Goal: Task Accomplishment & Management: Manage account settings

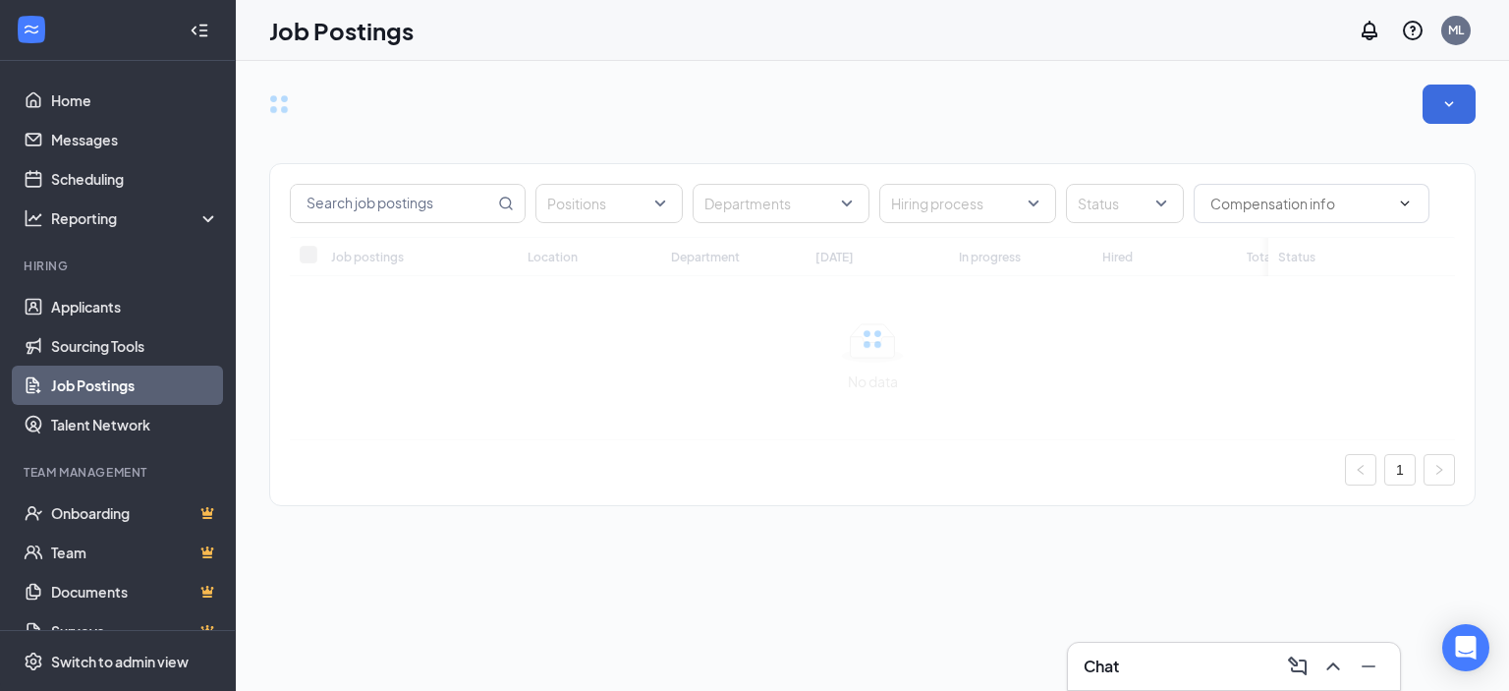
click at [1116, 671] on h3 "Chat" at bounding box center [1101, 666] width 35 height 22
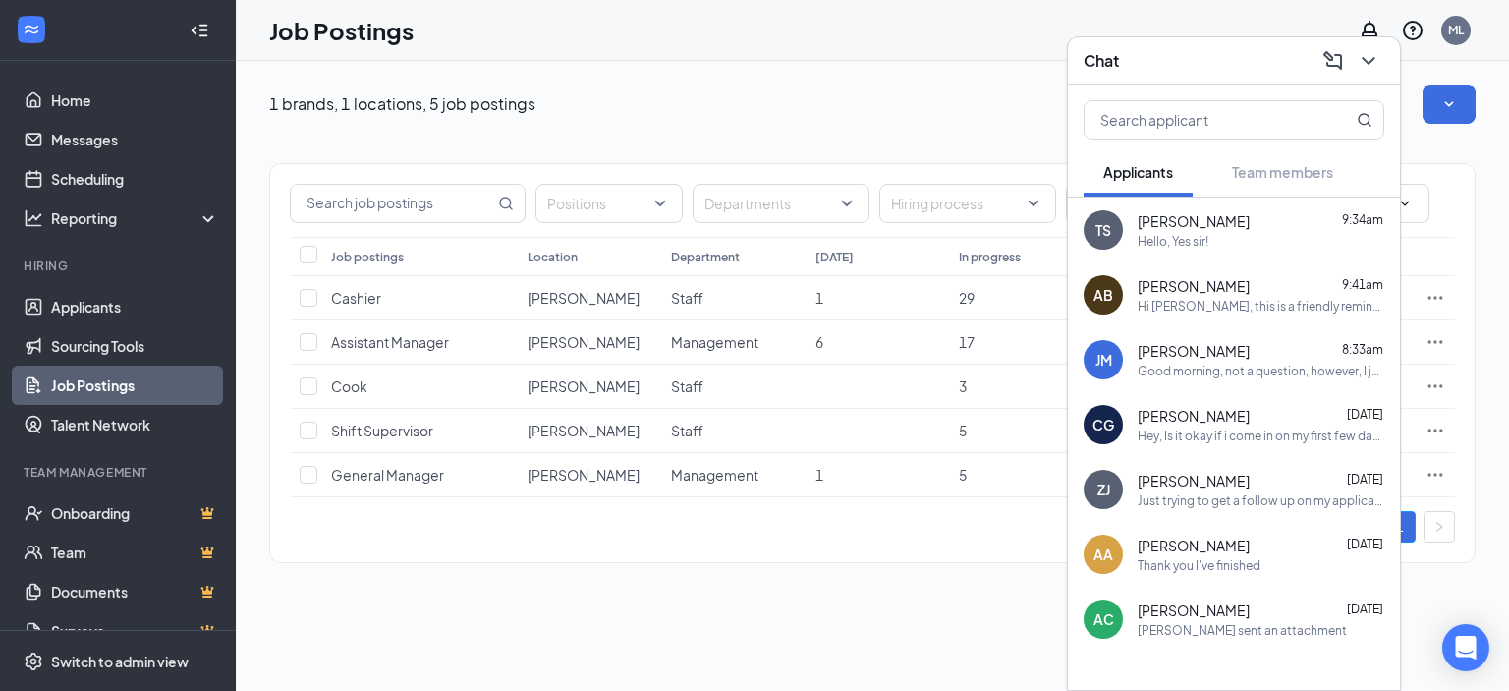
click at [348, 597] on div "1 brands, 1 locations, 5 job postings Positions Departments Hiring process Stat…" at bounding box center [872, 333] width 1273 height 545
click at [123, 309] on link "Applicants" at bounding box center [135, 306] width 168 height 39
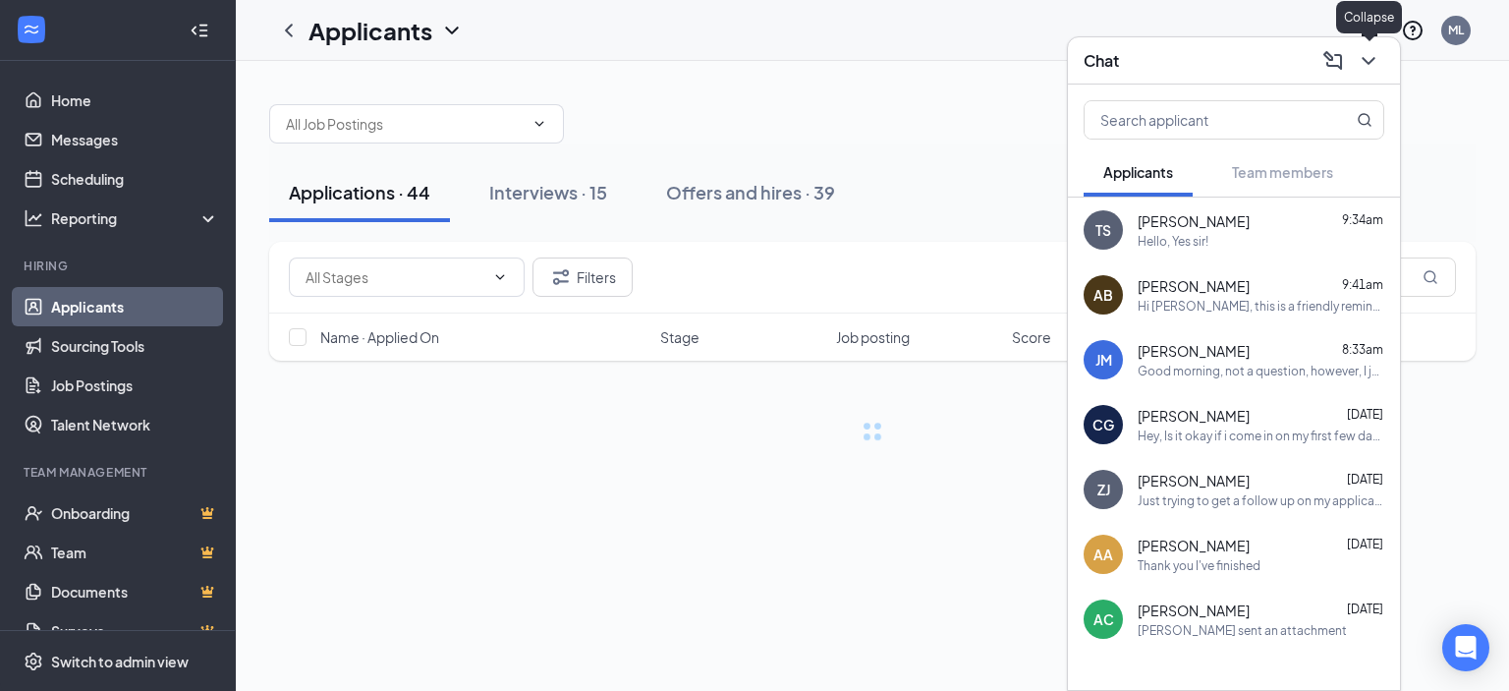
click at [1364, 61] on icon "ChevronDown" at bounding box center [1369, 61] width 24 height 24
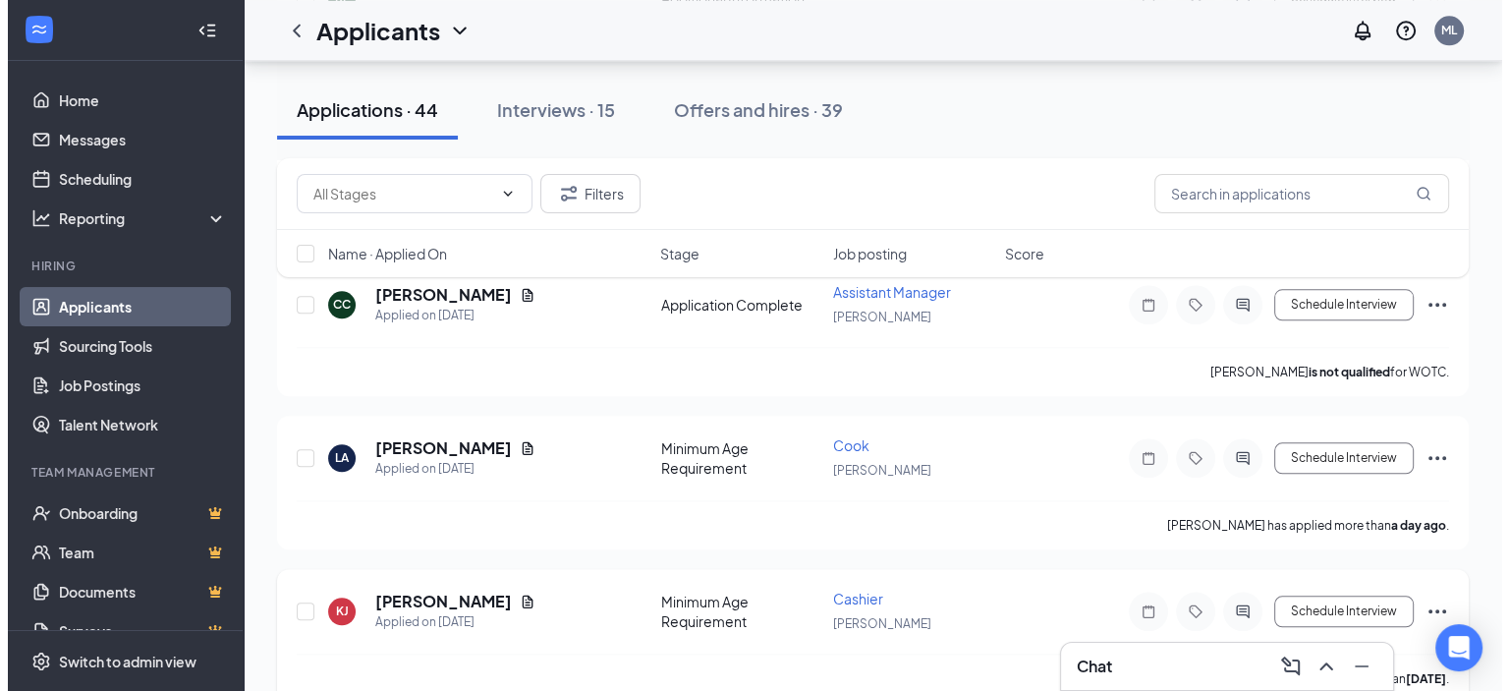
scroll to position [2063, 0]
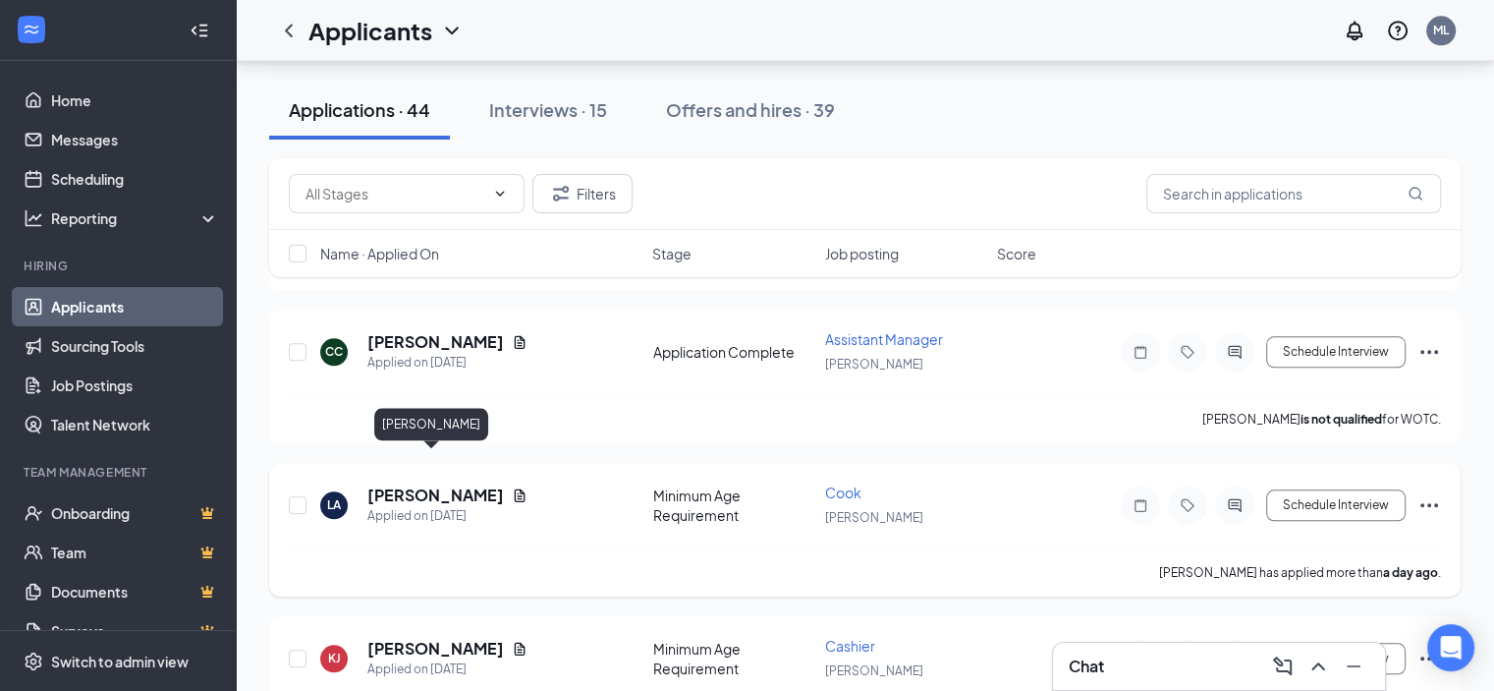
click at [460, 484] on h5 "[PERSON_NAME]" at bounding box center [435, 495] width 137 height 22
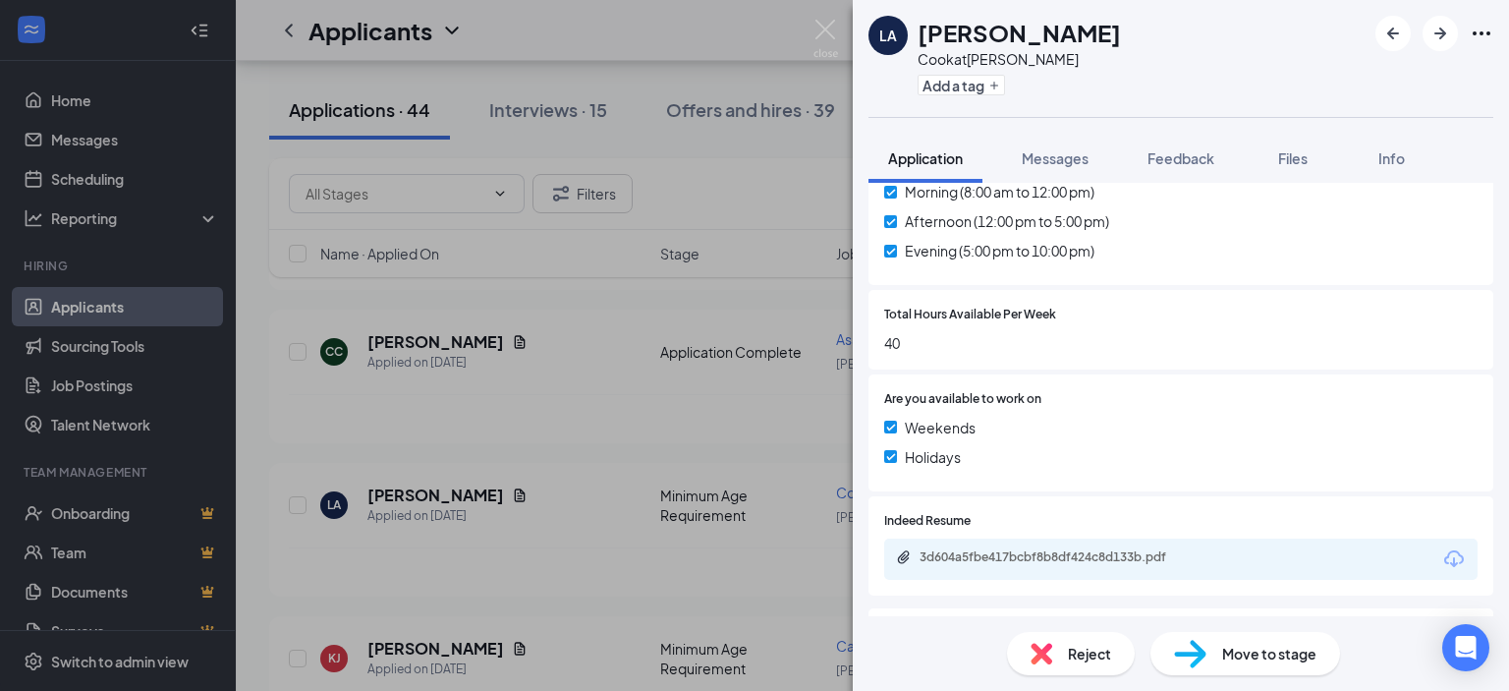
scroll to position [1179, 0]
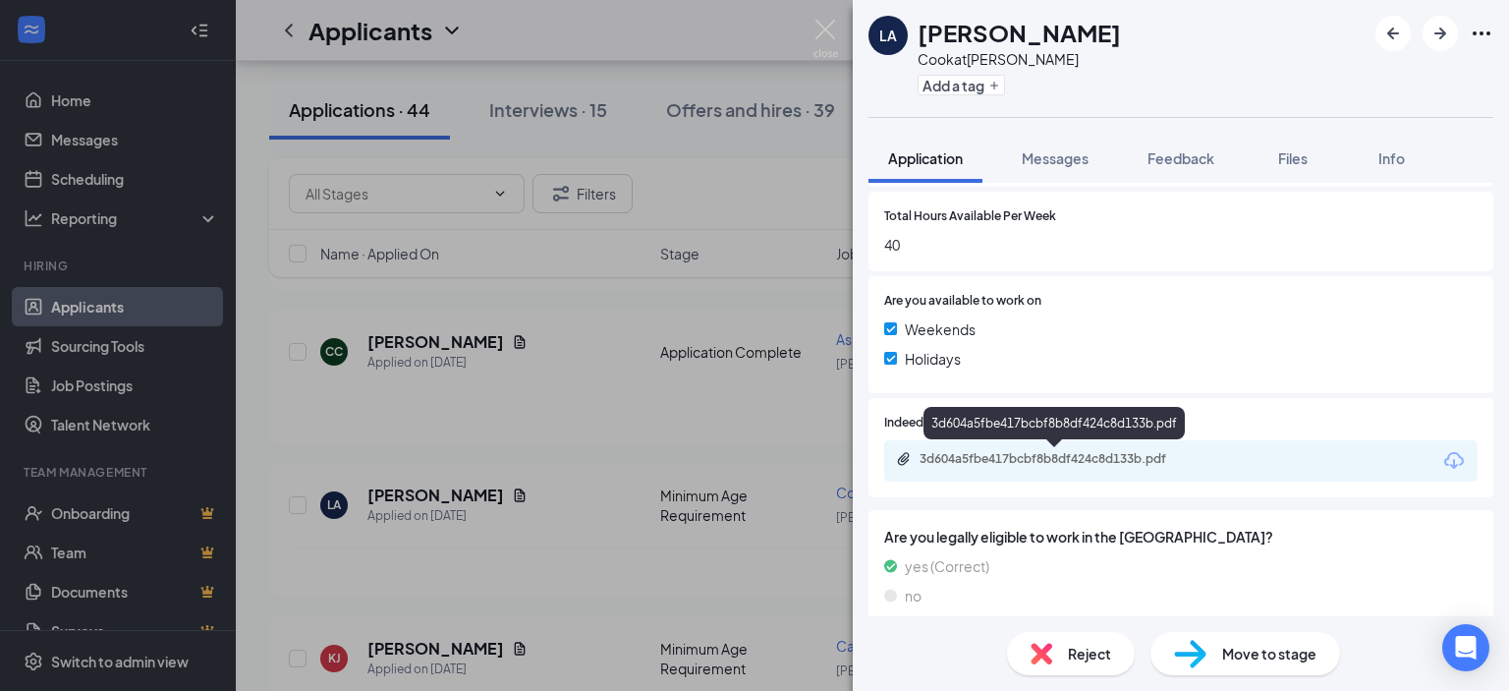
click at [1032, 466] on div "3d604a5fbe417bcbf8b8df424c8d133b.pdf" at bounding box center [1057, 459] width 275 height 16
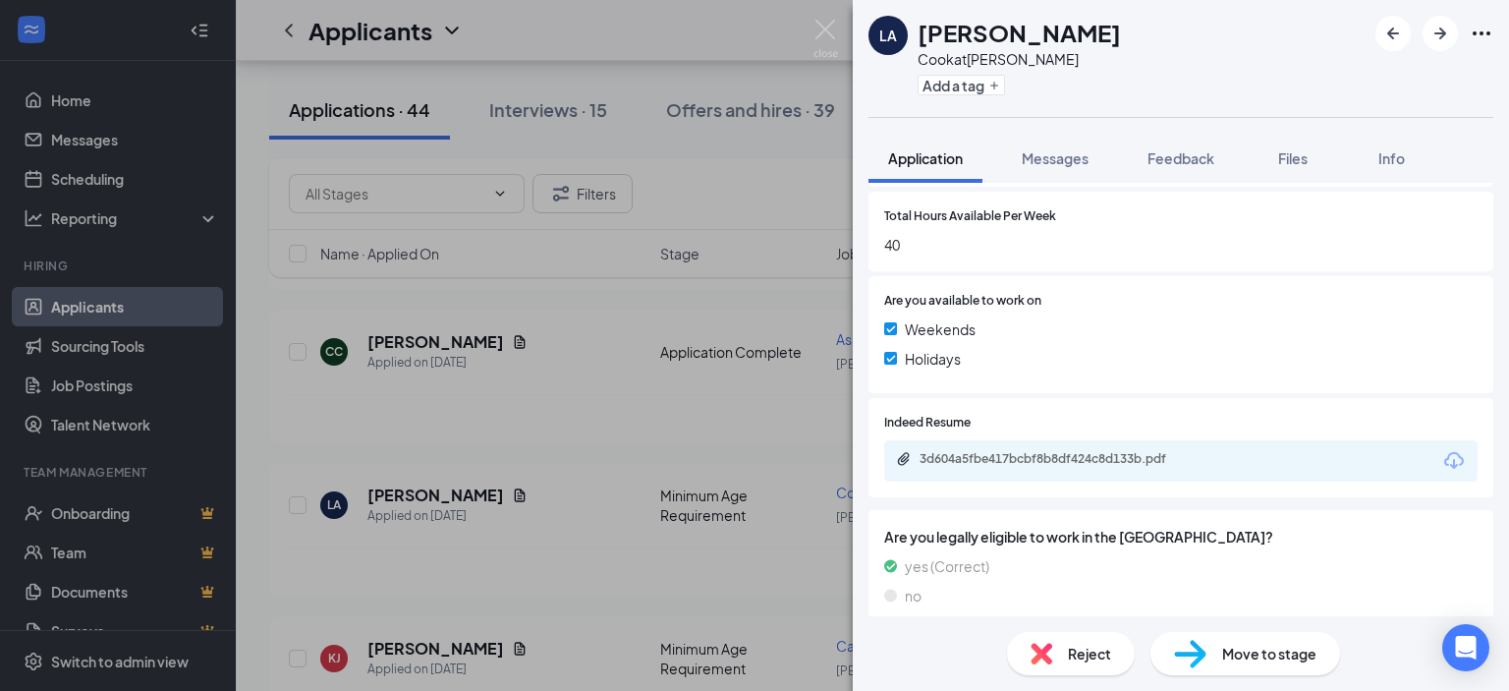
click at [594, 349] on div "LA [PERSON_NAME] at [PERSON_NAME] Add a tag Application Messages Feedback Files…" at bounding box center [754, 345] width 1509 height 691
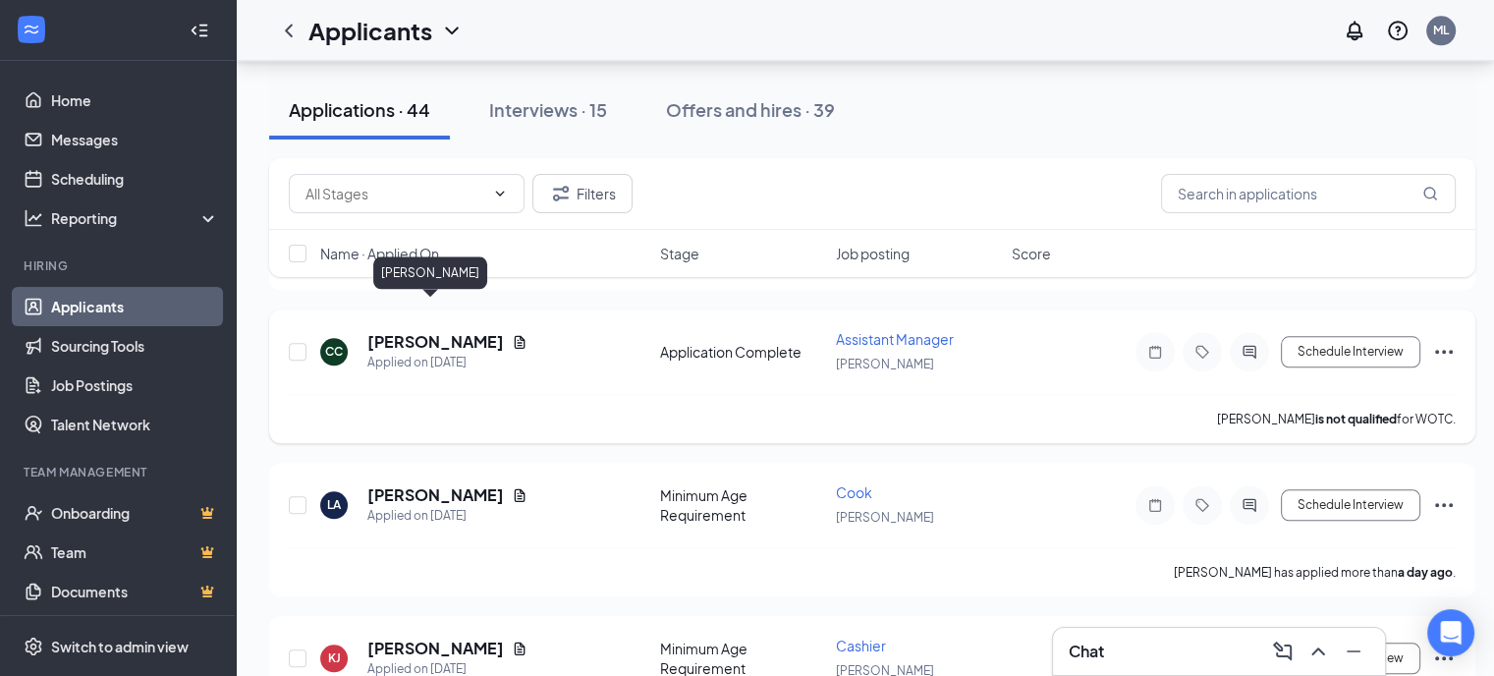
click at [453, 331] on h5 "[PERSON_NAME]" at bounding box center [435, 342] width 137 height 22
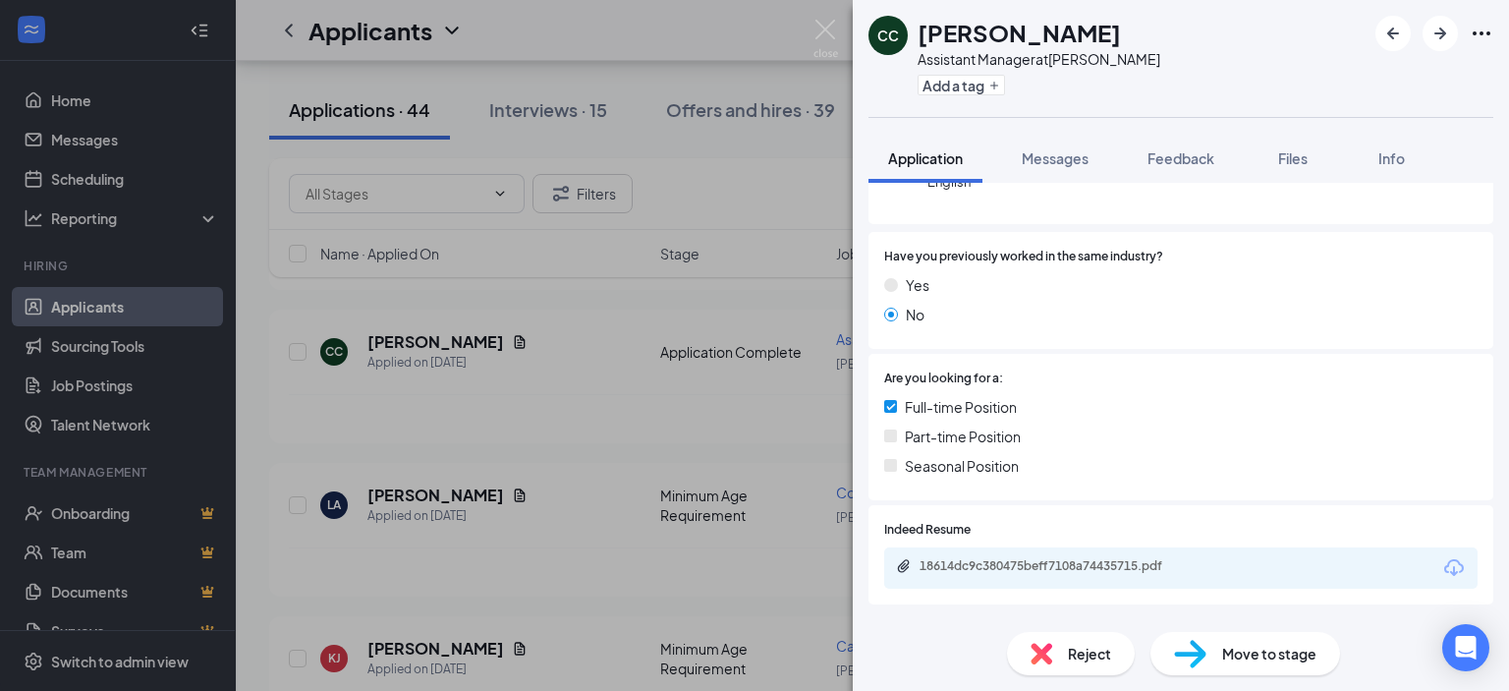
scroll to position [491, 0]
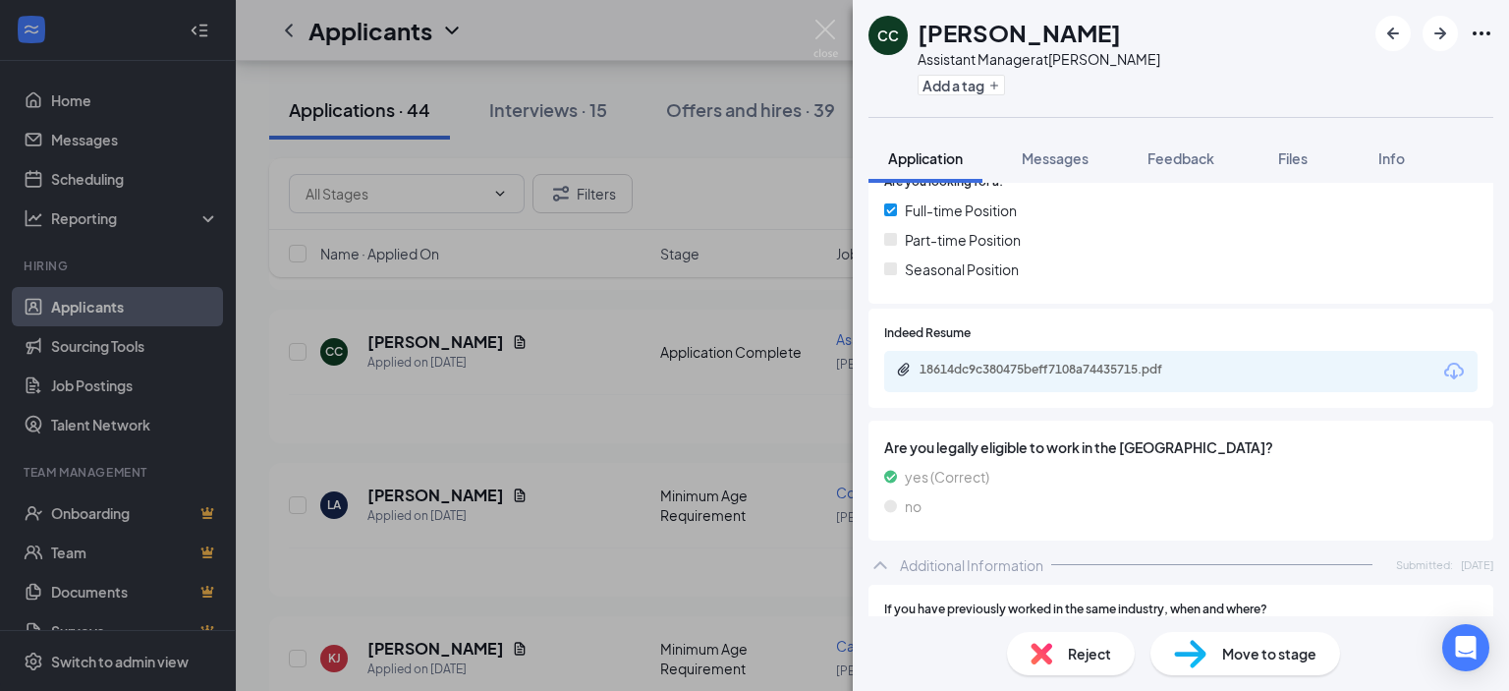
click at [1049, 382] on div "18614dc9c380475beff7108a74435715.pdf" at bounding box center [1180, 371] width 593 height 41
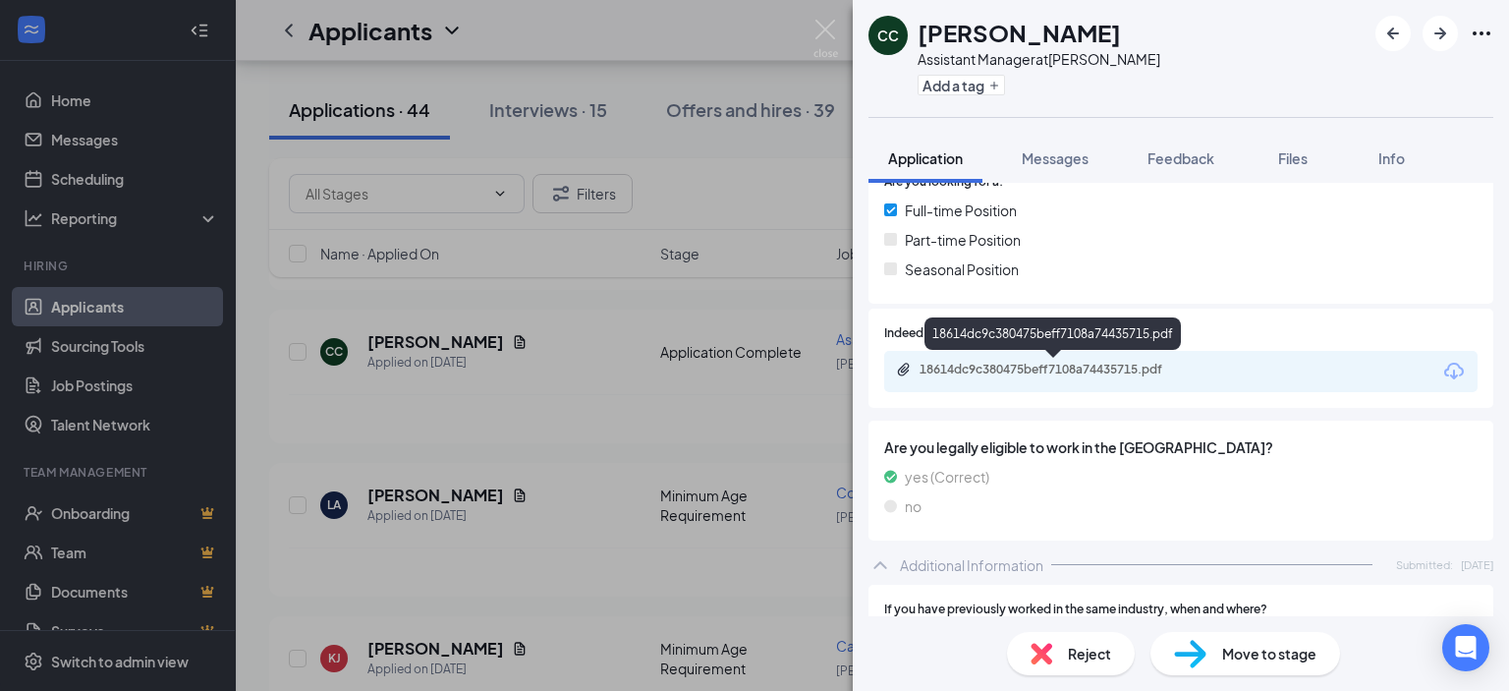
click at [1054, 365] on div "18614dc9c380475beff7108a74435715.pdf" at bounding box center [1057, 370] width 275 height 16
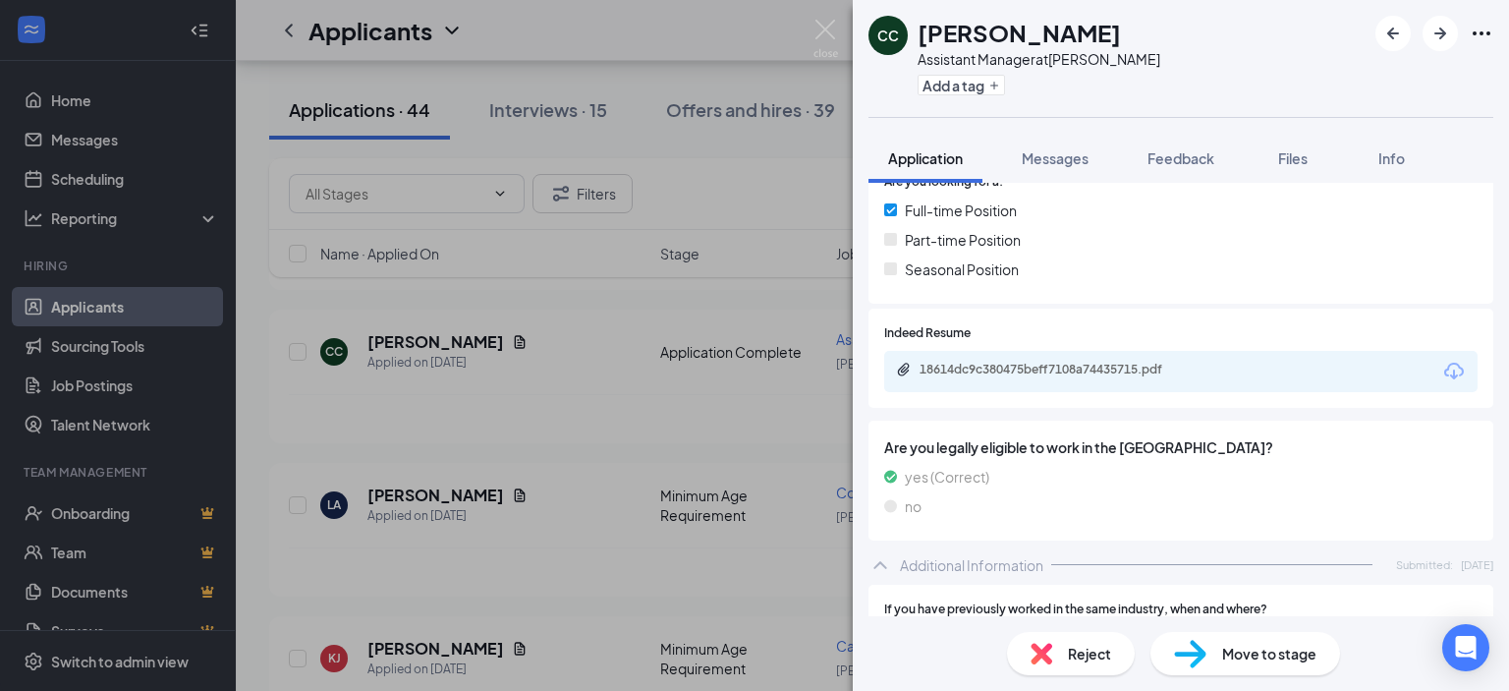
click at [1104, 654] on span "Reject" at bounding box center [1089, 654] width 43 height 22
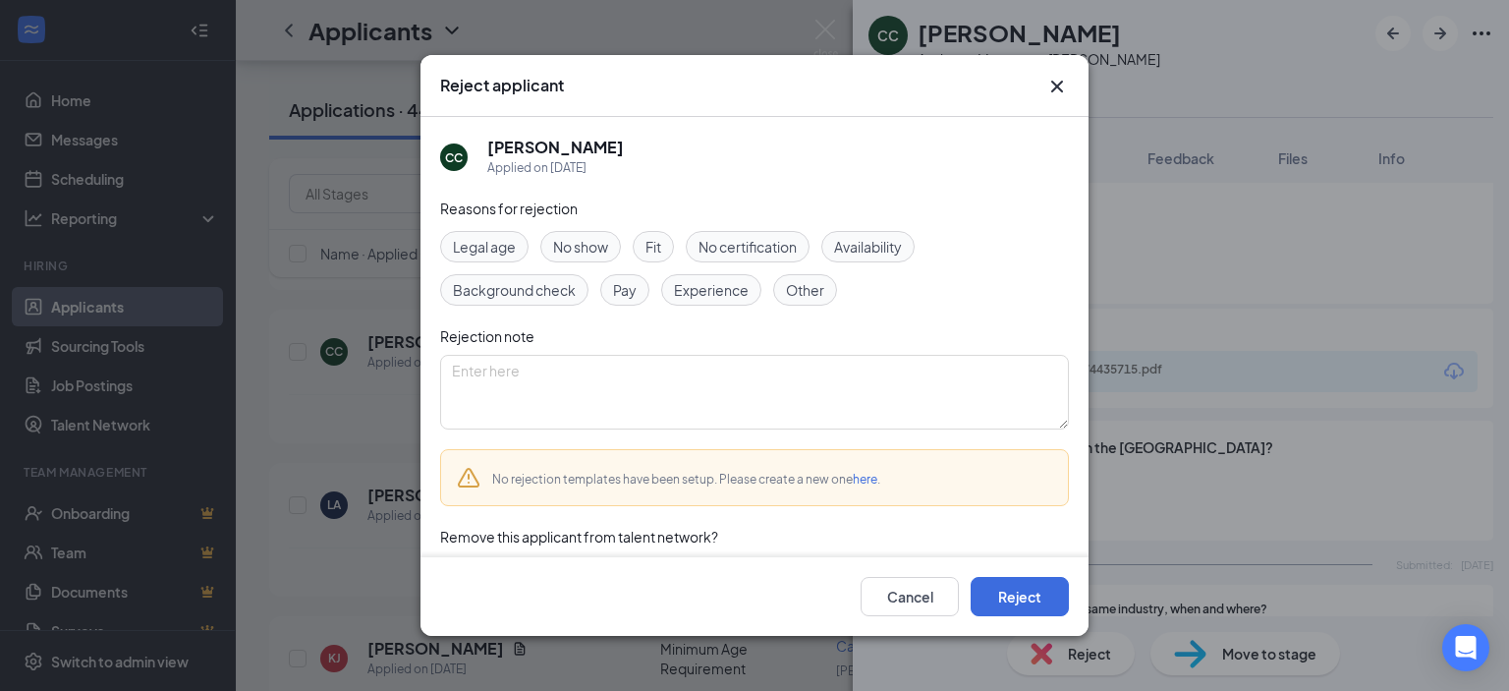
click at [711, 298] on span "Experience" at bounding box center [711, 290] width 75 height 22
click at [1015, 610] on button "Reject" at bounding box center [1020, 596] width 98 height 39
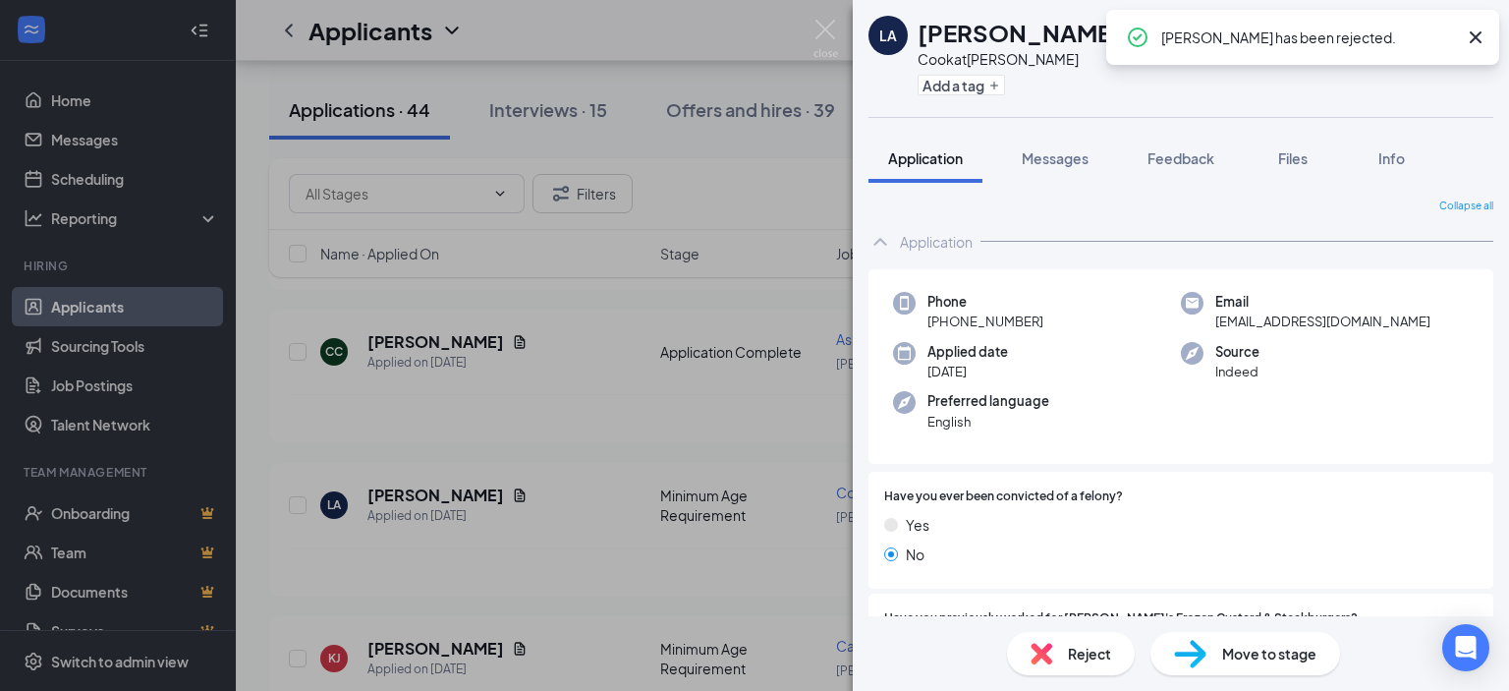
click at [606, 406] on div "LA [PERSON_NAME] at [PERSON_NAME] Add a tag Application Messages Feedback Files…" at bounding box center [754, 345] width 1509 height 691
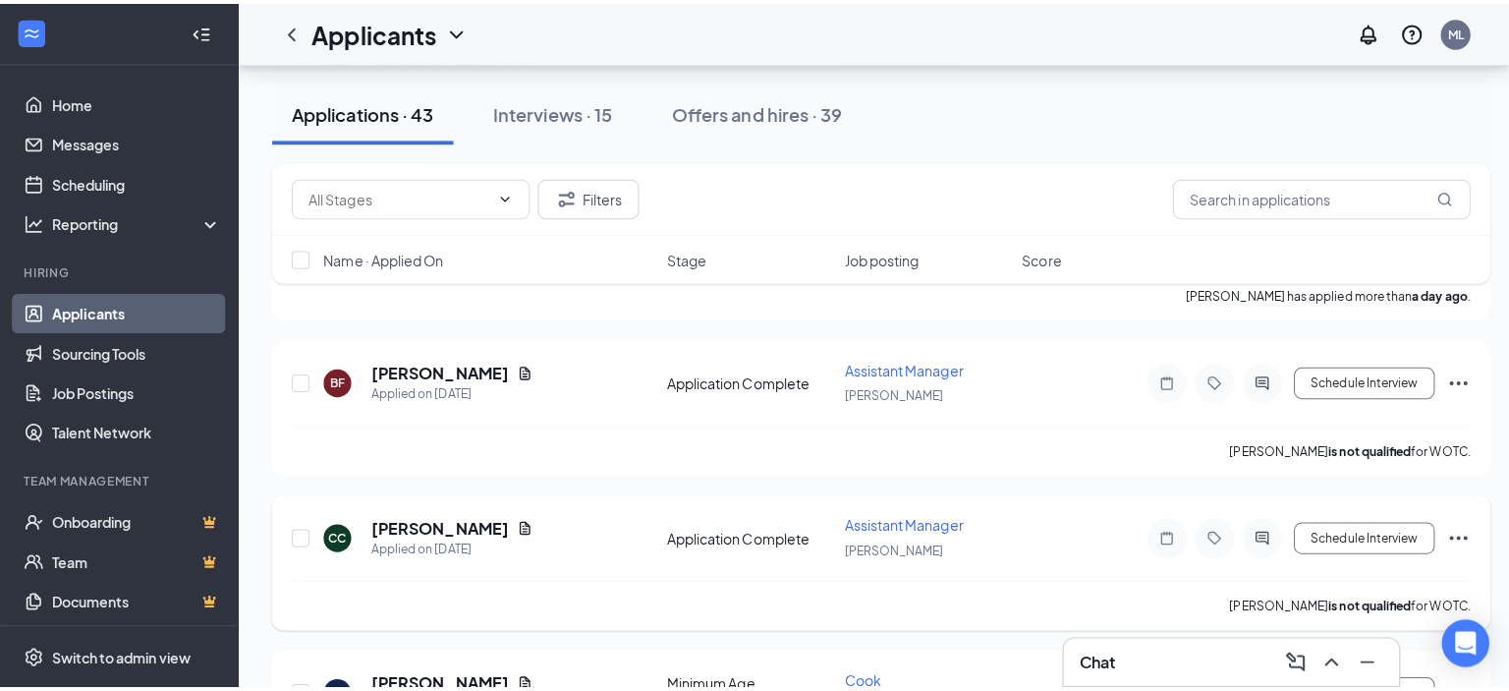
scroll to position [1867, 0]
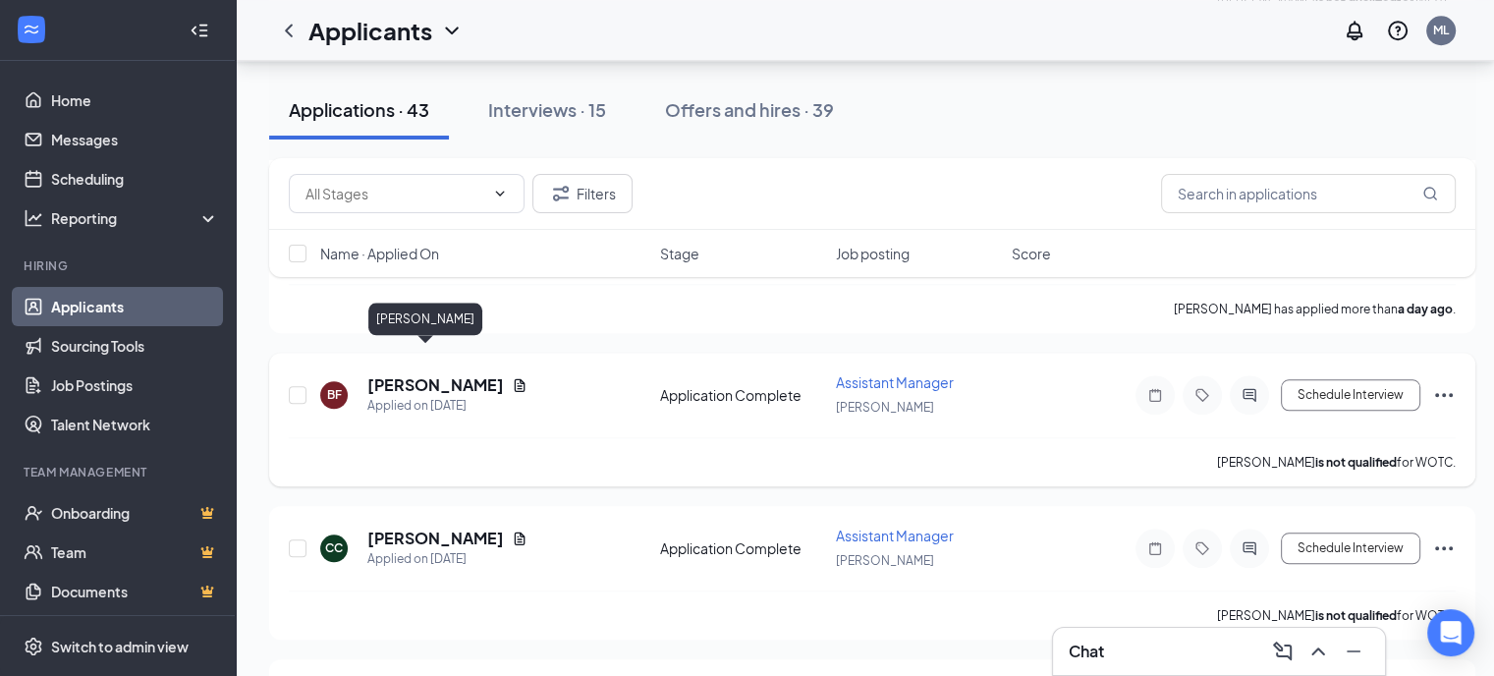
click at [420, 374] on h5 "[PERSON_NAME]" at bounding box center [435, 385] width 137 height 22
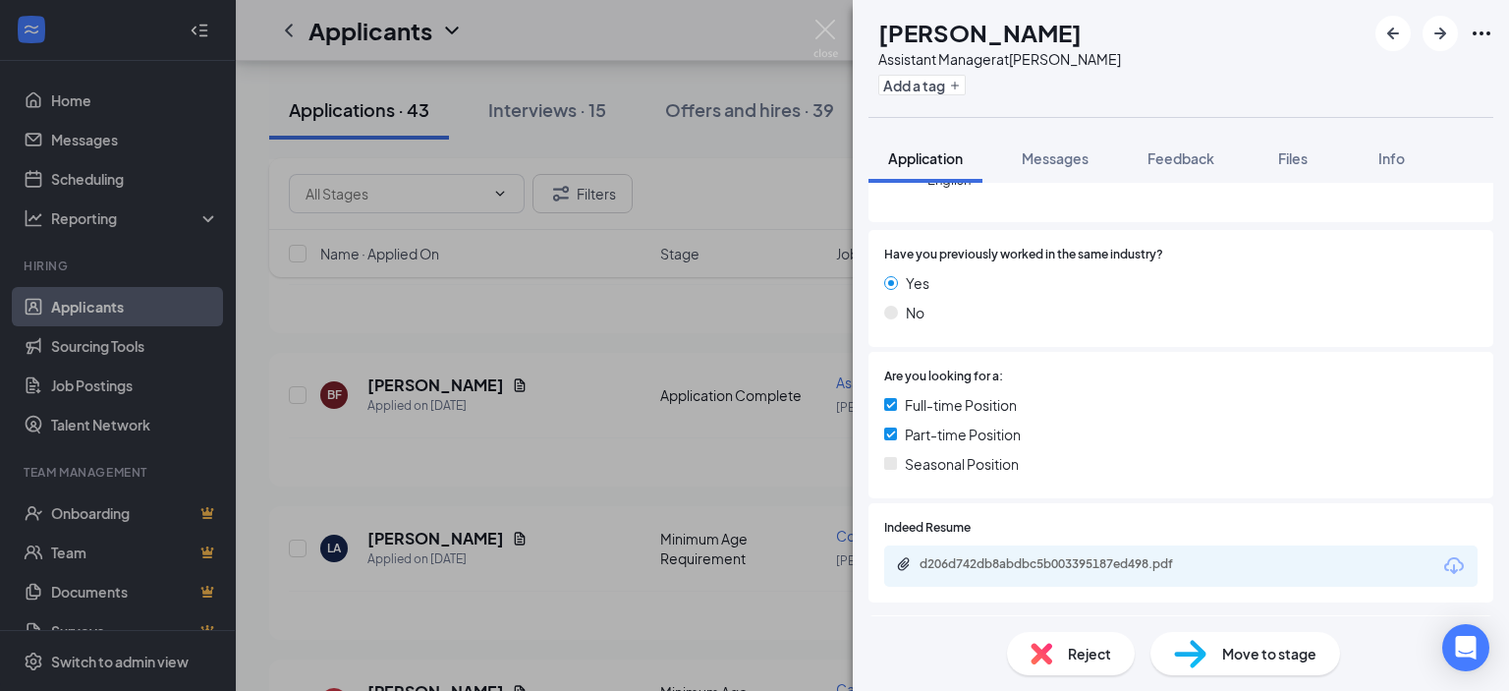
scroll to position [295, 0]
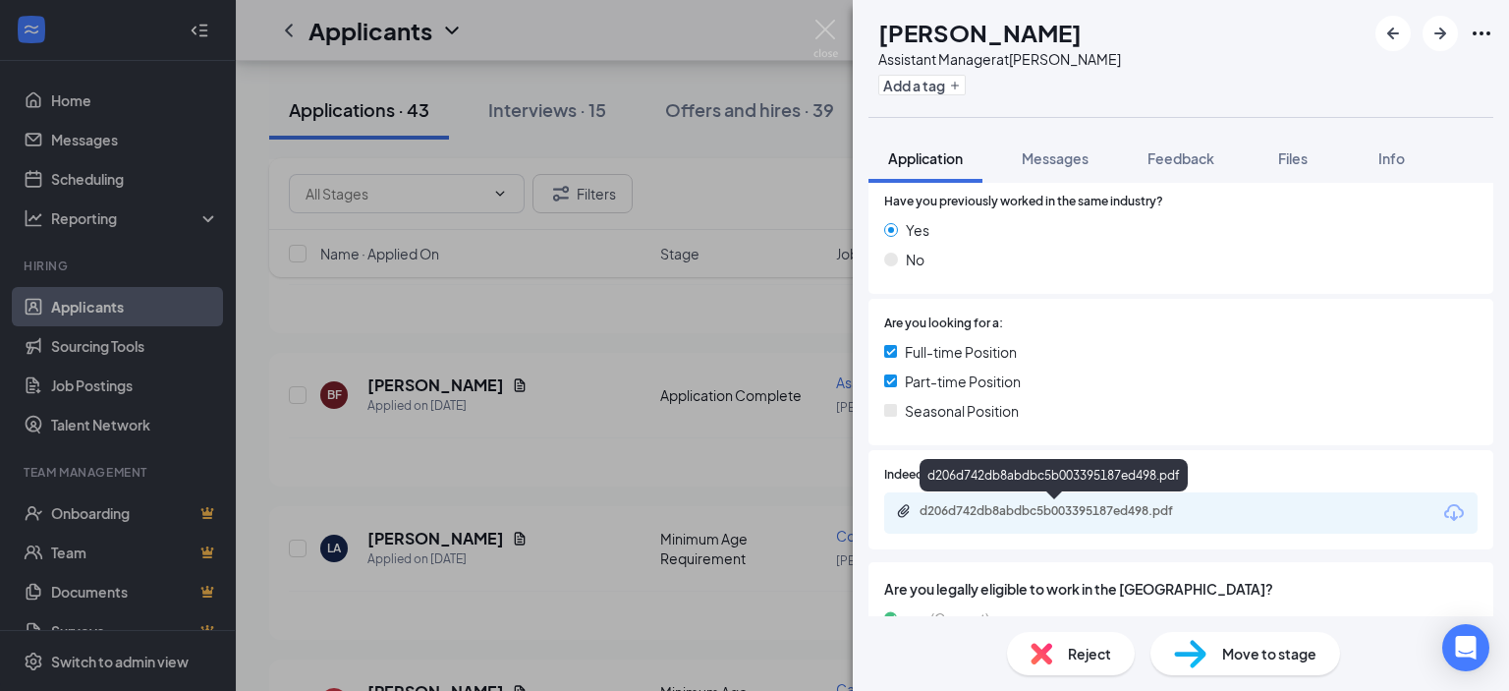
click at [1123, 512] on div "d206d742db8abdbc5b003395187ed498.pdf" at bounding box center [1057, 511] width 275 height 16
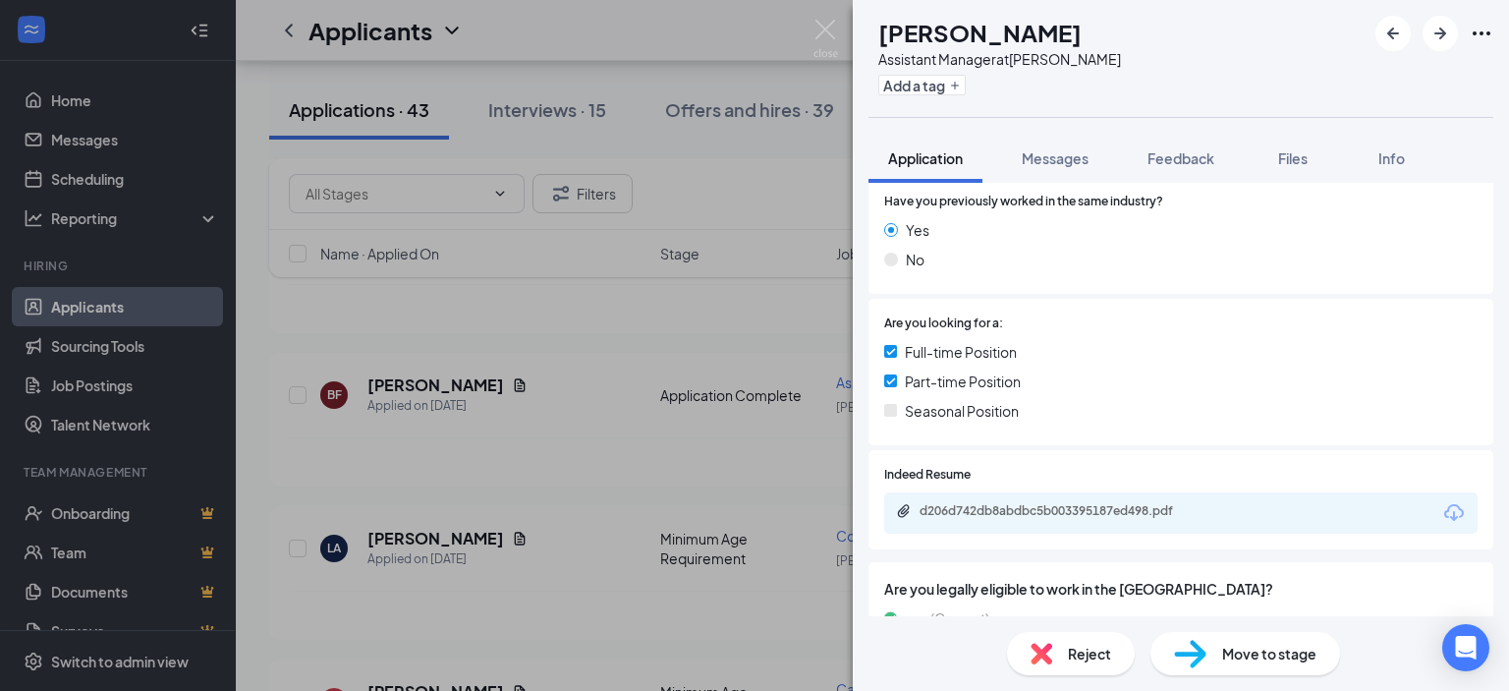
click at [1085, 653] on span "Reject" at bounding box center [1089, 654] width 43 height 22
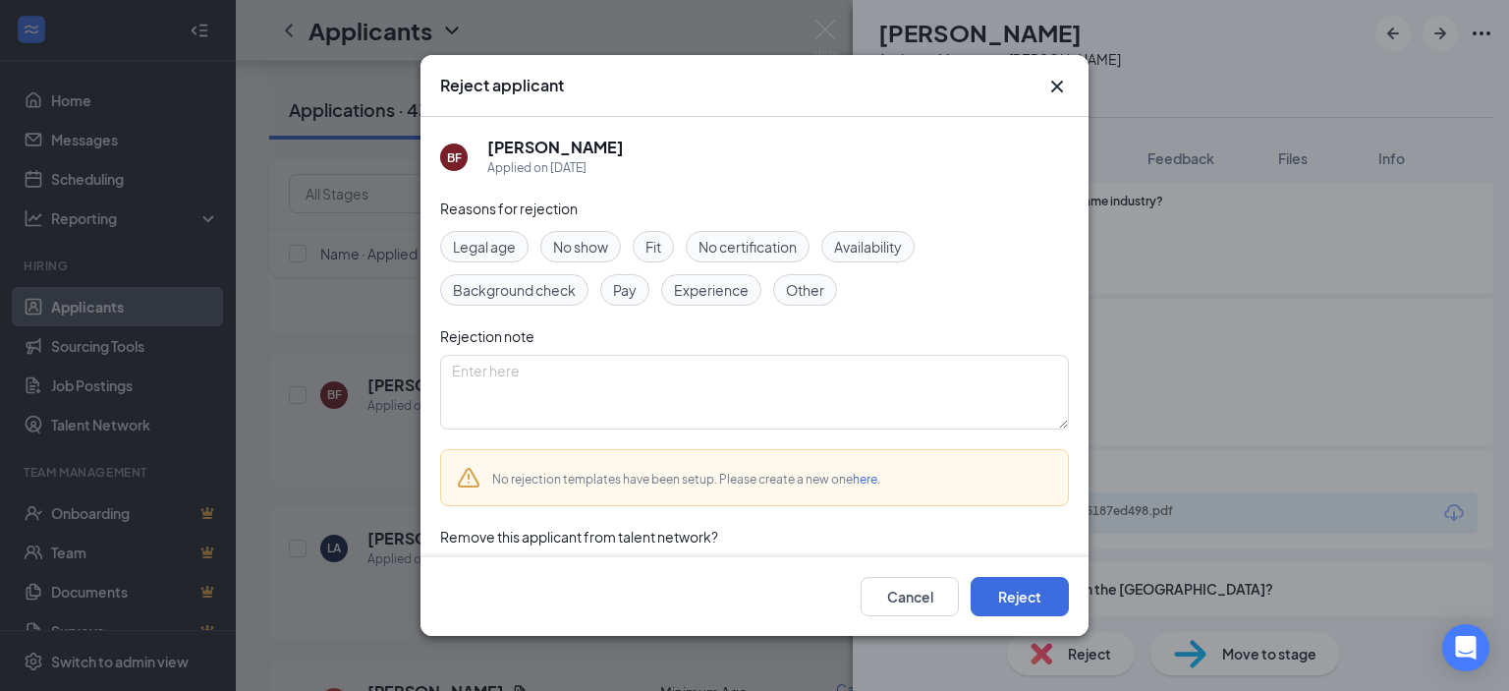
click at [678, 284] on span "Experience" at bounding box center [711, 290] width 75 height 22
click at [1033, 611] on button "Reject" at bounding box center [1020, 596] width 98 height 39
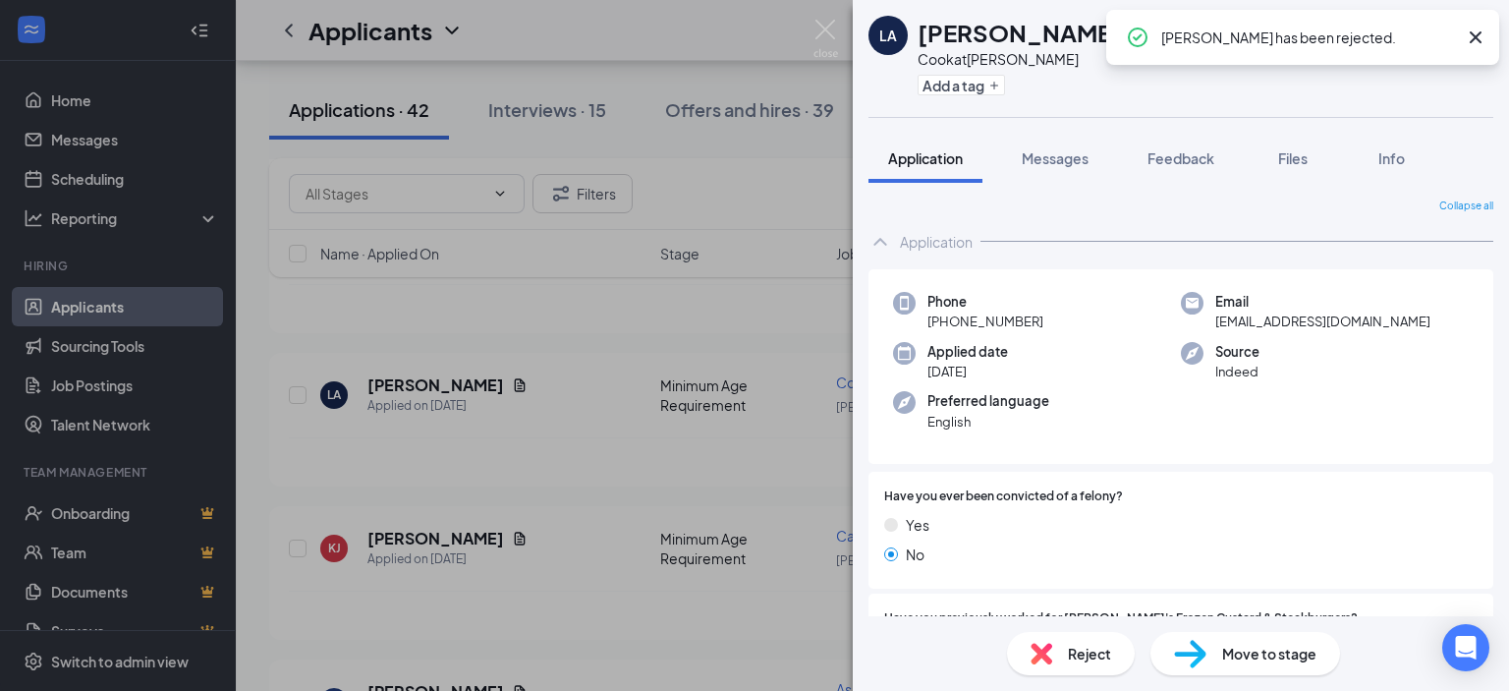
click at [1080, 670] on div "Reject" at bounding box center [1071, 653] width 128 height 43
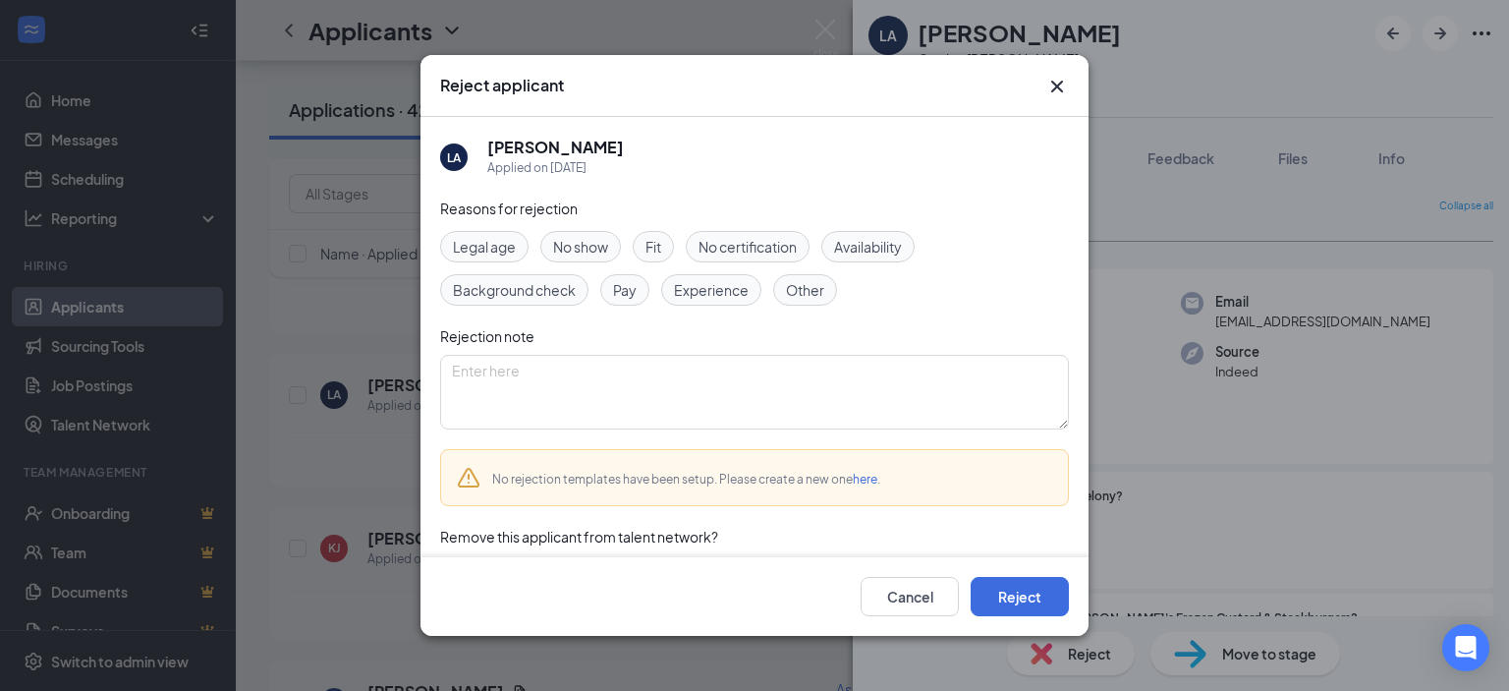
click at [643, 247] on div "Fit" at bounding box center [653, 246] width 41 height 31
click at [1005, 598] on button "Reject" at bounding box center [1020, 596] width 98 height 39
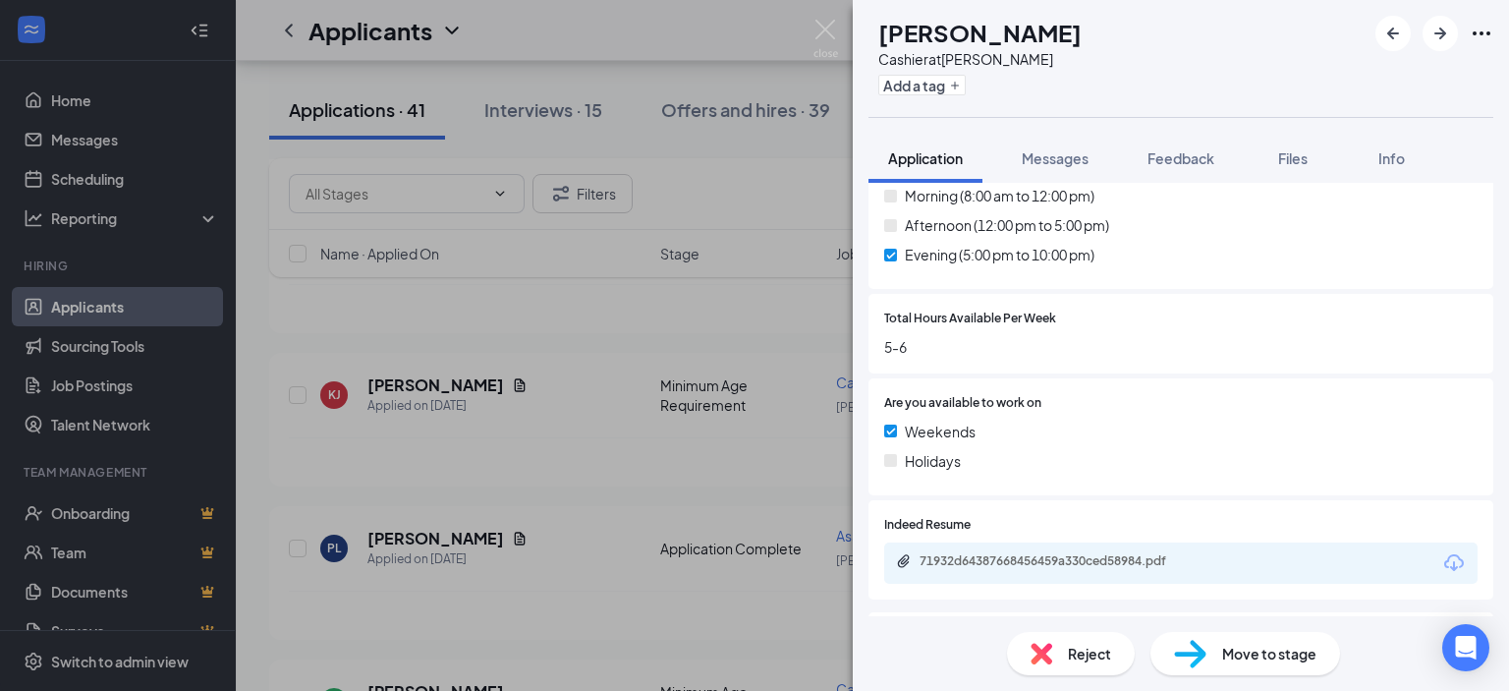
scroll to position [1081, 0]
click at [1080, 663] on span "Reject" at bounding box center [1089, 654] width 43 height 22
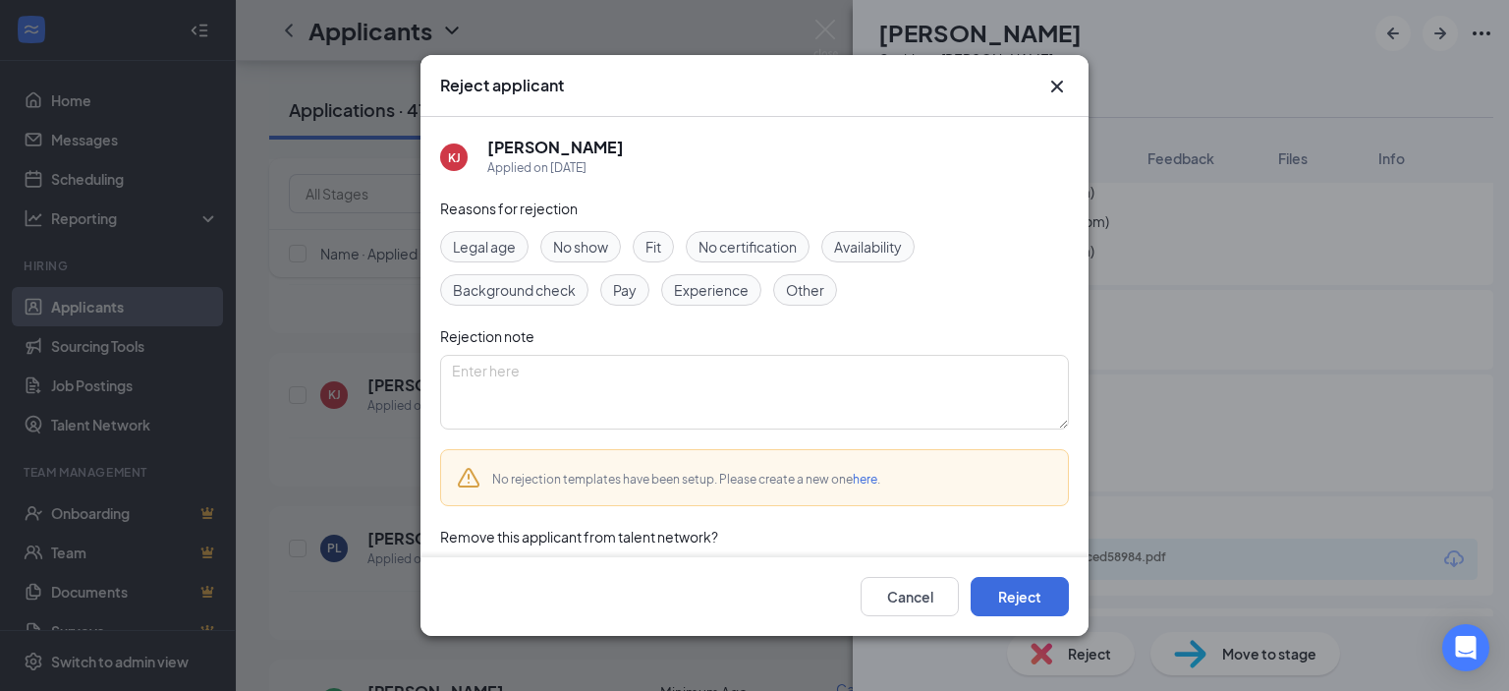
click at [888, 247] on span "Availability" at bounding box center [868, 247] width 68 height 22
click at [1057, 596] on button "Reject" at bounding box center [1020, 596] width 98 height 39
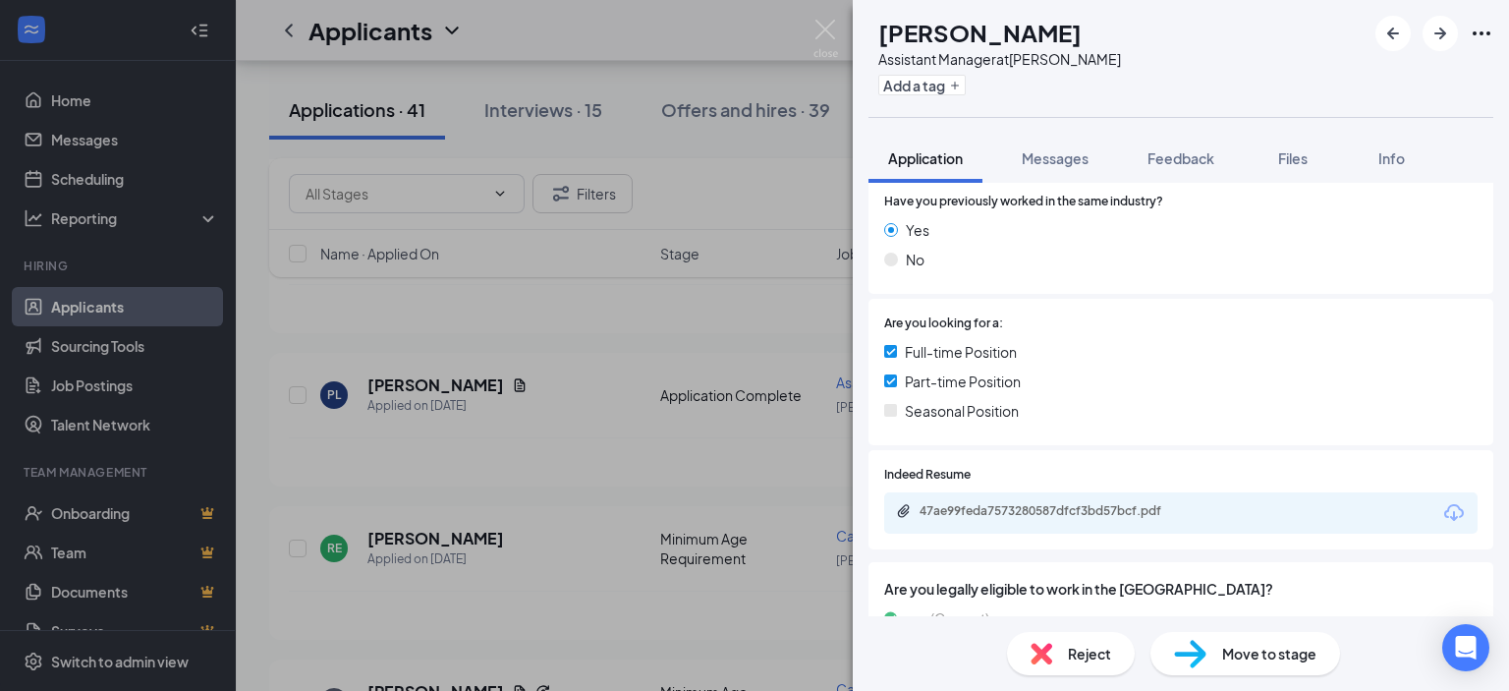
scroll to position [393, 0]
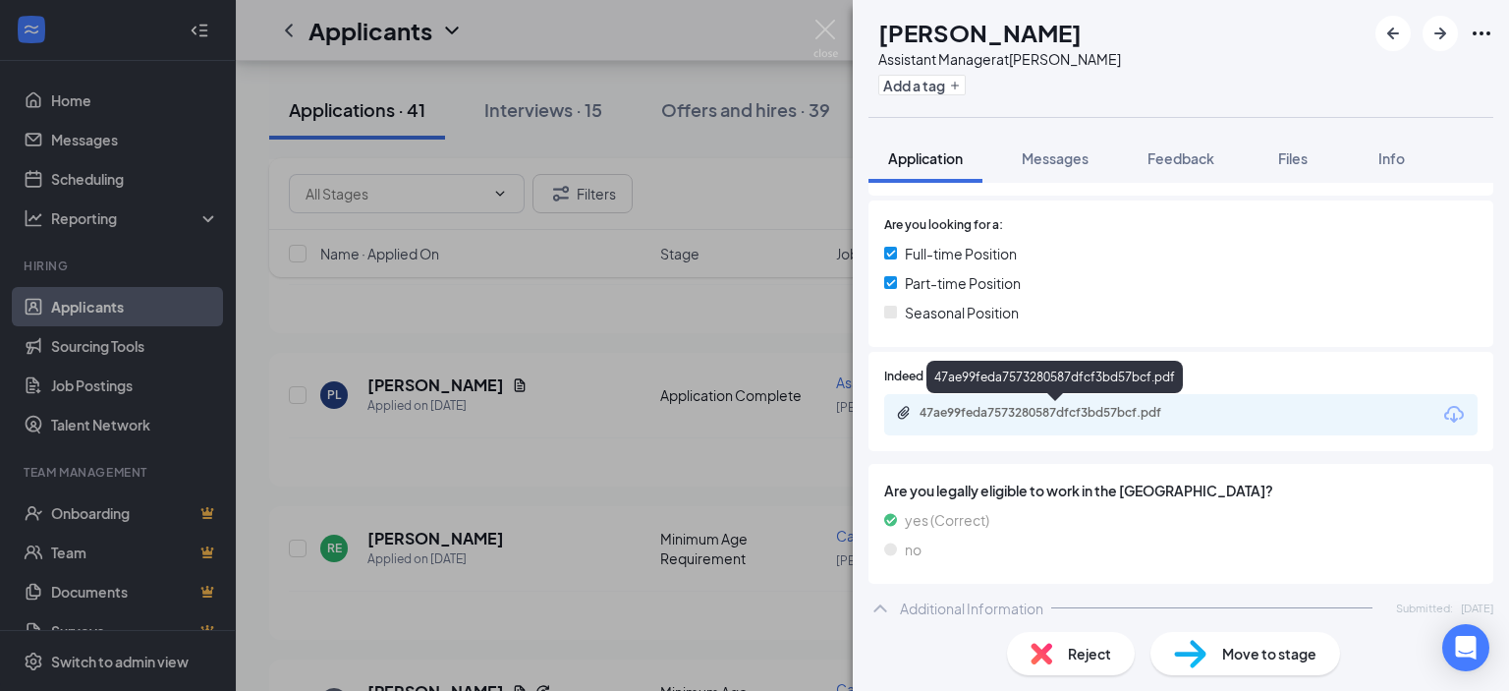
click at [1017, 416] on div "47ae99feda7573280587dfcf3bd57bcf.pdf" at bounding box center [1057, 413] width 275 height 16
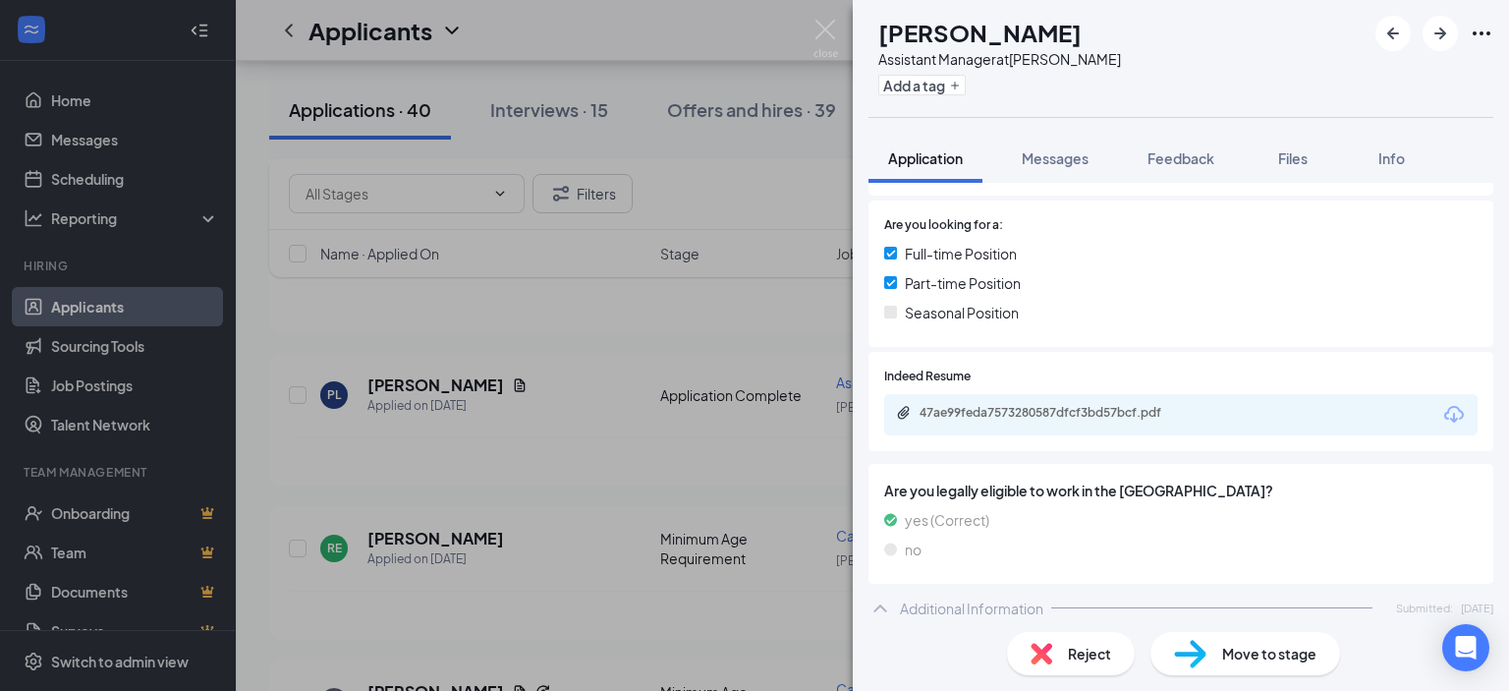
click at [1060, 646] on div "Reject" at bounding box center [1071, 653] width 128 height 43
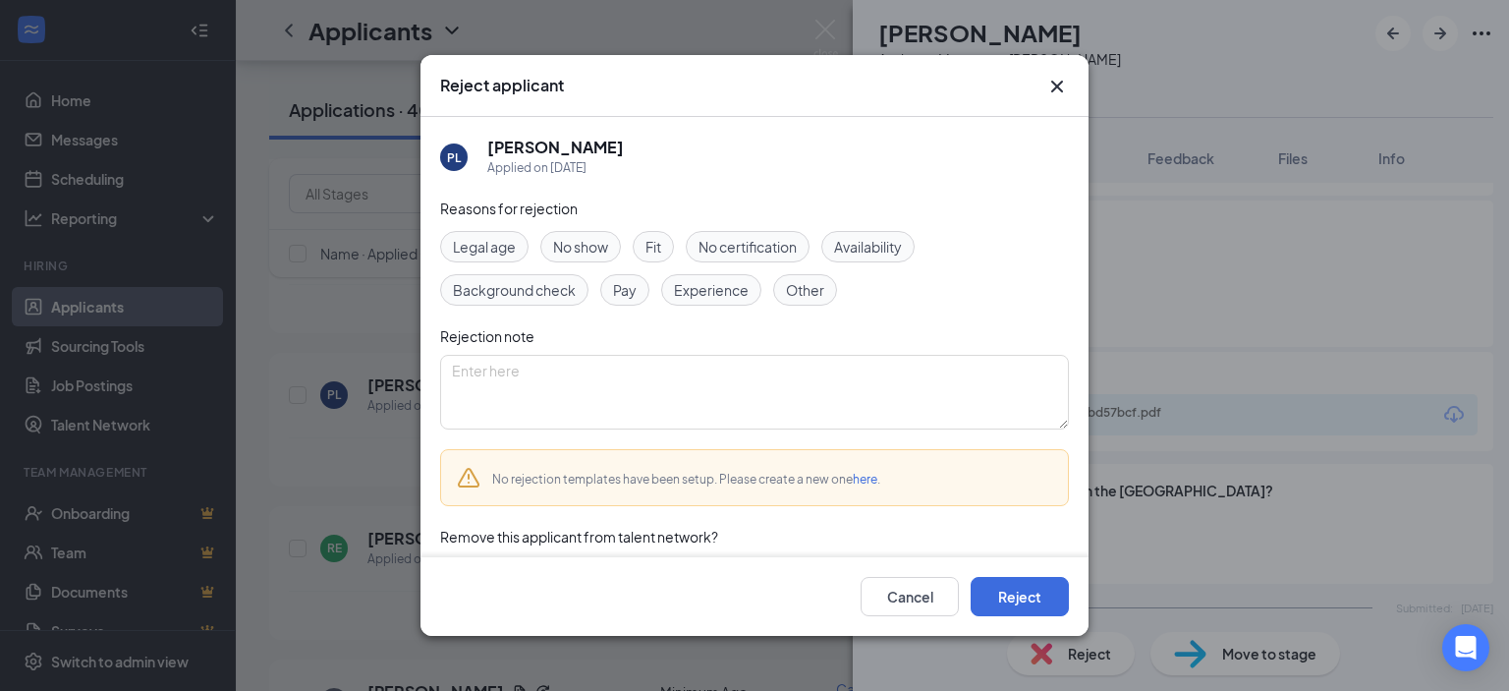
click at [843, 236] on span "Availability" at bounding box center [868, 247] width 68 height 22
click at [674, 293] on span "Experience" at bounding box center [711, 290] width 75 height 22
click at [876, 251] on span "Availability" at bounding box center [868, 247] width 68 height 22
click at [1030, 584] on button "Reject" at bounding box center [1020, 596] width 98 height 39
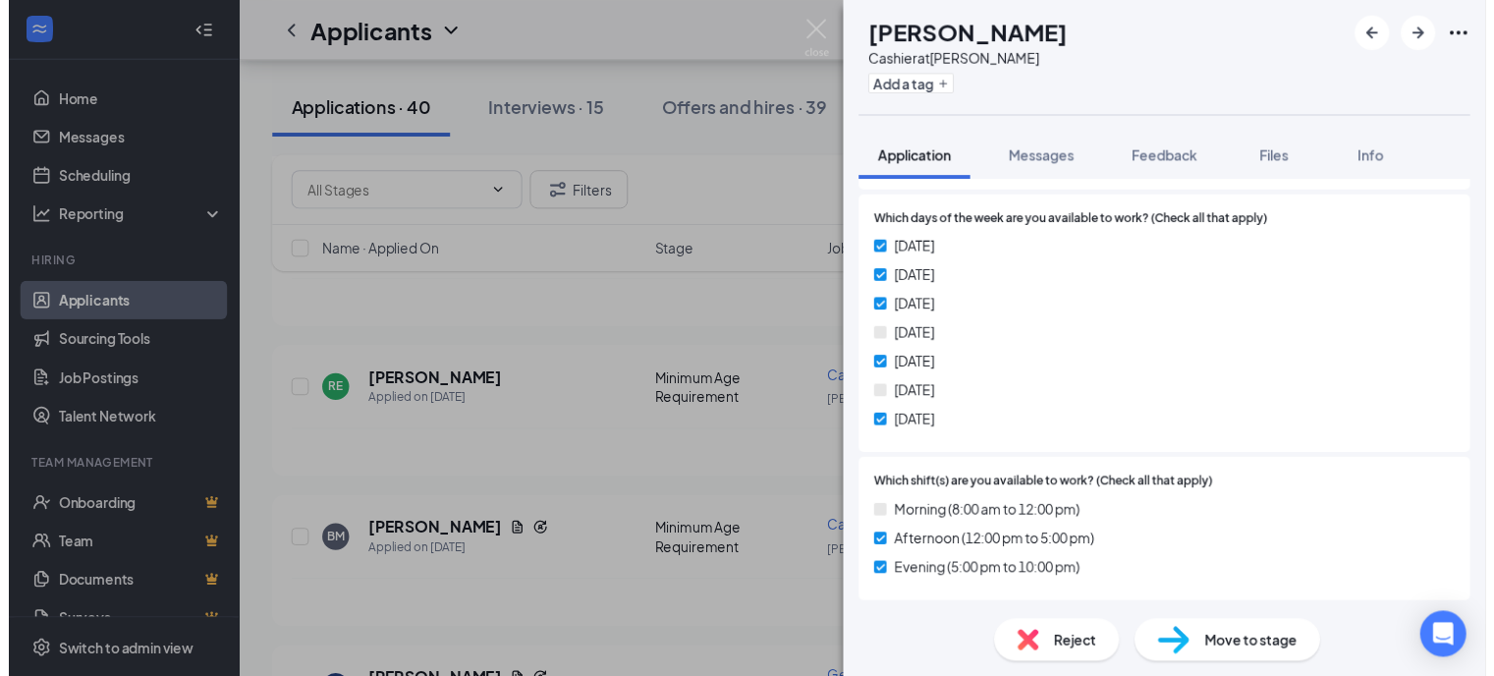
scroll to position [786, 0]
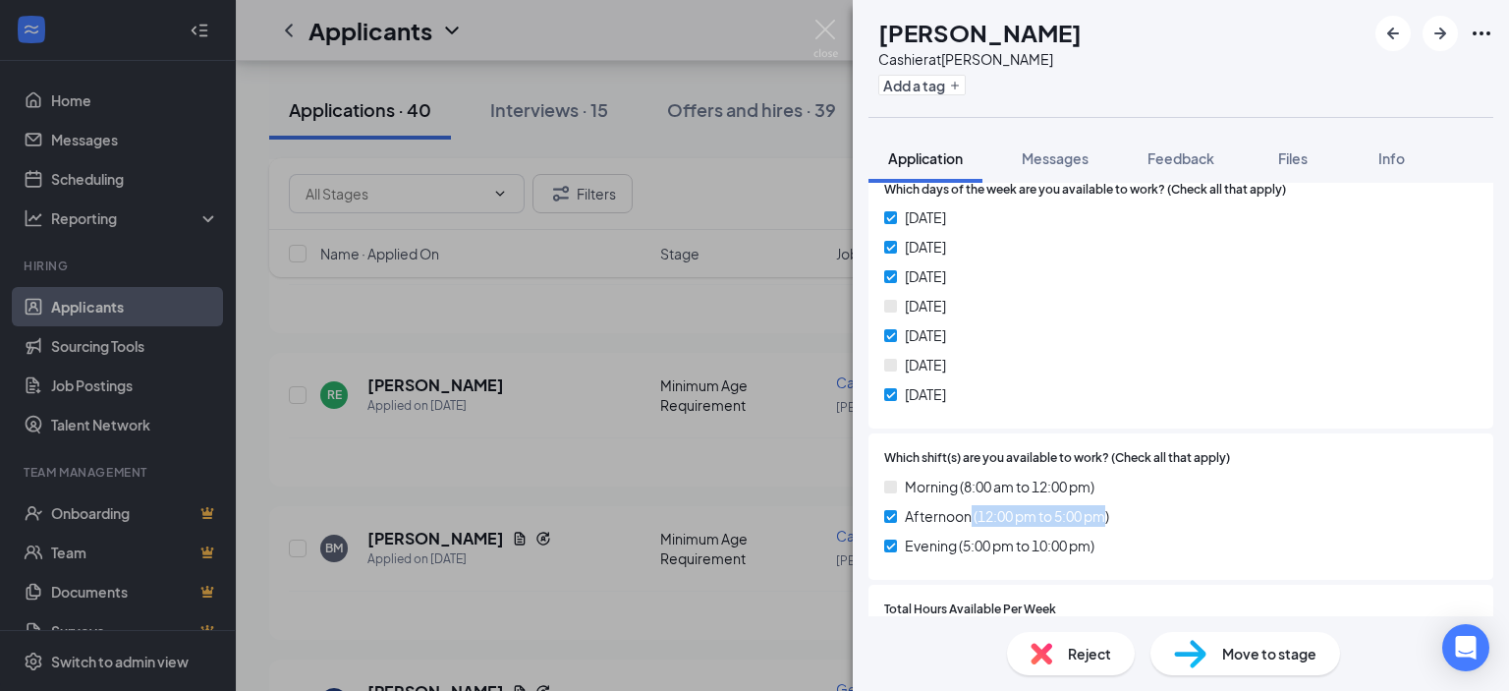
drag, startPoint x: 1107, startPoint y: 513, endPoint x: 967, endPoint y: 510, distance: 140.5
click at [967, 510] on span "Afternoon (12:00 pm to 5:00 pm)" at bounding box center [1007, 516] width 204 height 22
click at [707, 389] on div "RE [PERSON_NAME] Cashier at [PERSON_NAME] Add a tag Application Messages Feedba…" at bounding box center [754, 345] width 1509 height 691
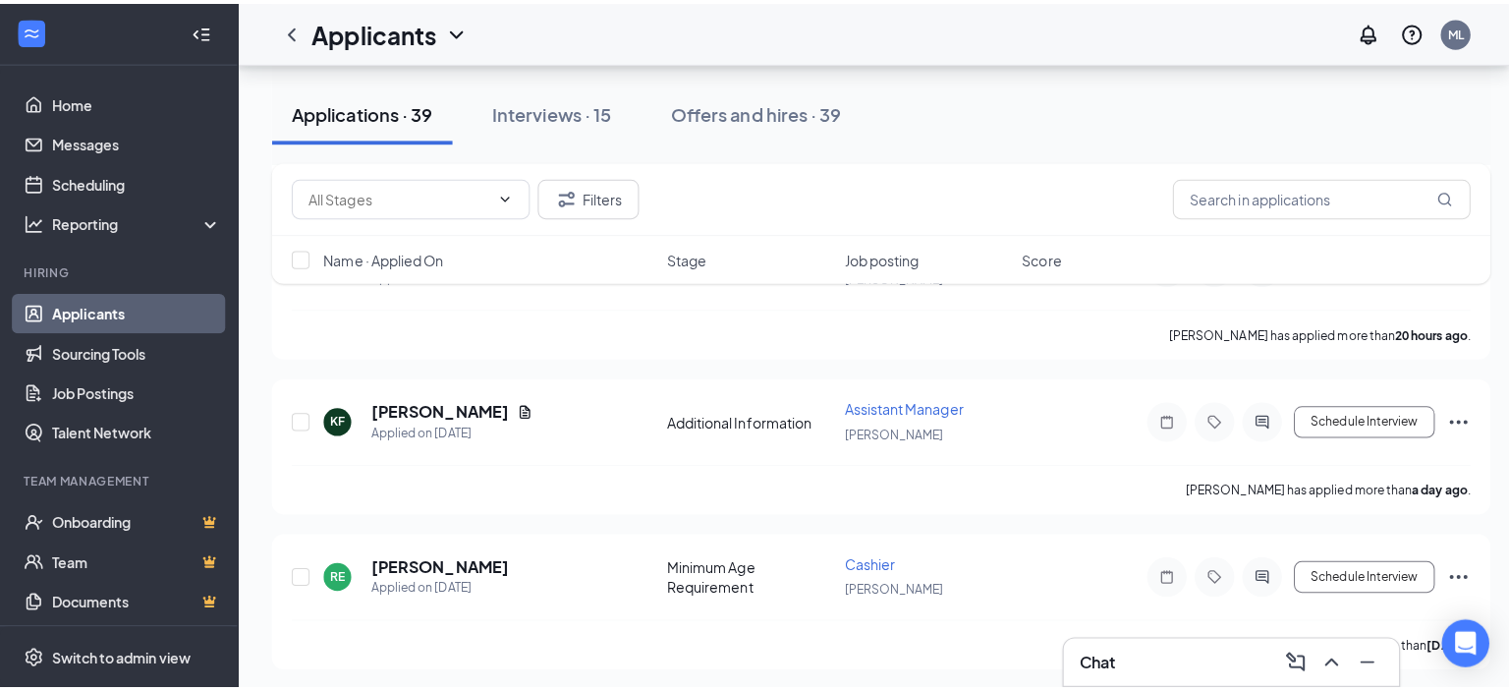
scroll to position [1670, 0]
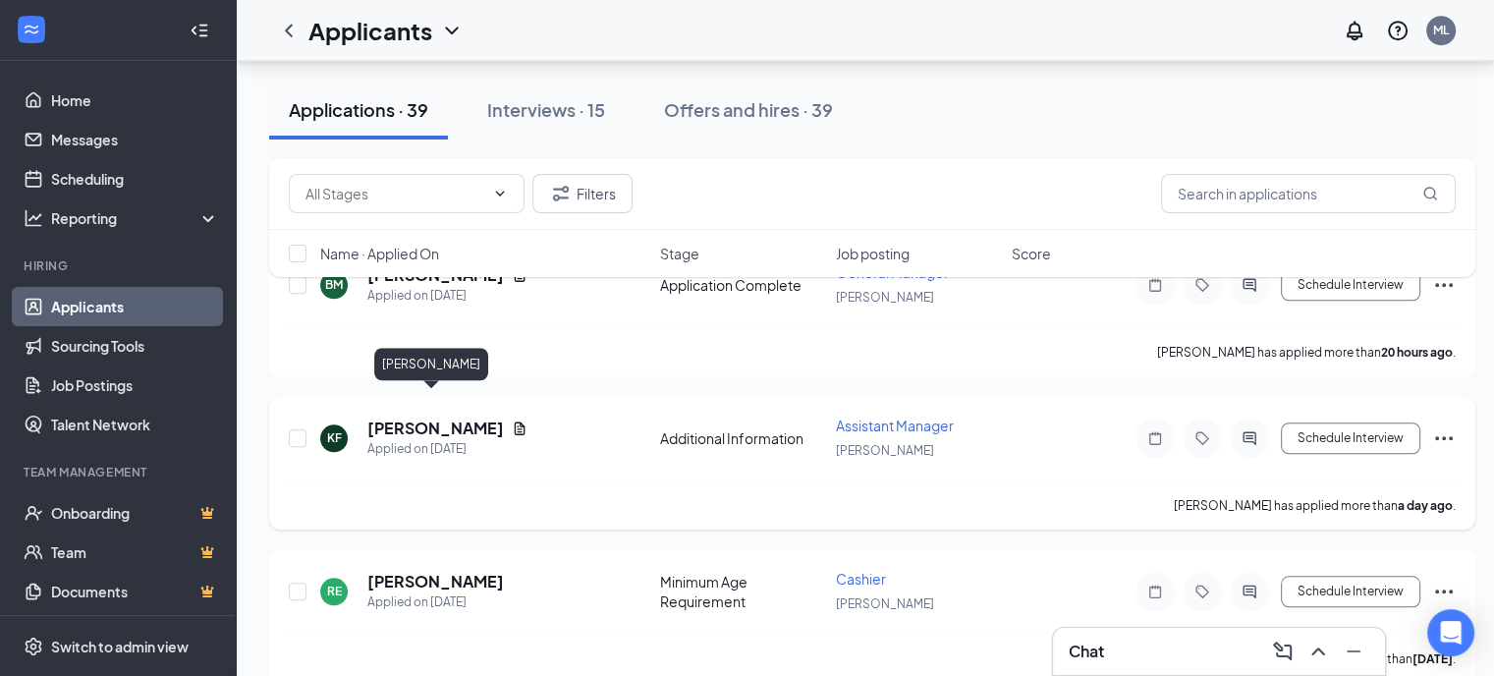
click at [460, 418] on h5 "[PERSON_NAME]" at bounding box center [435, 429] width 137 height 22
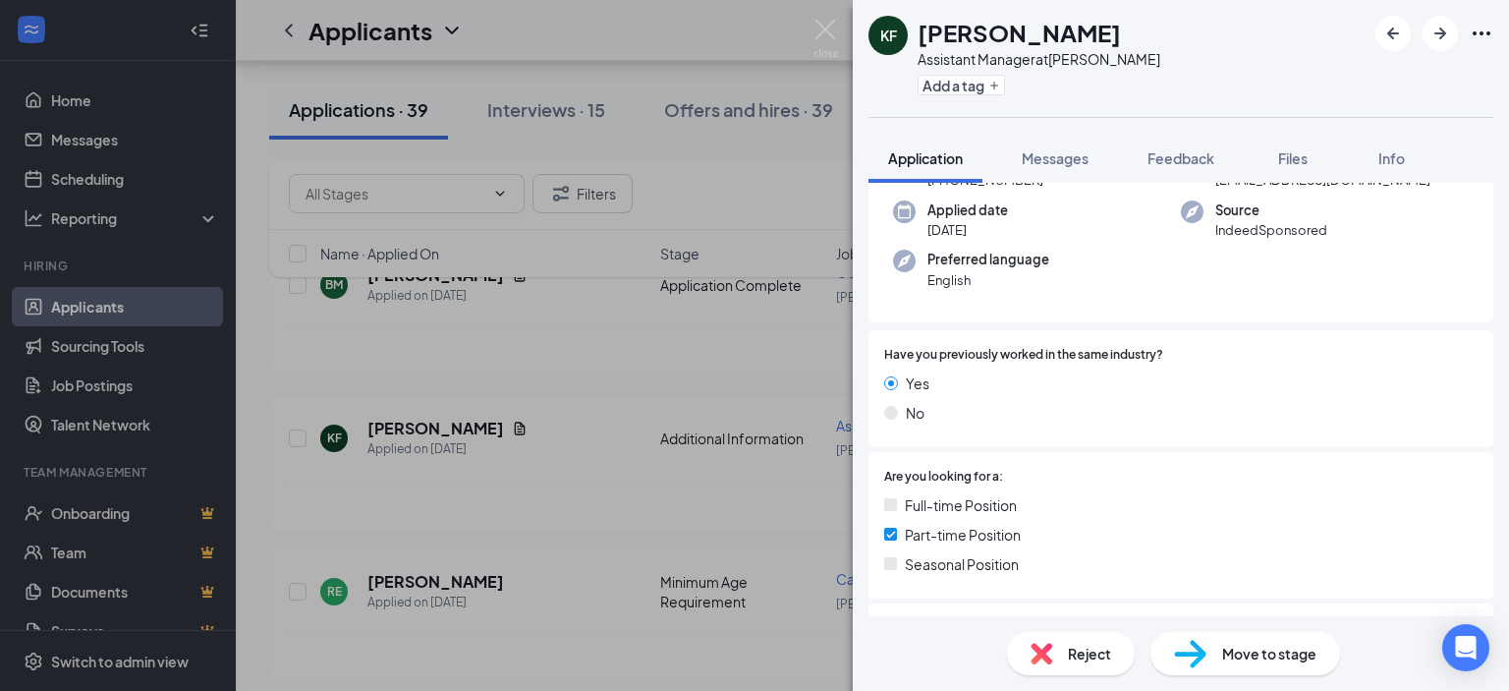
scroll to position [395, 0]
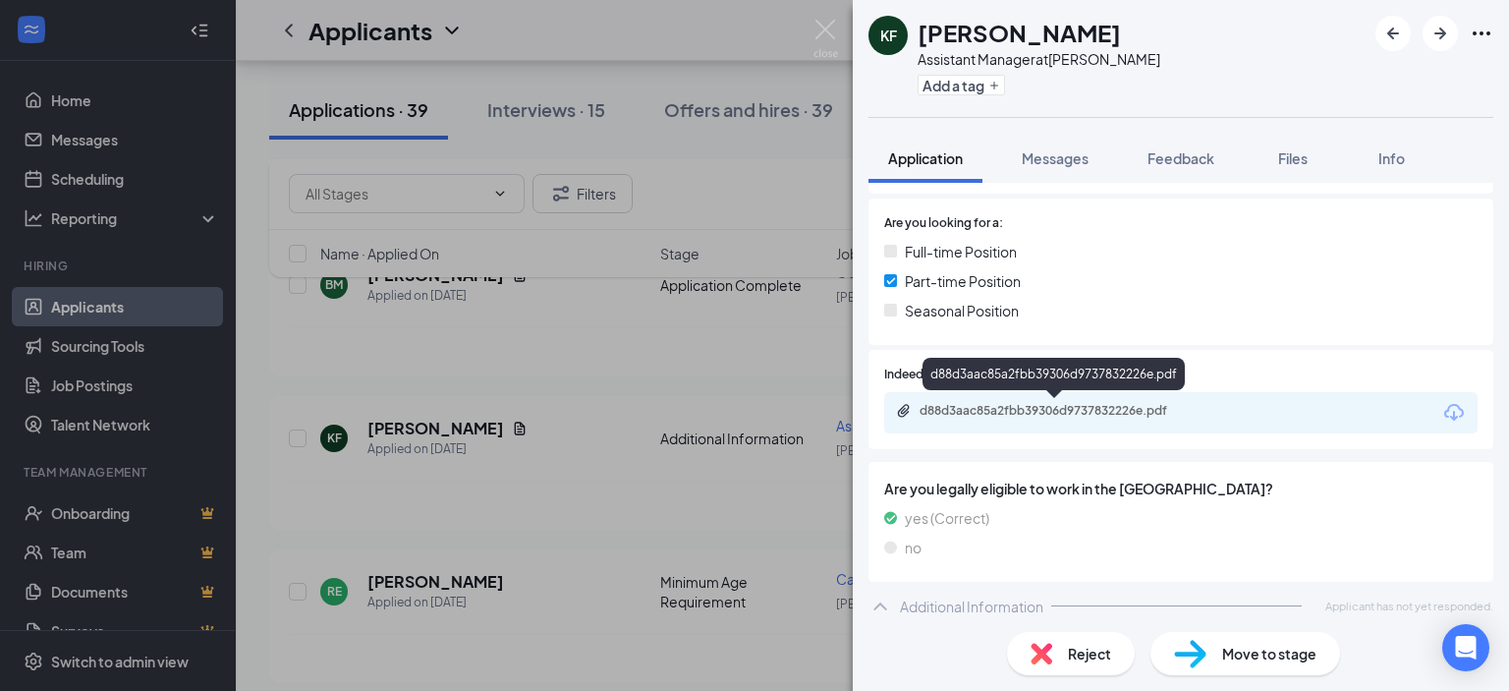
click at [1104, 419] on div "d88d3aac85a2fbb39306d9737832226e.pdf" at bounding box center [1055, 412] width 318 height 19
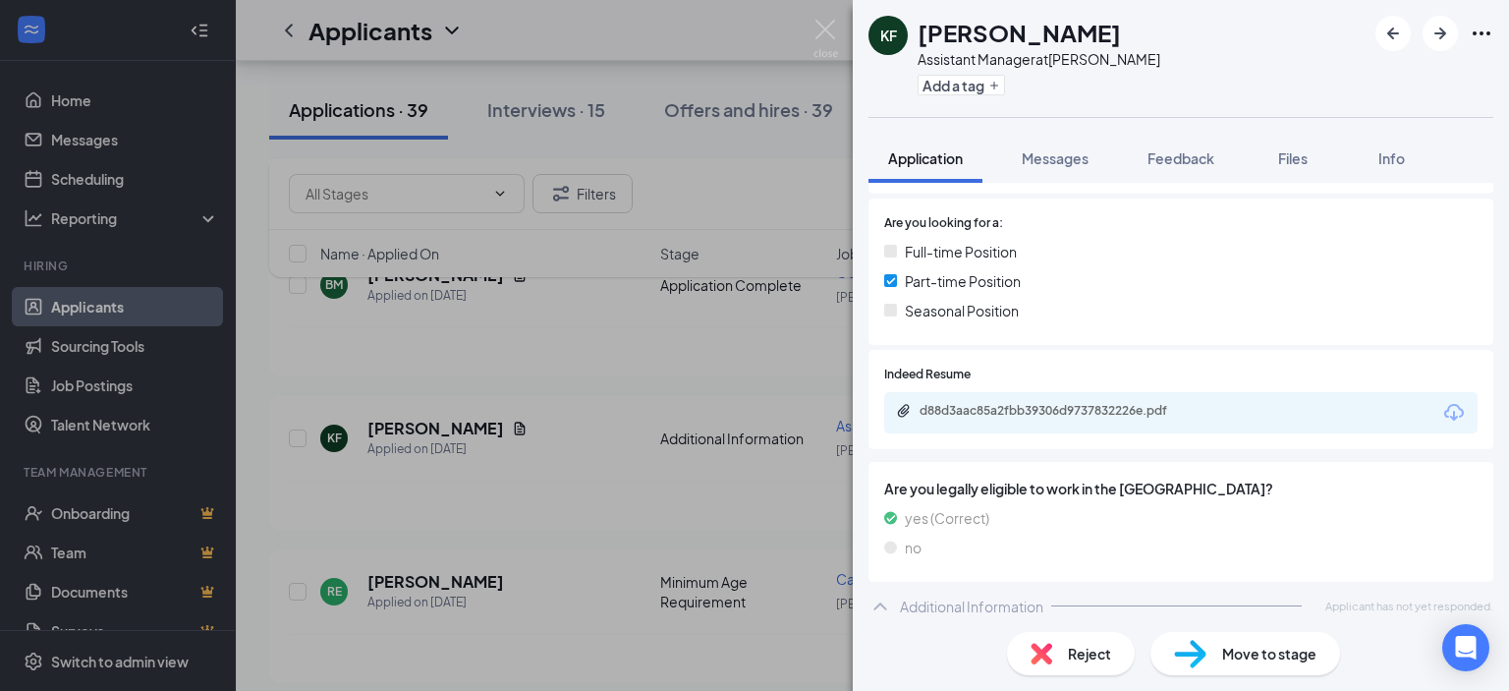
click at [1080, 647] on span "Reject" at bounding box center [1089, 654] width 43 height 22
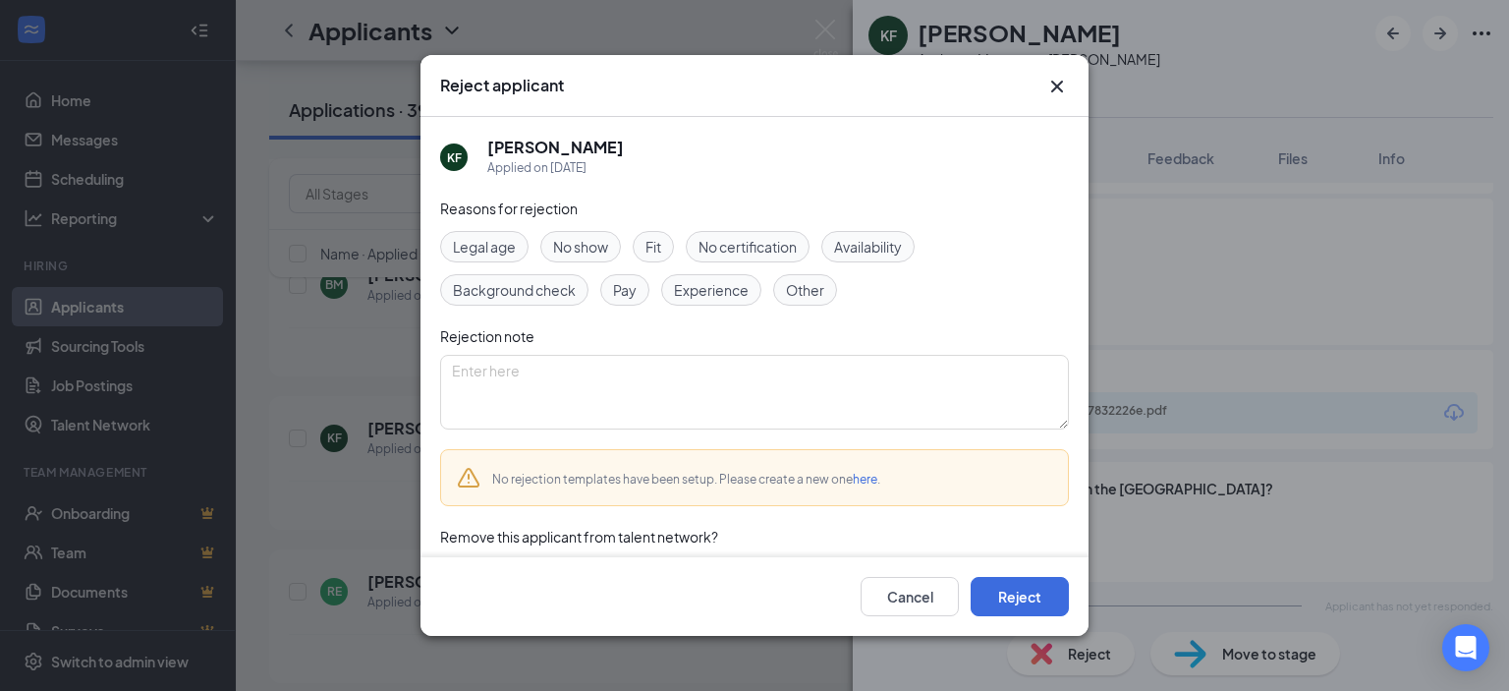
click at [714, 298] on span "Experience" at bounding box center [711, 290] width 75 height 22
click at [1013, 584] on button "Reject" at bounding box center [1020, 596] width 98 height 39
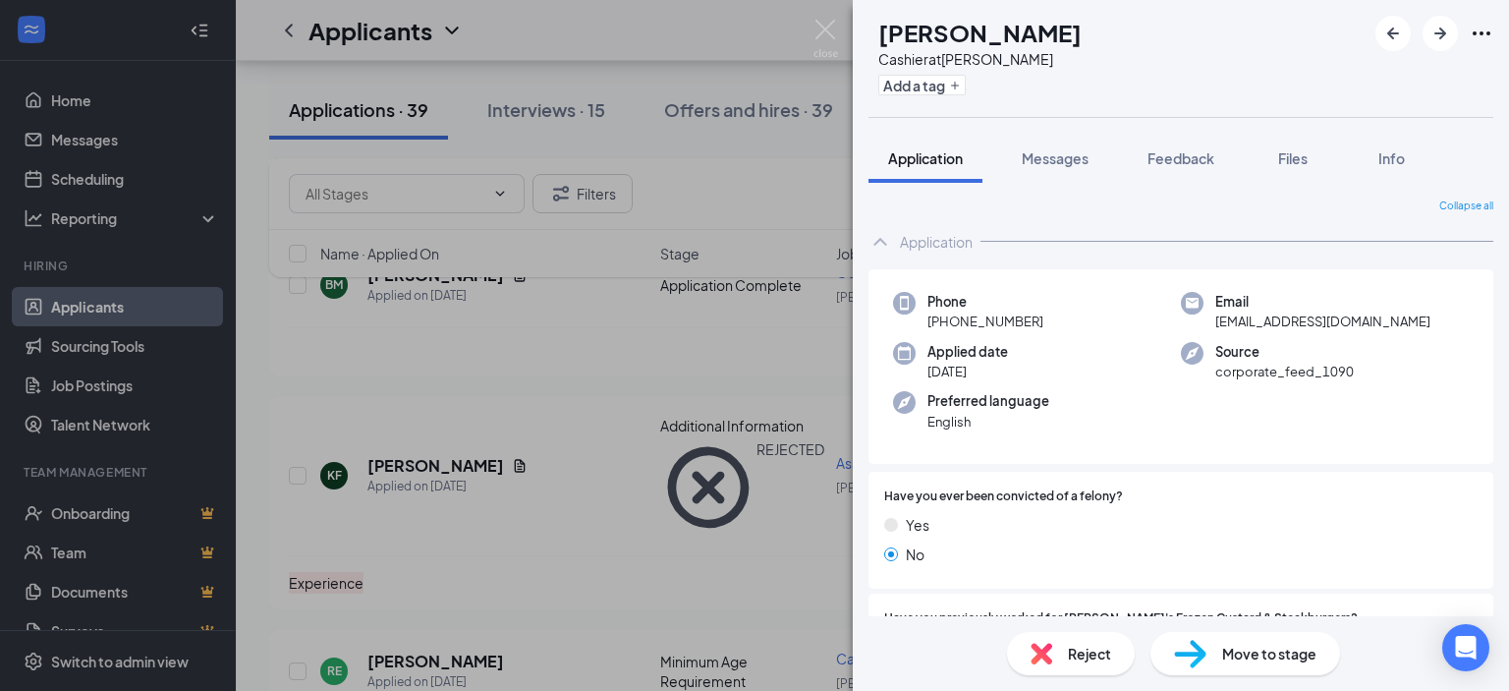
click at [514, 345] on div "RE [PERSON_NAME] Cashier at [PERSON_NAME] Add a tag Application Messages Feedba…" at bounding box center [754, 345] width 1509 height 691
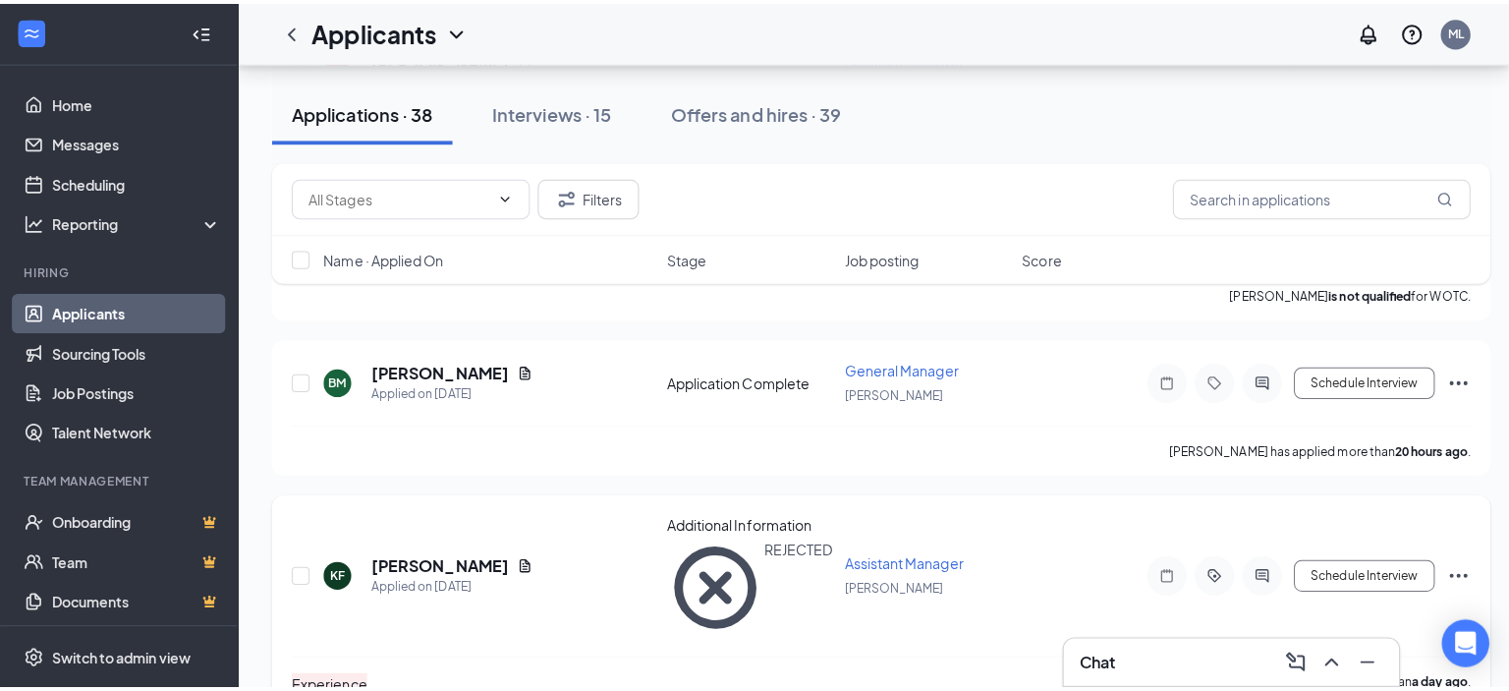
scroll to position [1474, 0]
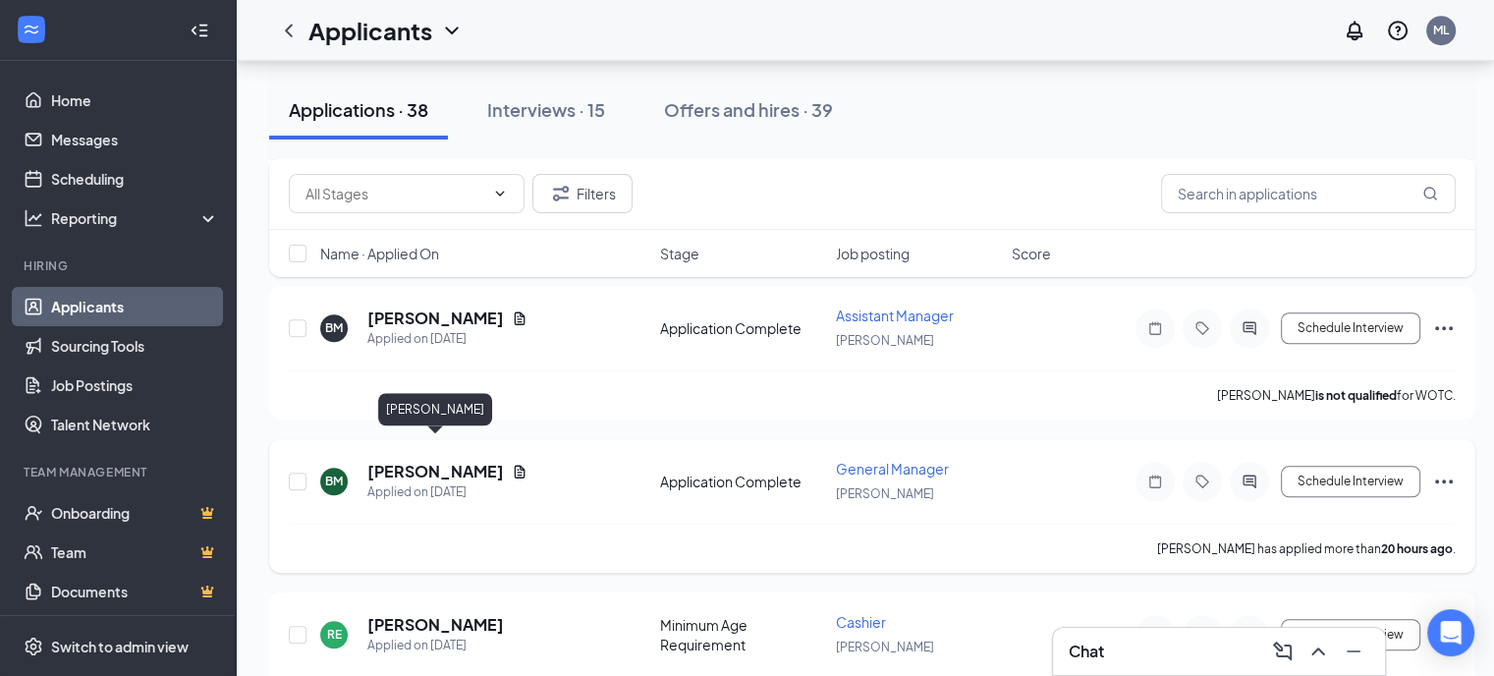
click at [423, 461] on h5 "[PERSON_NAME]" at bounding box center [435, 472] width 137 height 22
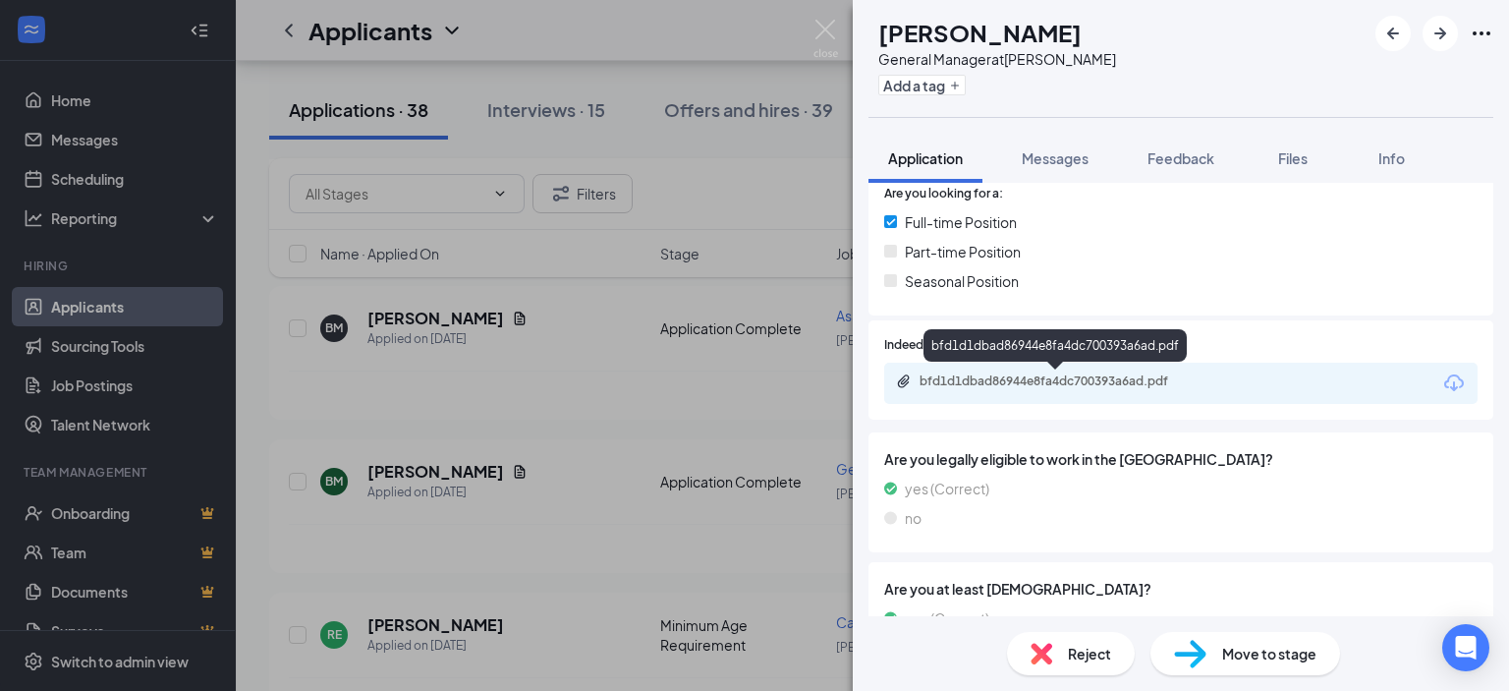
scroll to position [491, 0]
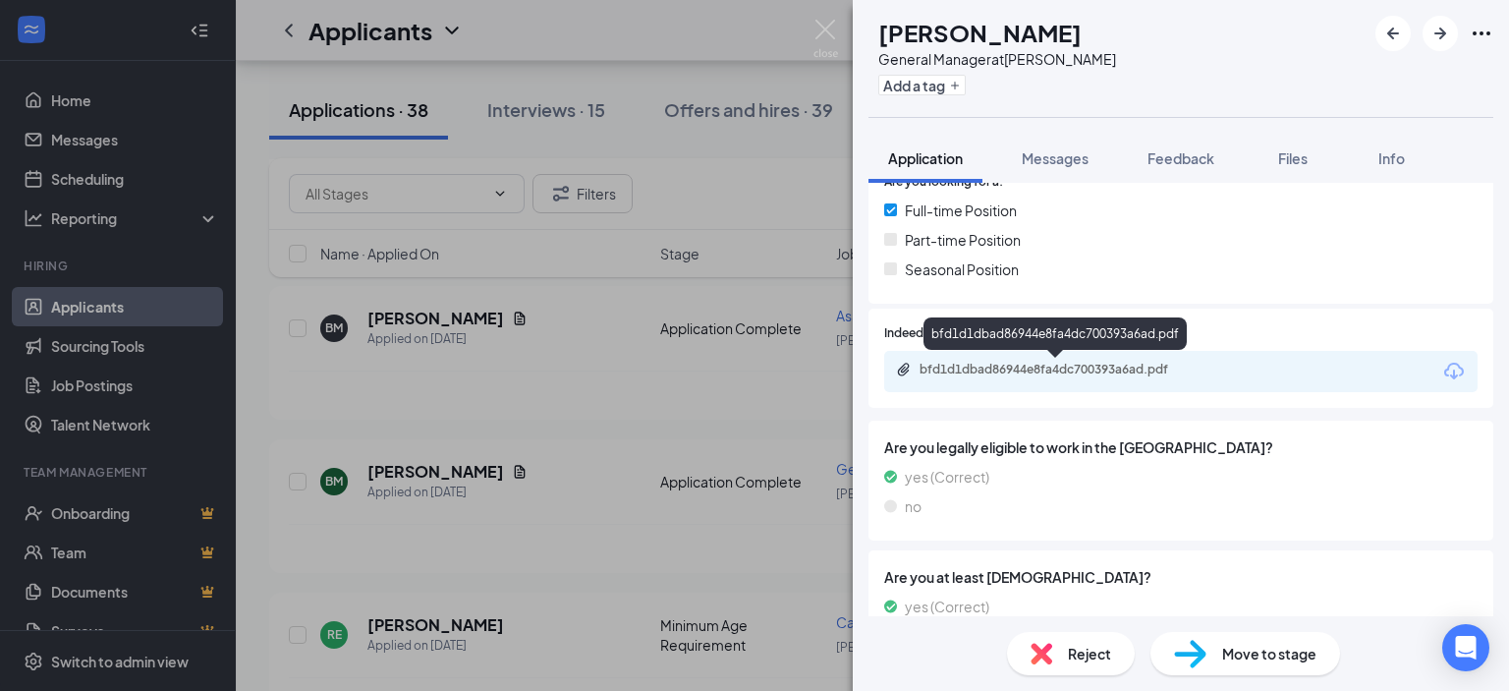
click at [1088, 385] on div "bfd1d1dbad86944e8fa4dc700393a6ad.pdf" at bounding box center [1180, 371] width 593 height 41
click at [1107, 364] on div "bfd1d1dbad86944e8fa4dc700393a6ad.pdf" at bounding box center [1057, 370] width 275 height 16
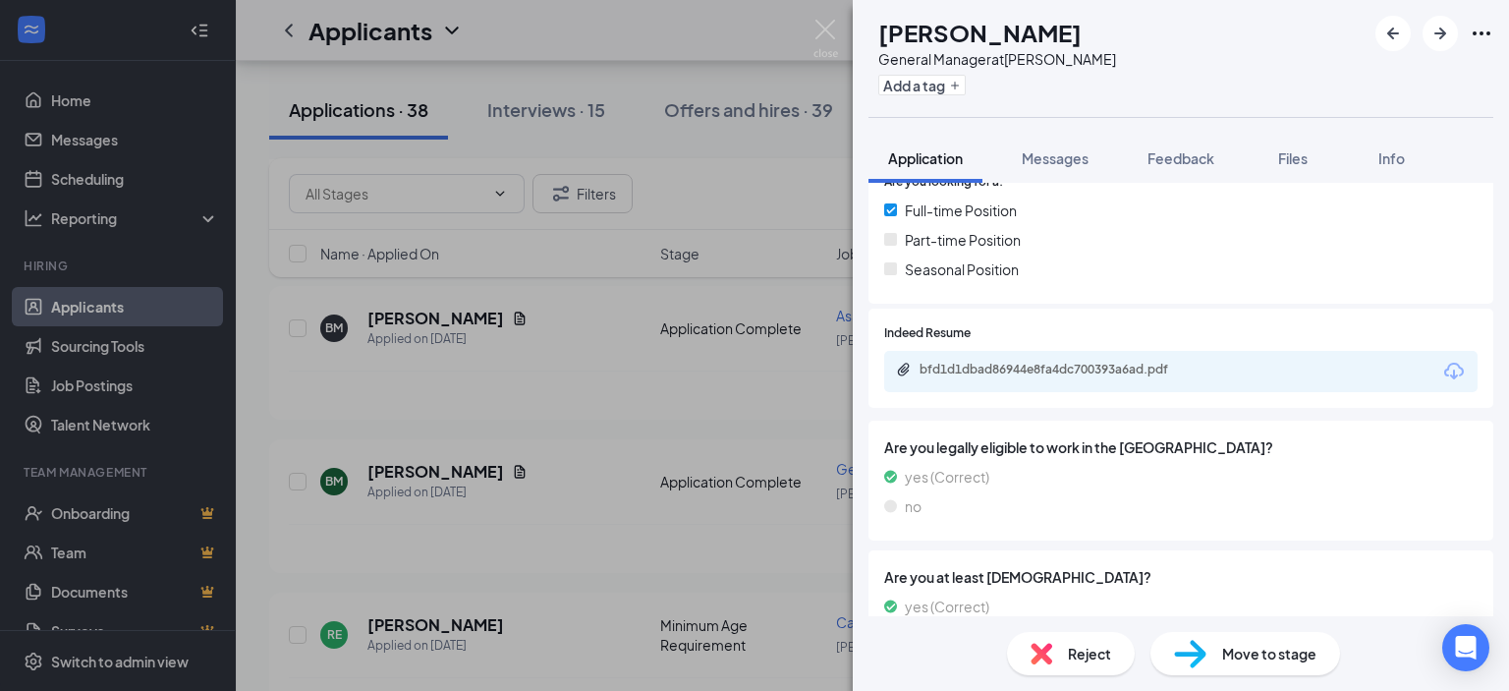
click at [1086, 669] on div "Reject" at bounding box center [1071, 653] width 128 height 43
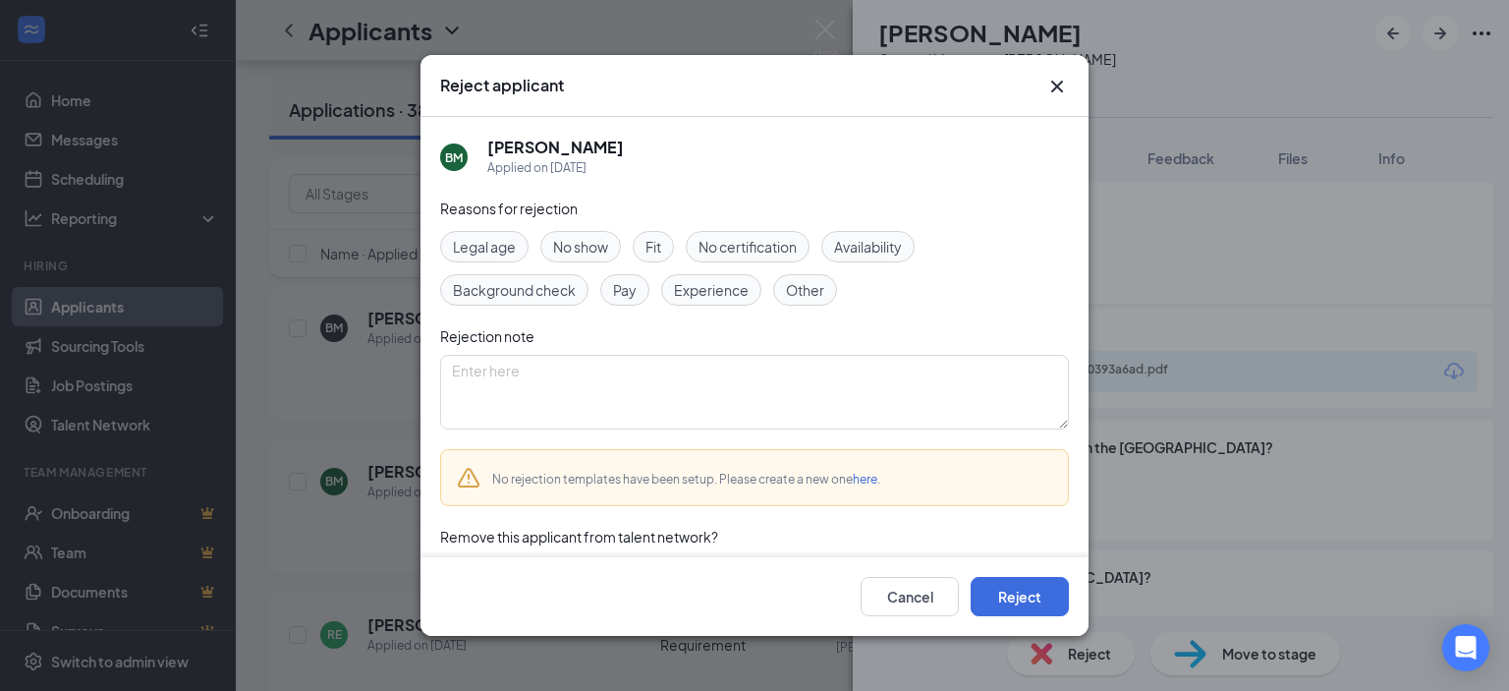
click at [791, 243] on span "No certification" at bounding box center [748, 247] width 98 height 22
click at [710, 298] on span "Experience" at bounding box center [711, 290] width 75 height 22
click at [541, 299] on span "Background check" at bounding box center [514, 290] width 123 height 22
click at [547, 286] on span "Background check" at bounding box center [514, 290] width 123 height 22
click at [1017, 607] on button "Reject" at bounding box center [1020, 596] width 98 height 39
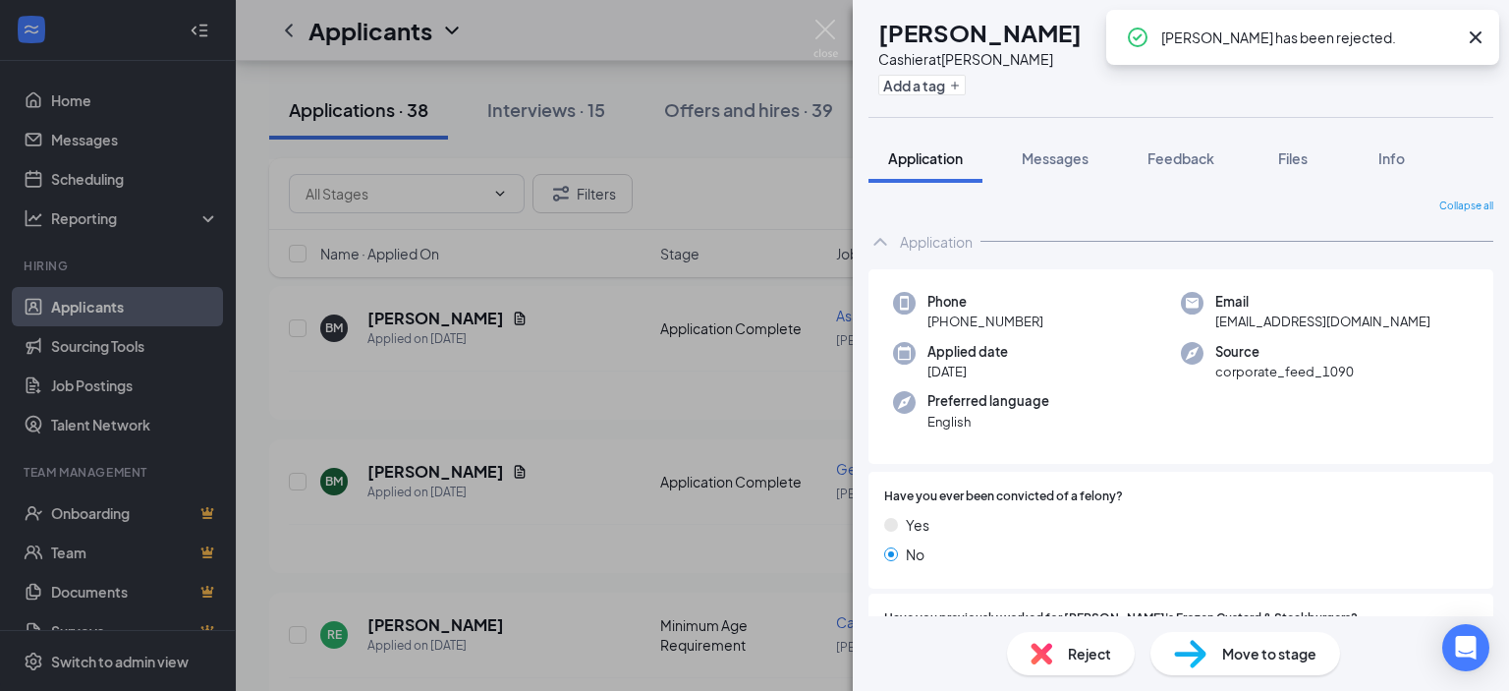
click at [777, 324] on div "RE [PERSON_NAME] Cashier at [PERSON_NAME] Add a tag Application Messages Feedba…" at bounding box center [754, 345] width 1509 height 691
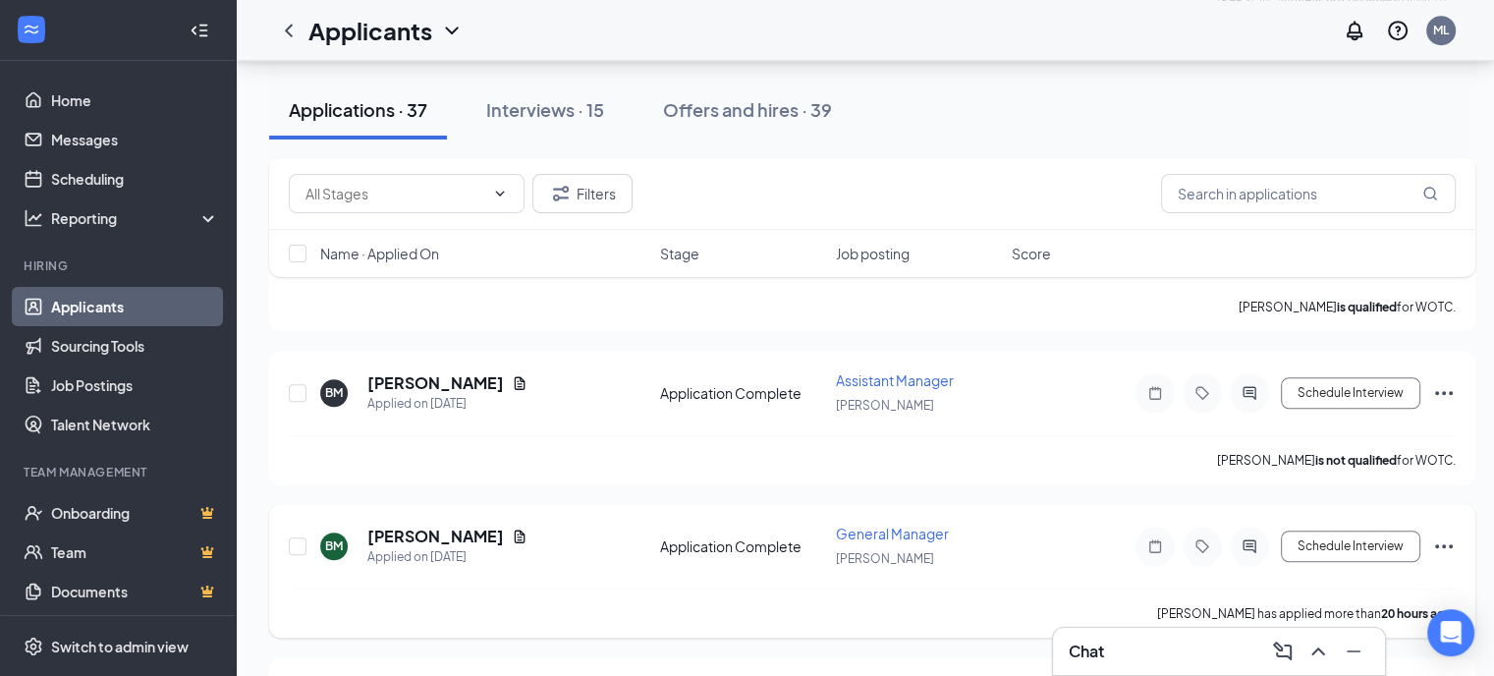
scroll to position [1375, 0]
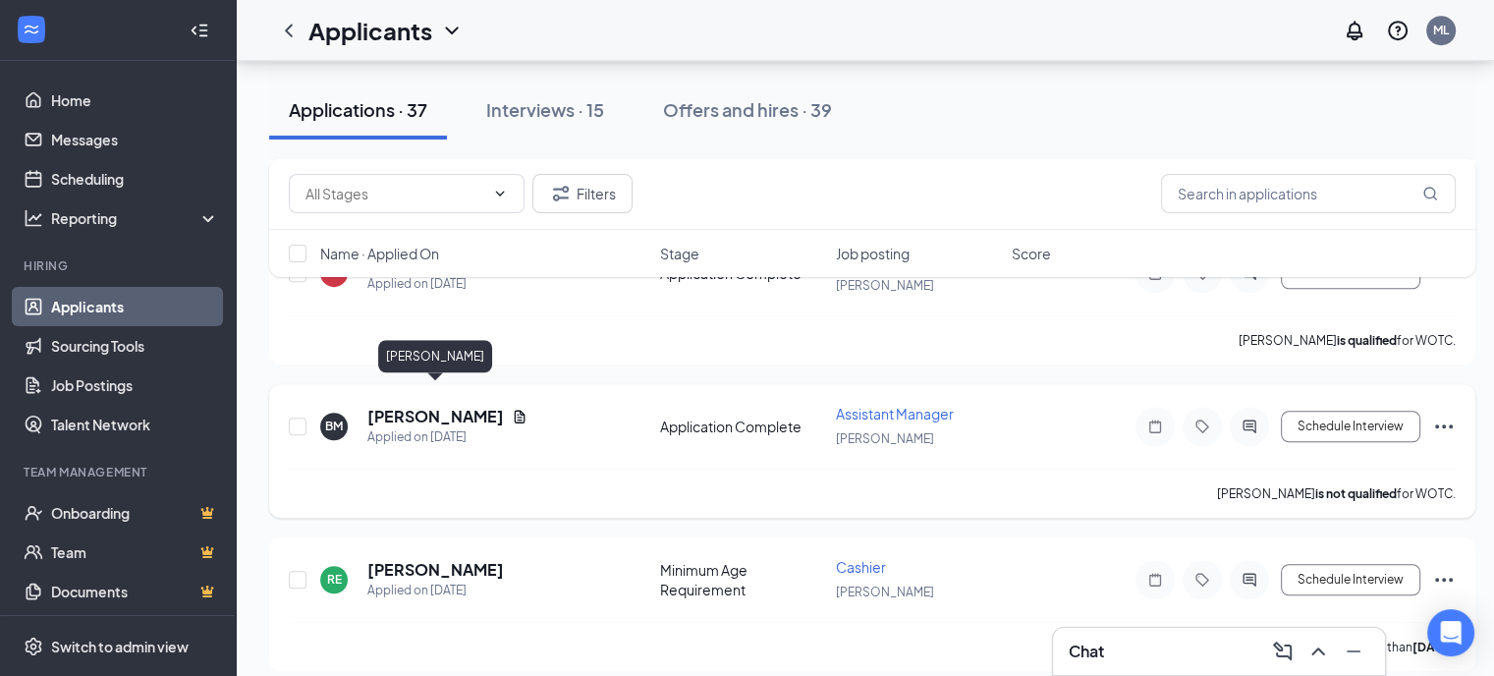
click at [476, 406] on h5 "[PERSON_NAME]" at bounding box center [435, 417] width 137 height 22
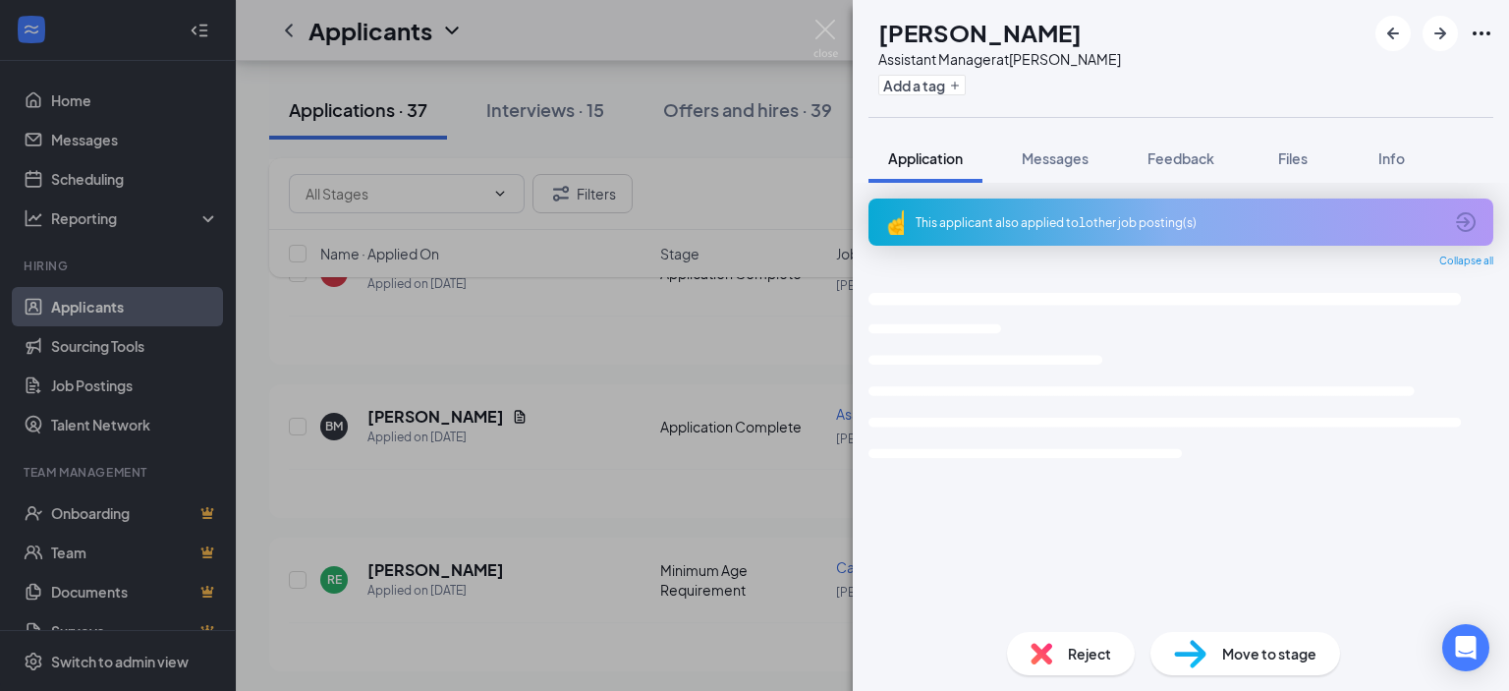
click at [1090, 649] on span "Reject" at bounding box center [1089, 654] width 43 height 22
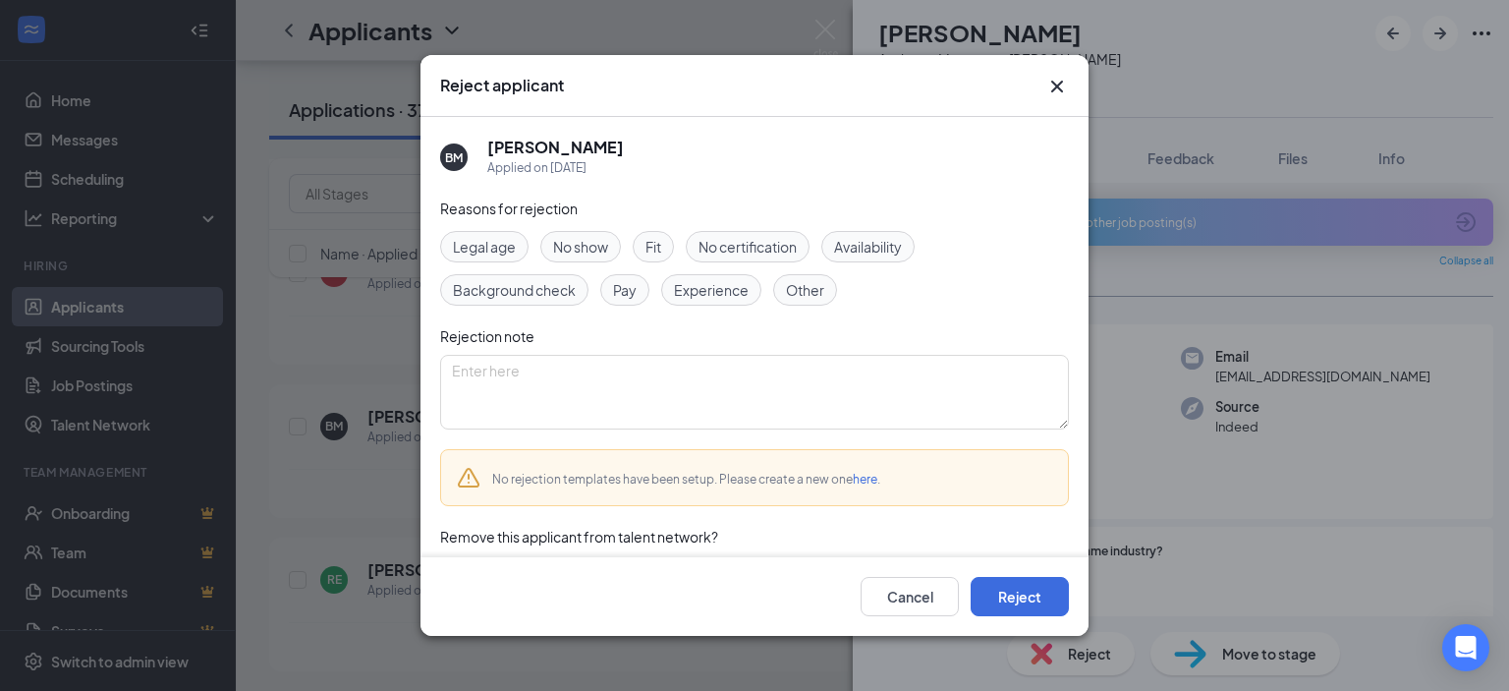
click at [700, 279] on span "Experience" at bounding box center [711, 290] width 75 height 22
click at [1023, 594] on button "Reject" at bounding box center [1020, 596] width 98 height 39
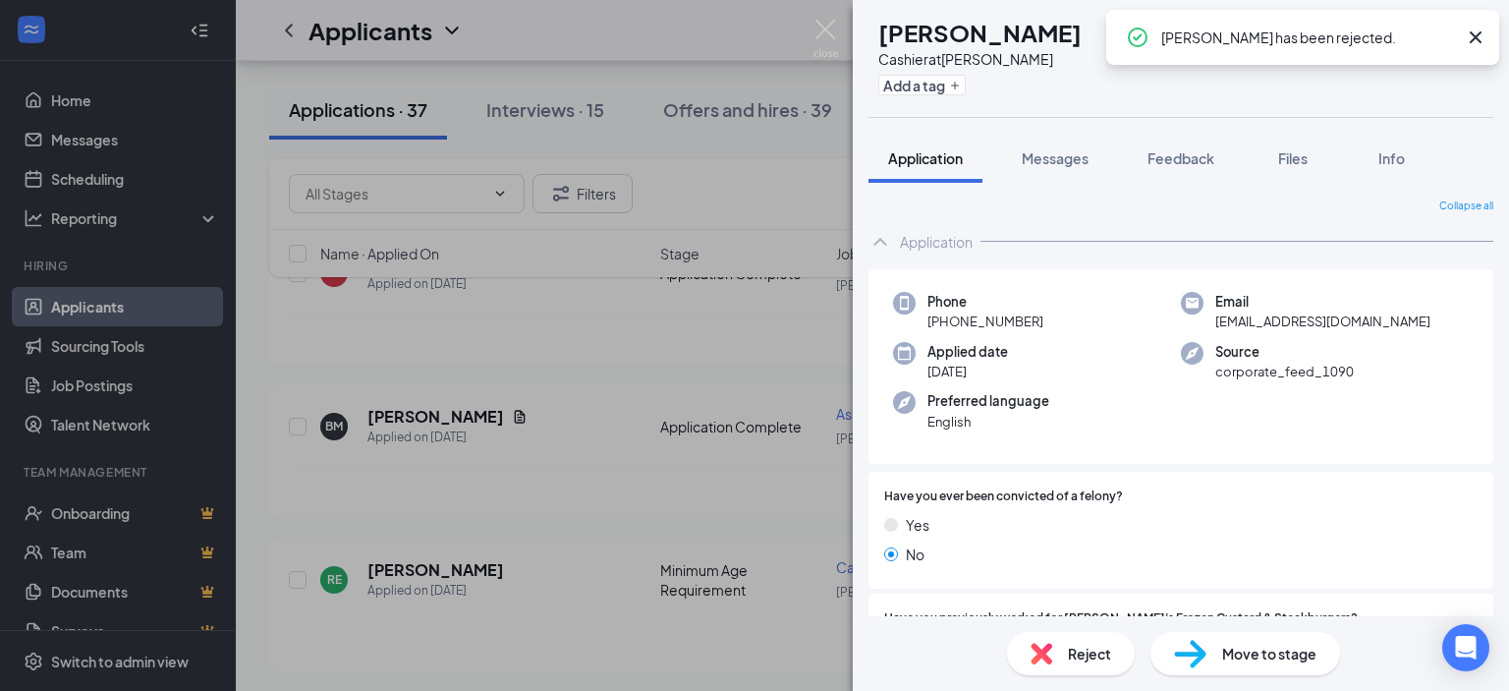
click at [665, 372] on div "RE [PERSON_NAME] Cashier at [PERSON_NAME] Add a tag Application Messages Feedba…" at bounding box center [754, 345] width 1509 height 691
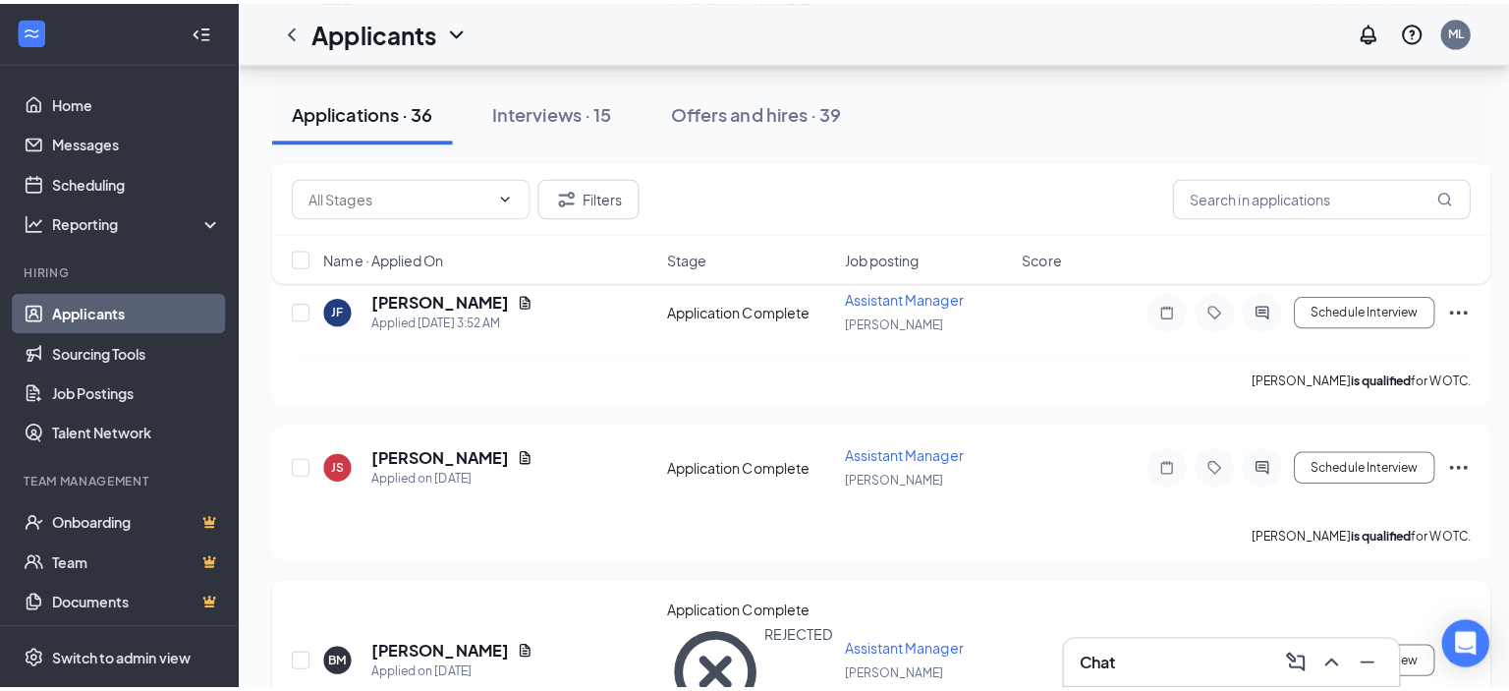
scroll to position [1179, 0]
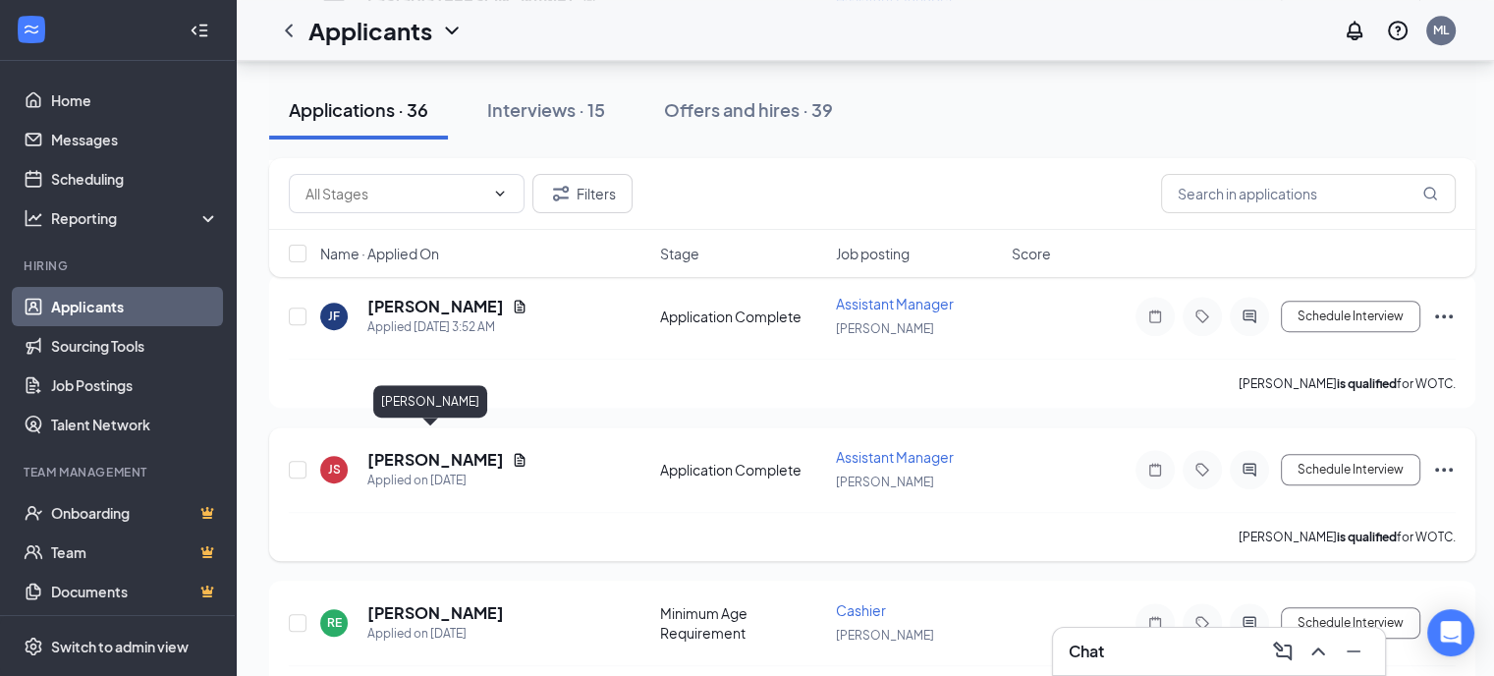
click at [451, 449] on h5 "[PERSON_NAME]" at bounding box center [435, 460] width 137 height 22
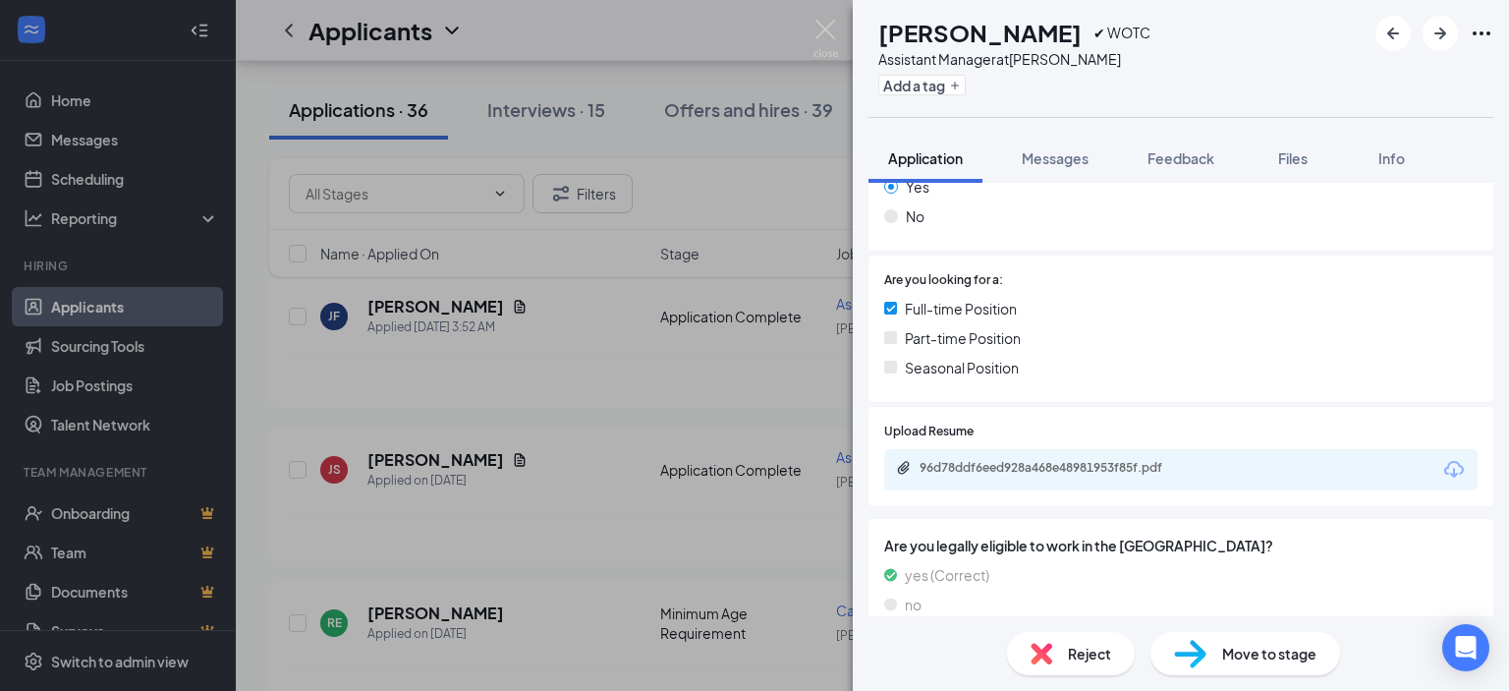
scroll to position [491, 0]
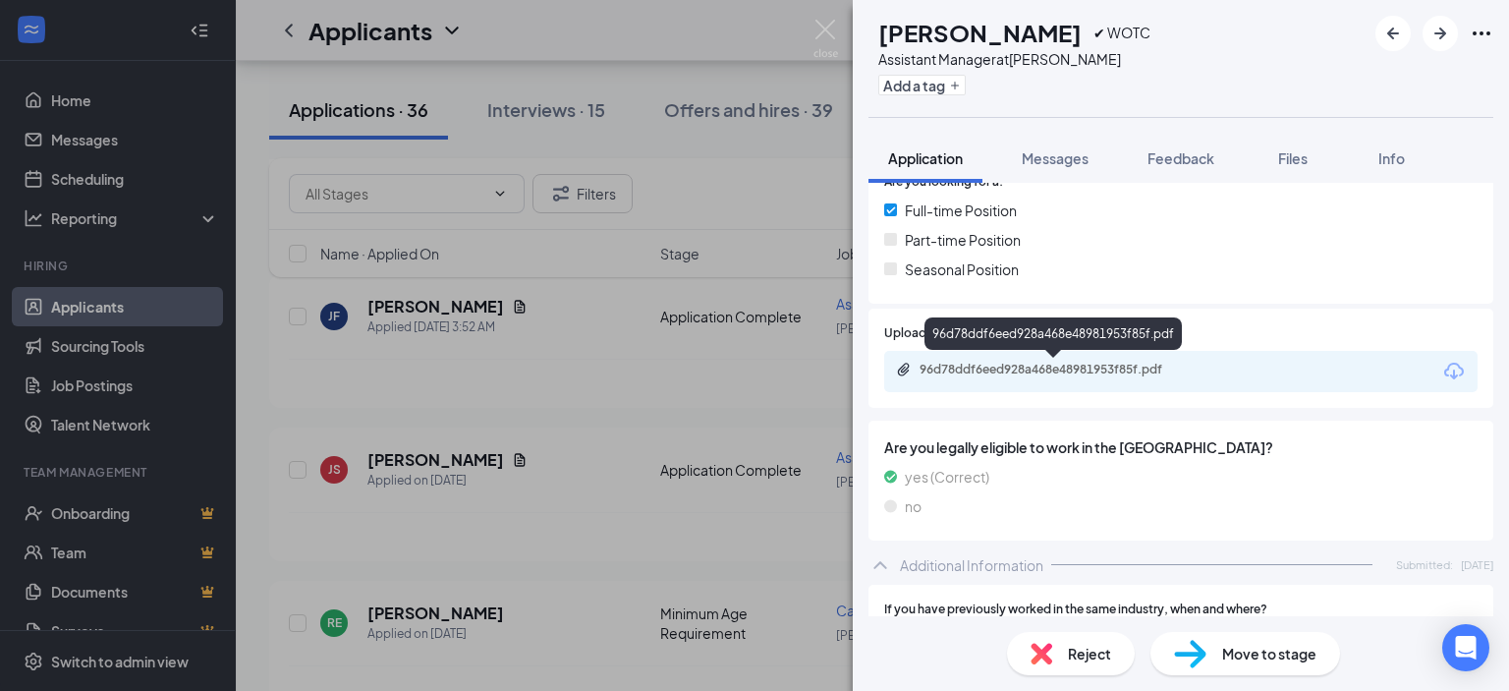
click at [1086, 372] on div "96d78ddf6eed928a468e48981953f85f.pdf" at bounding box center [1057, 370] width 275 height 16
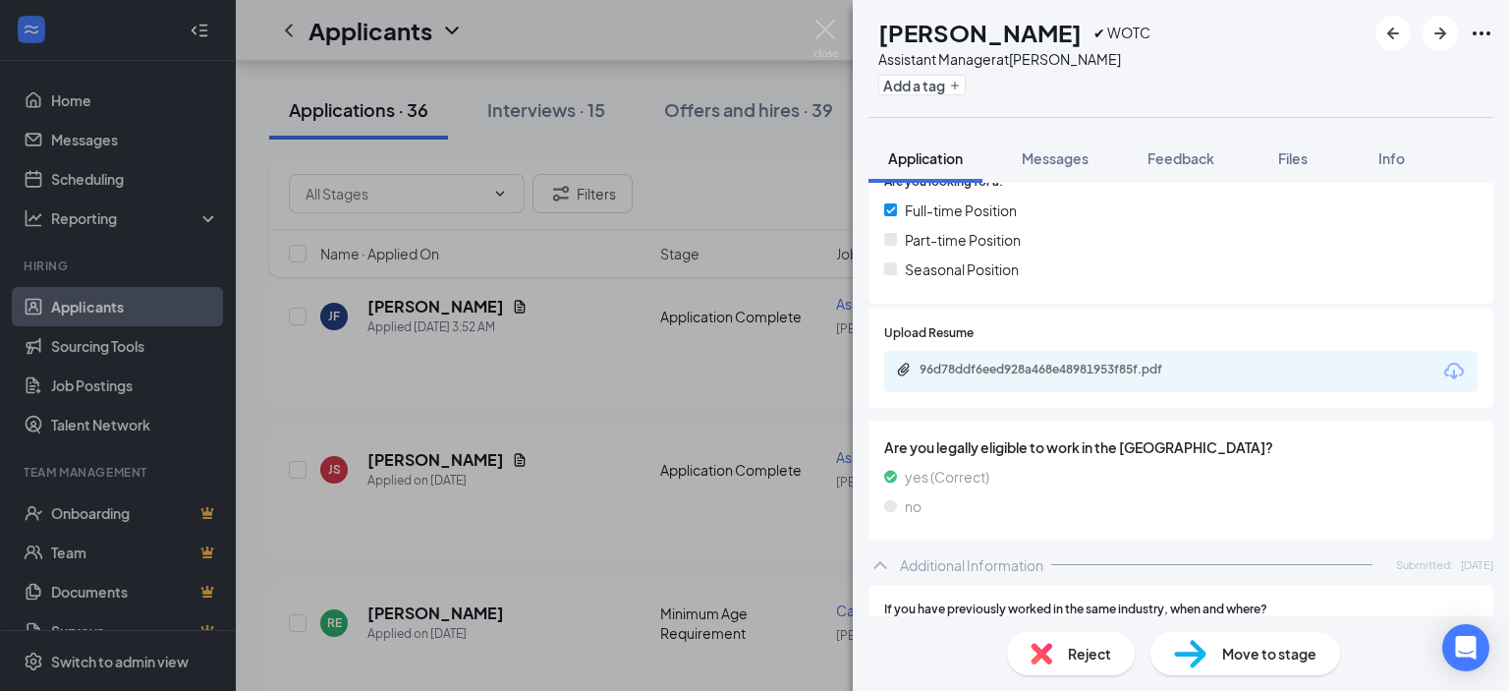
click at [1054, 675] on div "Reject" at bounding box center [1071, 653] width 128 height 43
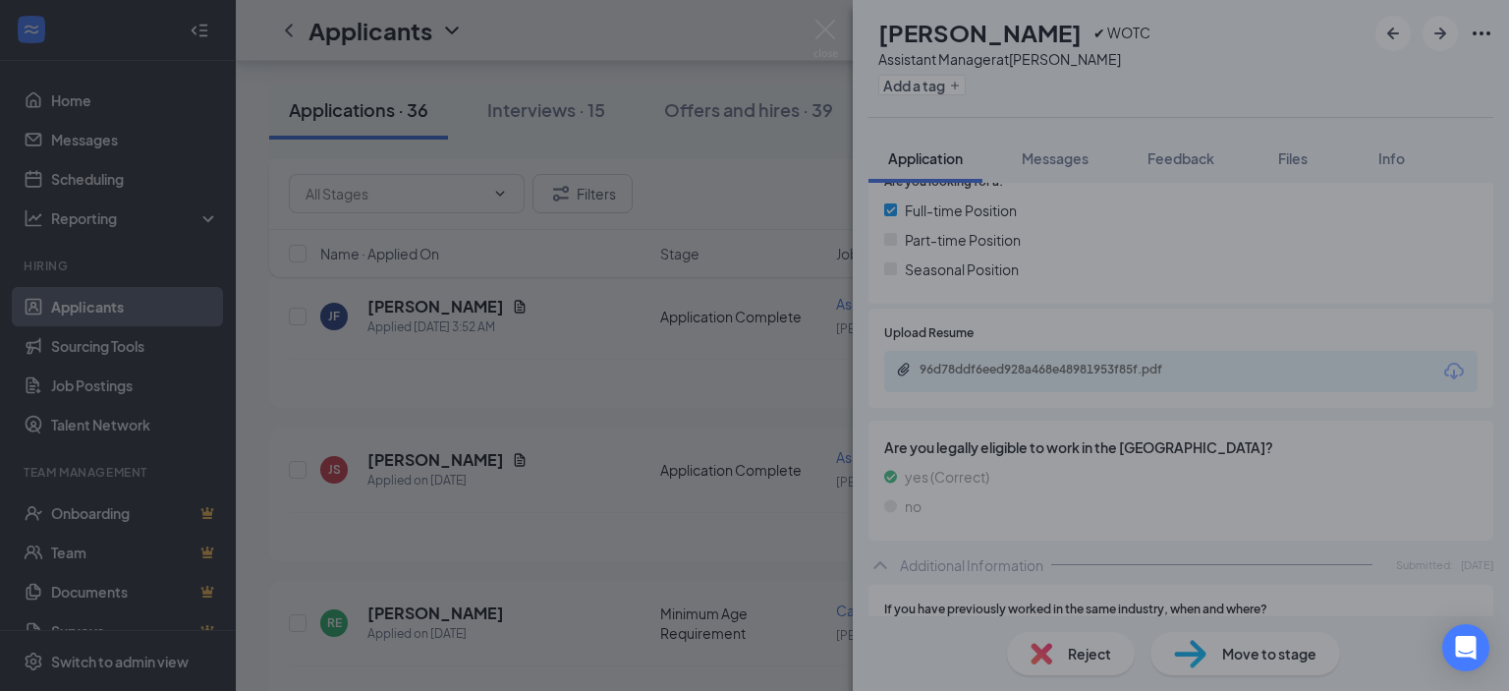
click at [1068, 656] on div "Reject applicant JS [PERSON_NAME] Applied on [DATE] Reasons for rejection Legal…" at bounding box center [754, 345] width 1509 height 691
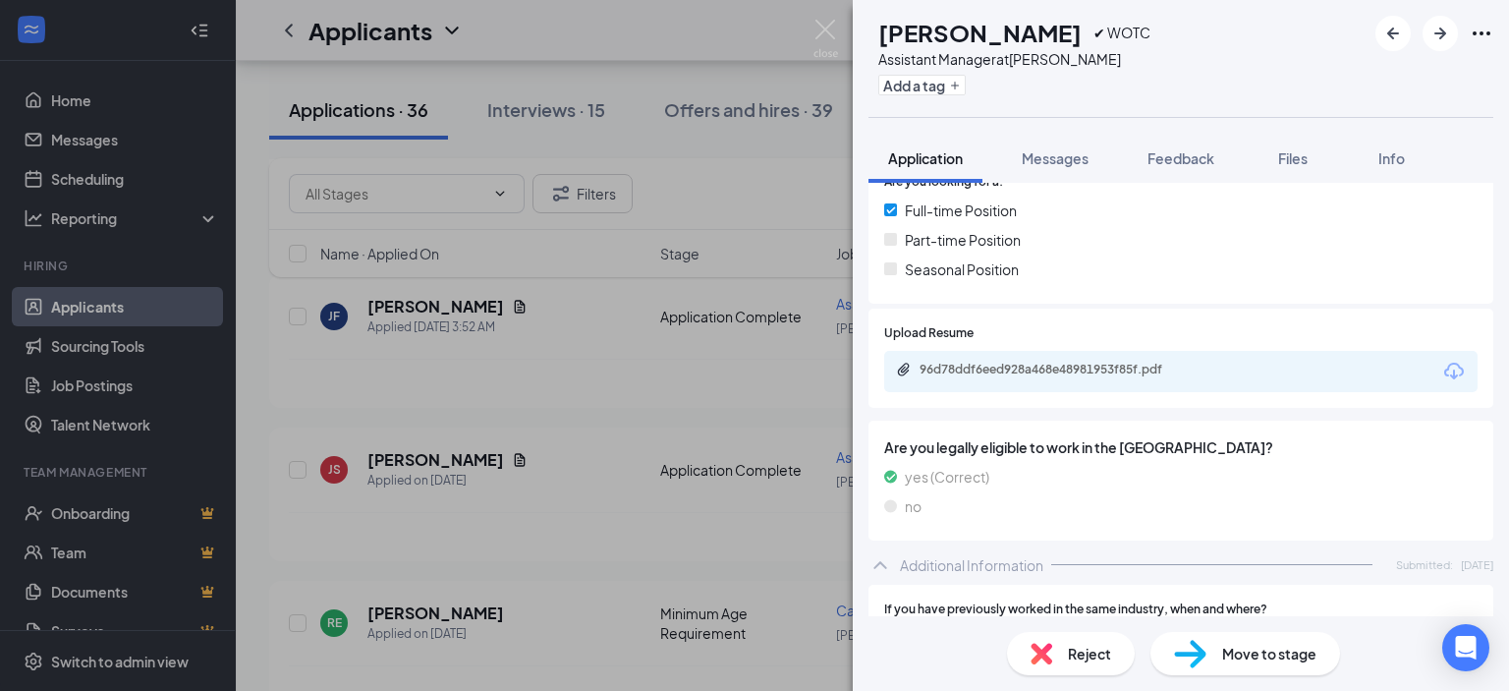
click at [1078, 635] on div "Reject" at bounding box center [1071, 653] width 128 height 43
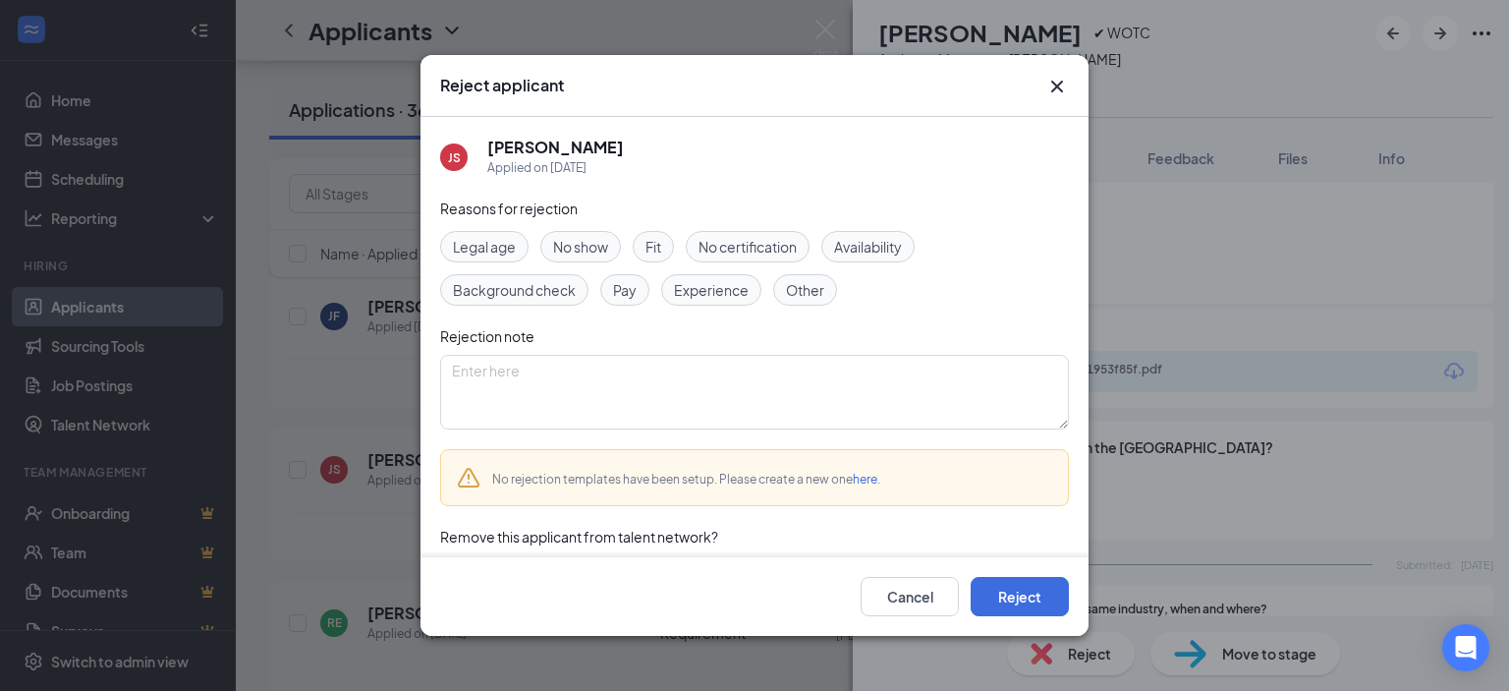
click at [856, 242] on span "Availability" at bounding box center [868, 247] width 68 height 22
click at [715, 290] on span "Experience" at bounding box center [711, 290] width 75 height 22
click at [1018, 604] on button "Reject" at bounding box center [1020, 596] width 98 height 39
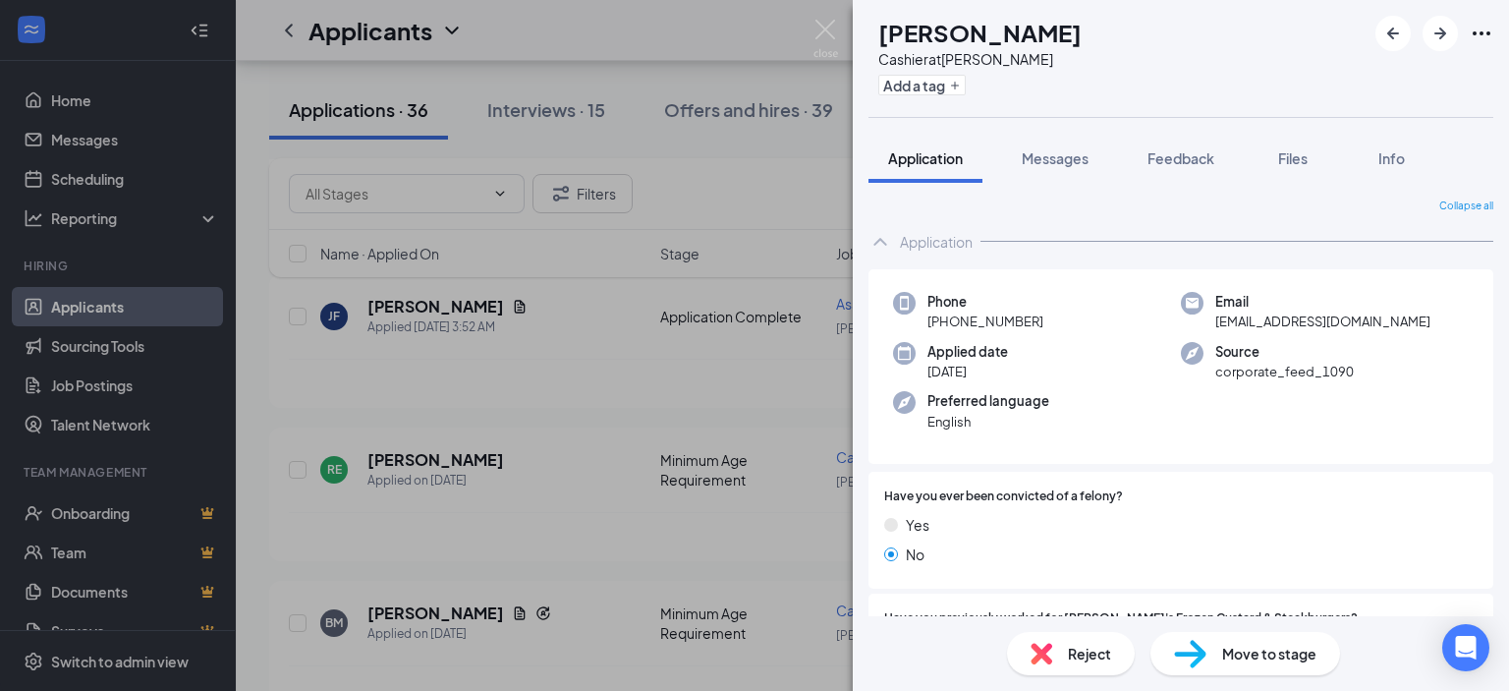
click at [610, 351] on div "RE [PERSON_NAME] Cashier at [PERSON_NAME] Add a tag Application Messages Feedba…" at bounding box center [754, 345] width 1509 height 691
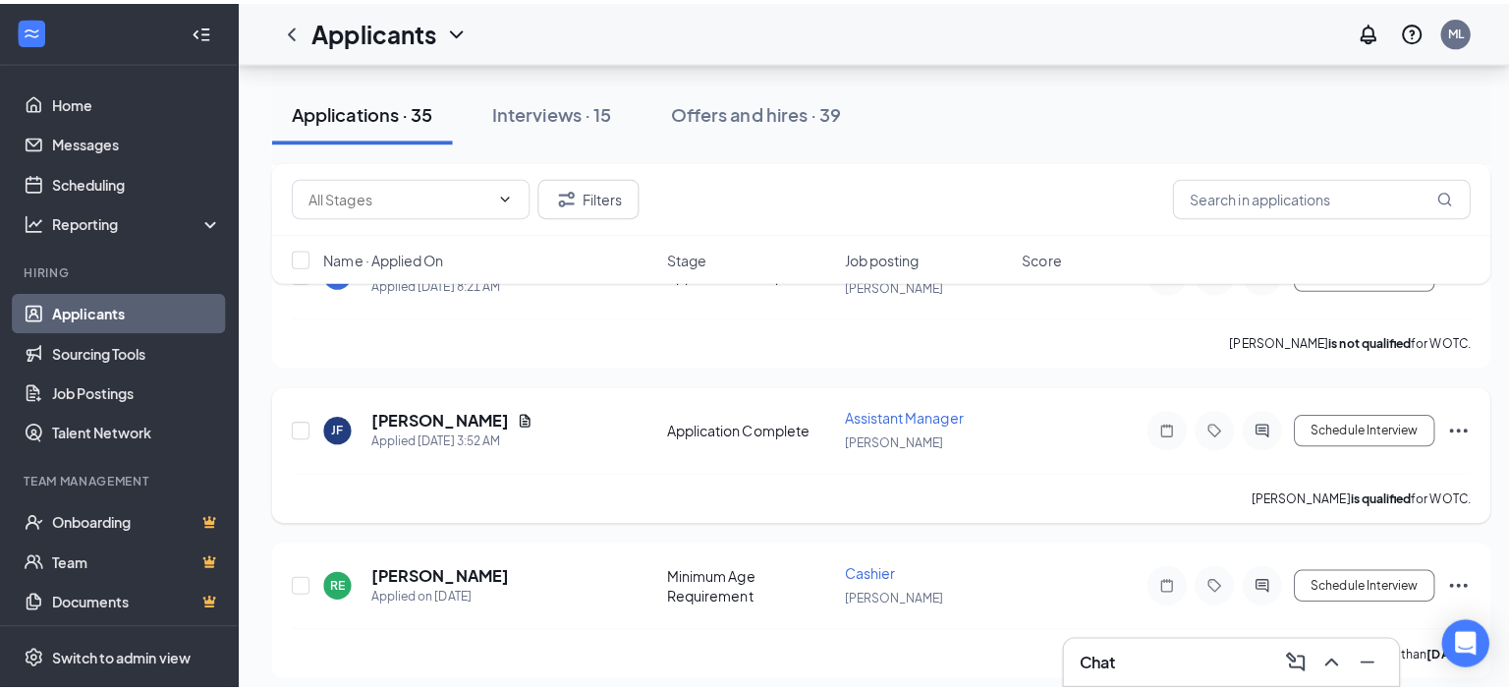
scroll to position [982, 0]
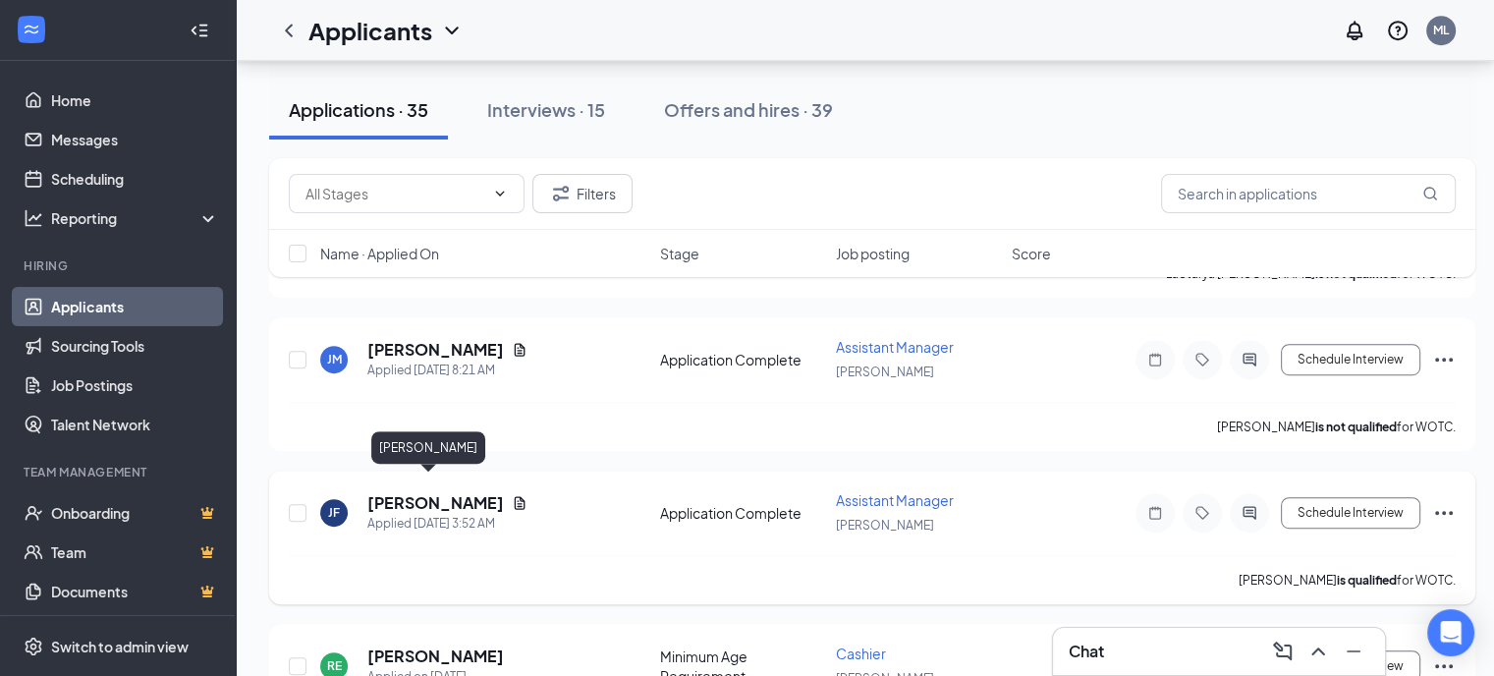
click at [432, 492] on h5 "[PERSON_NAME]" at bounding box center [435, 503] width 137 height 22
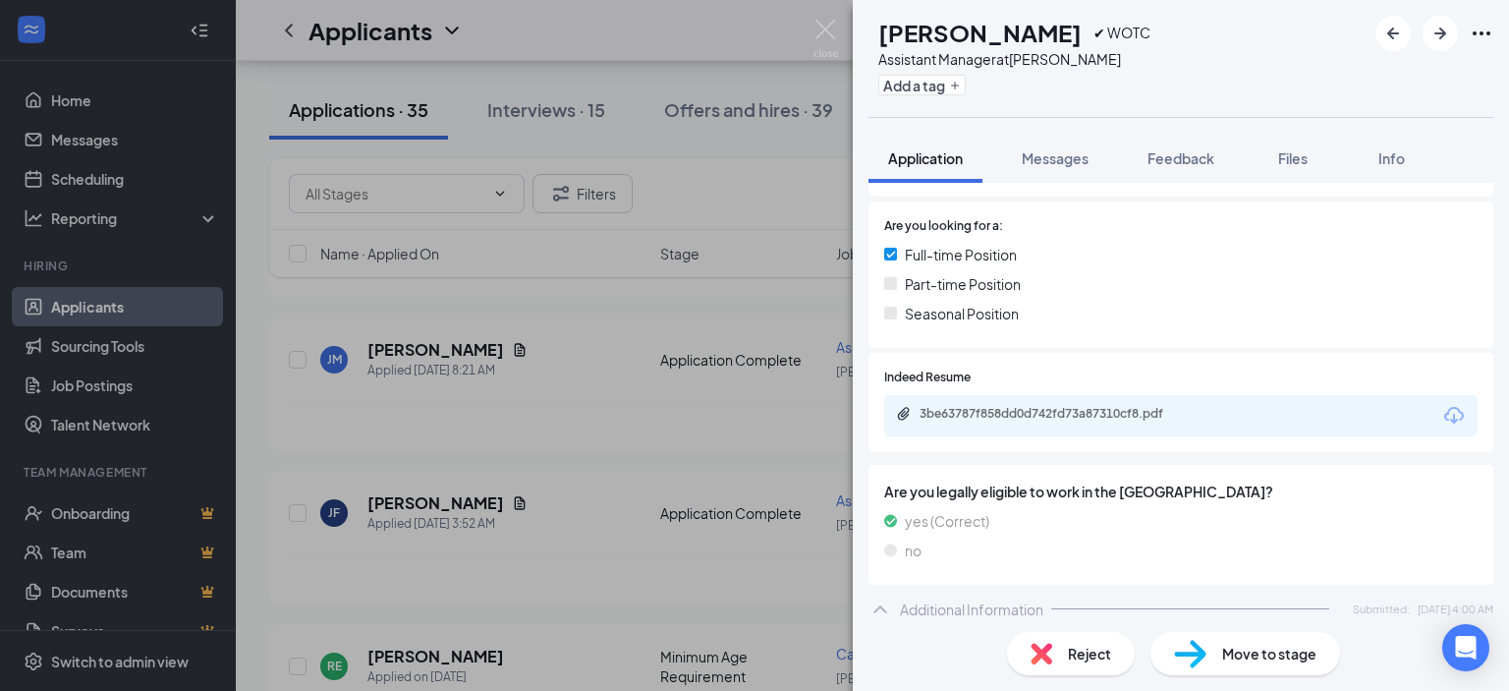
scroll to position [393, 0]
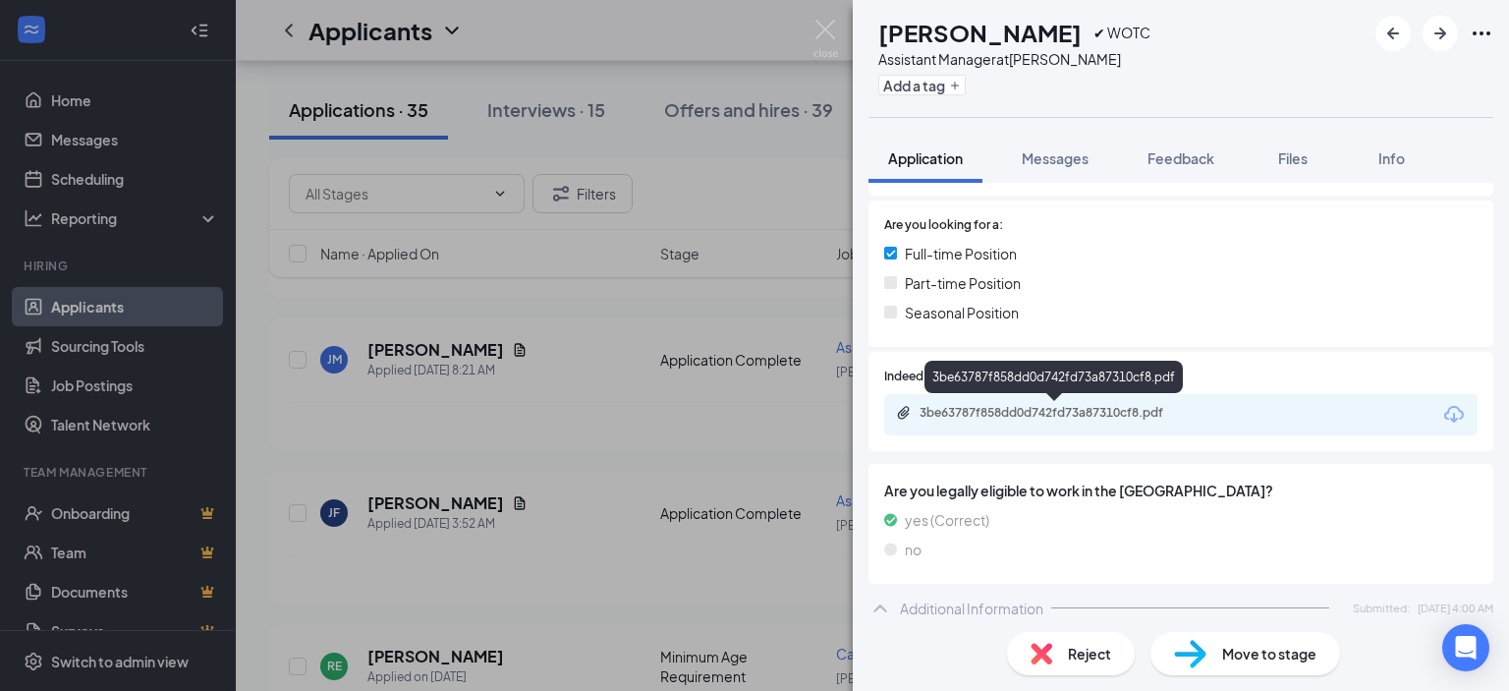
click at [1031, 418] on div "3be63787f858dd0d742fd73a87310cf8.pdf" at bounding box center [1057, 413] width 275 height 16
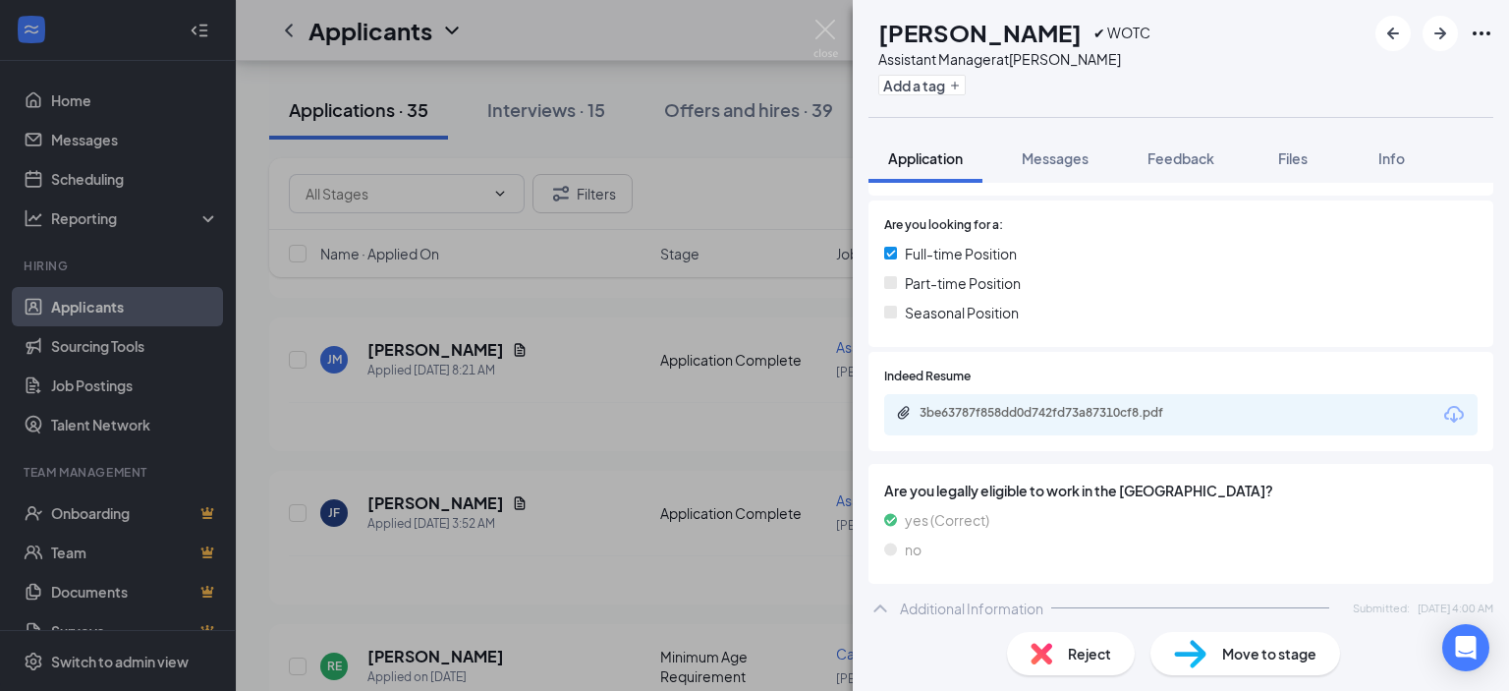
click at [1074, 663] on span "Reject" at bounding box center [1089, 654] width 43 height 22
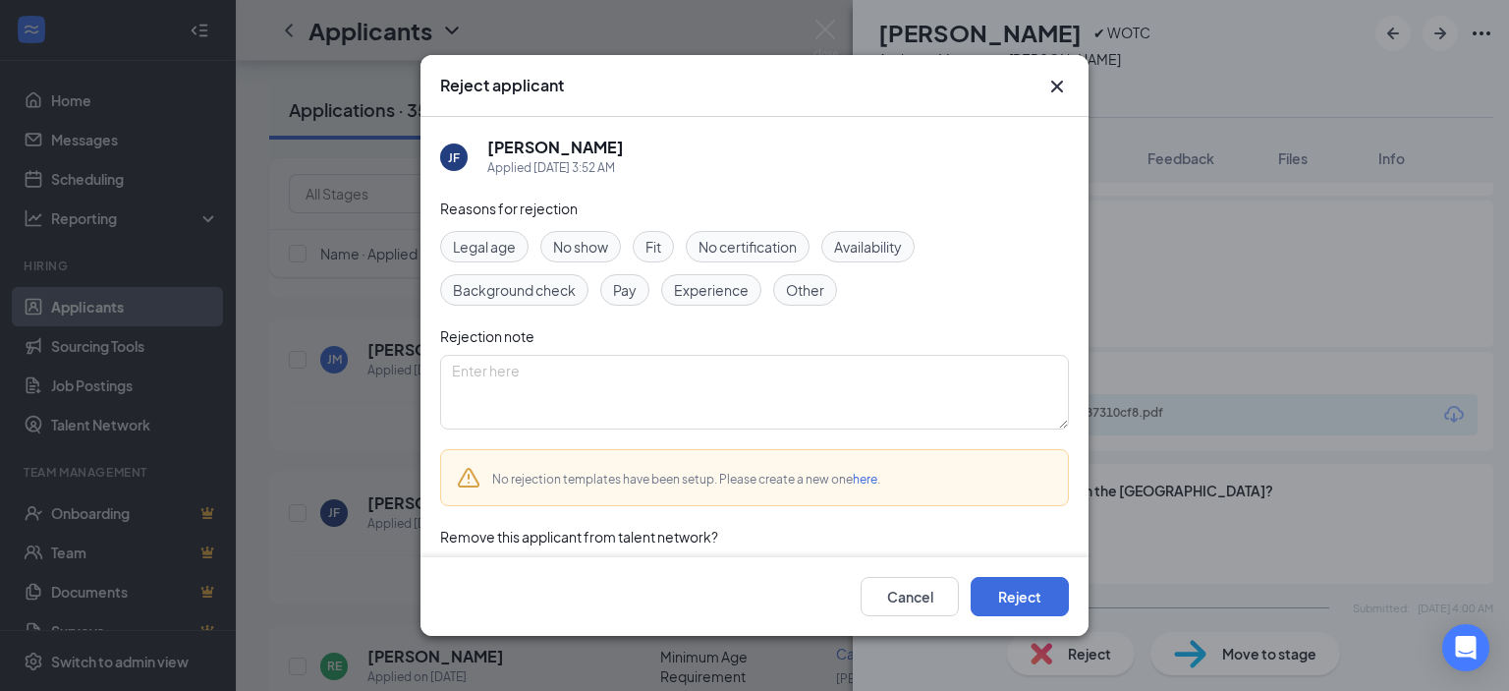
click at [700, 299] on span "Experience" at bounding box center [711, 290] width 75 height 22
click at [1043, 604] on button "Reject" at bounding box center [1020, 596] width 98 height 39
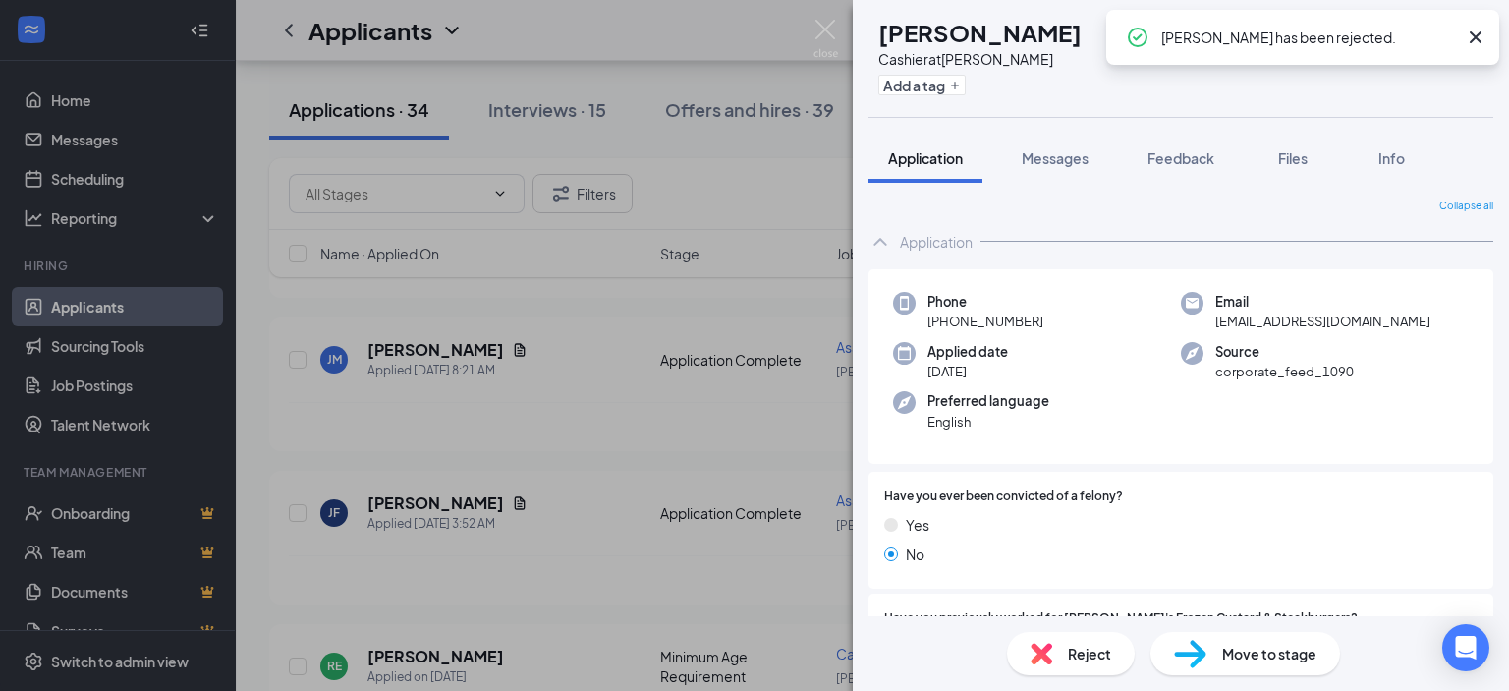
click at [555, 392] on div "RE [PERSON_NAME] Cashier at [PERSON_NAME] Add a tag Application Messages Feedba…" at bounding box center [754, 345] width 1509 height 691
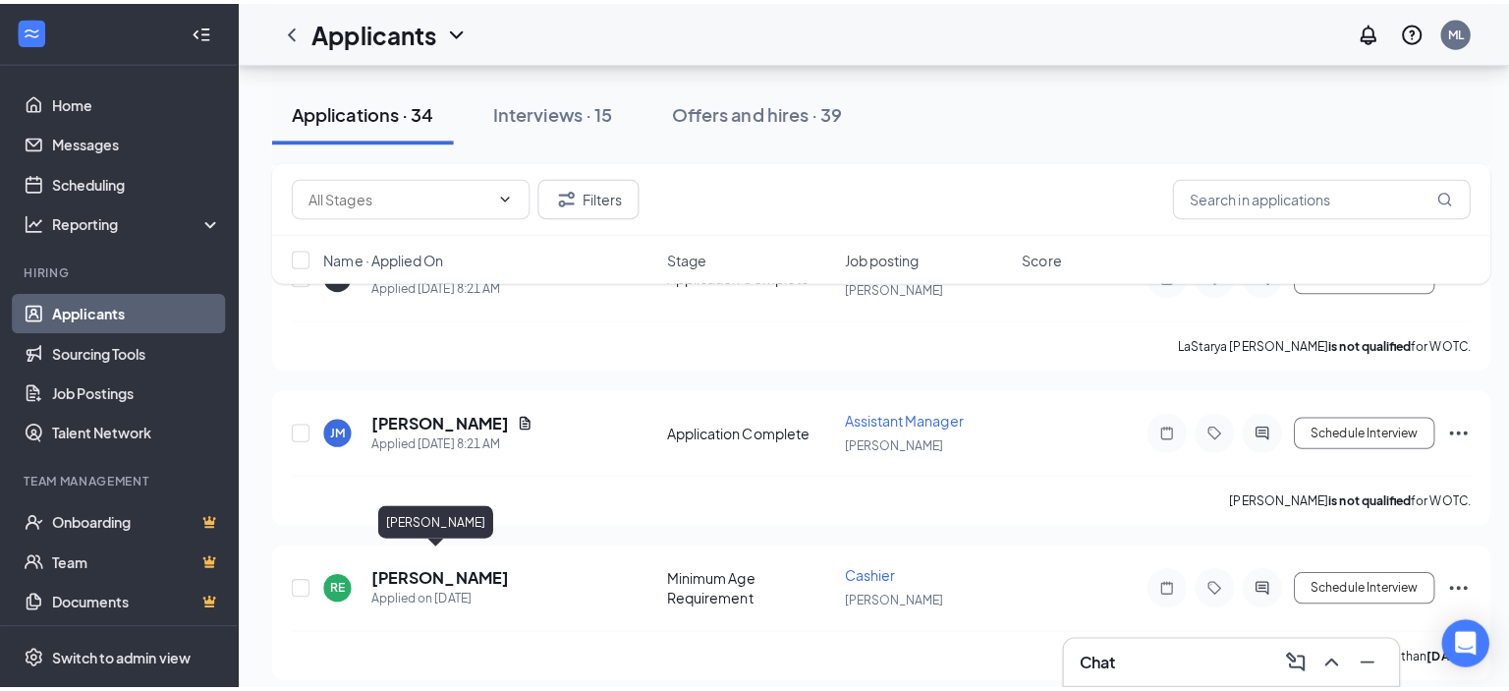
scroll to position [884, 0]
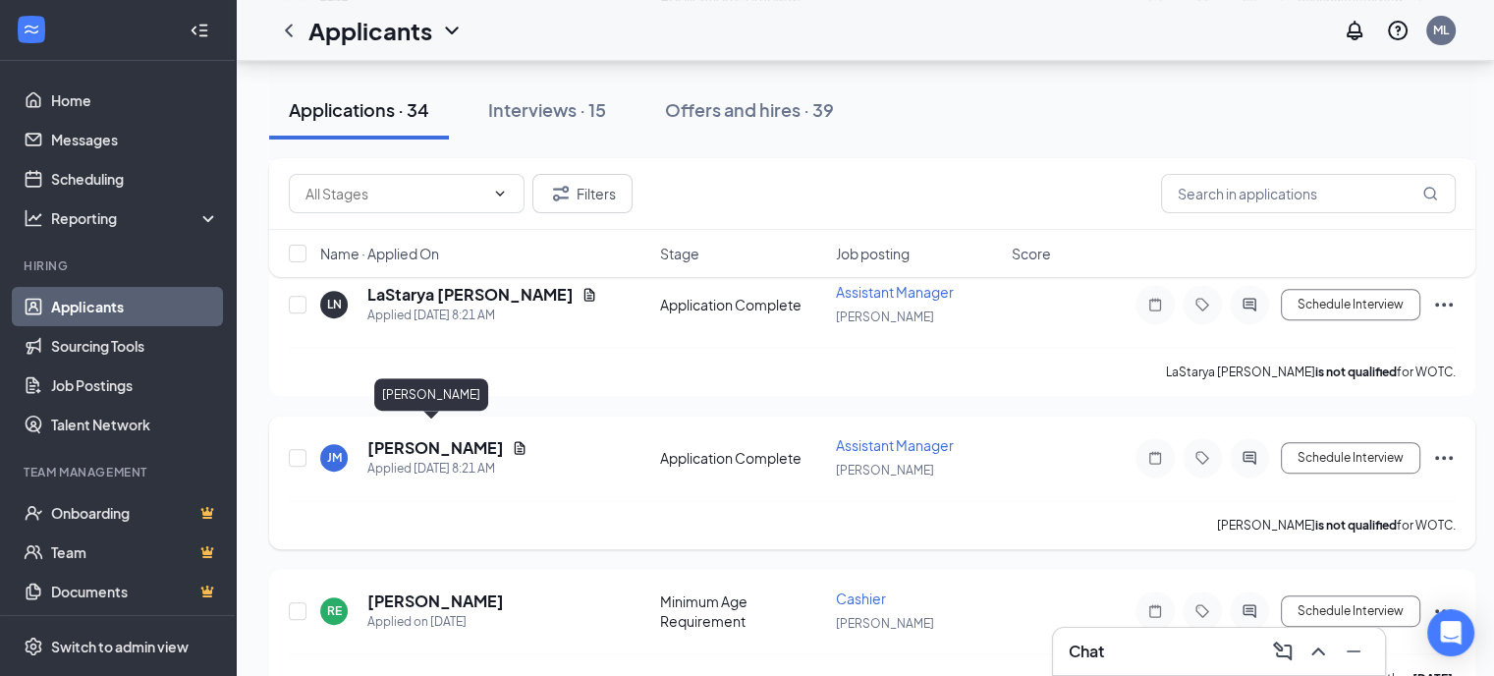
click at [415, 438] on h5 "[PERSON_NAME]" at bounding box center [435, 448] width 137 height 22
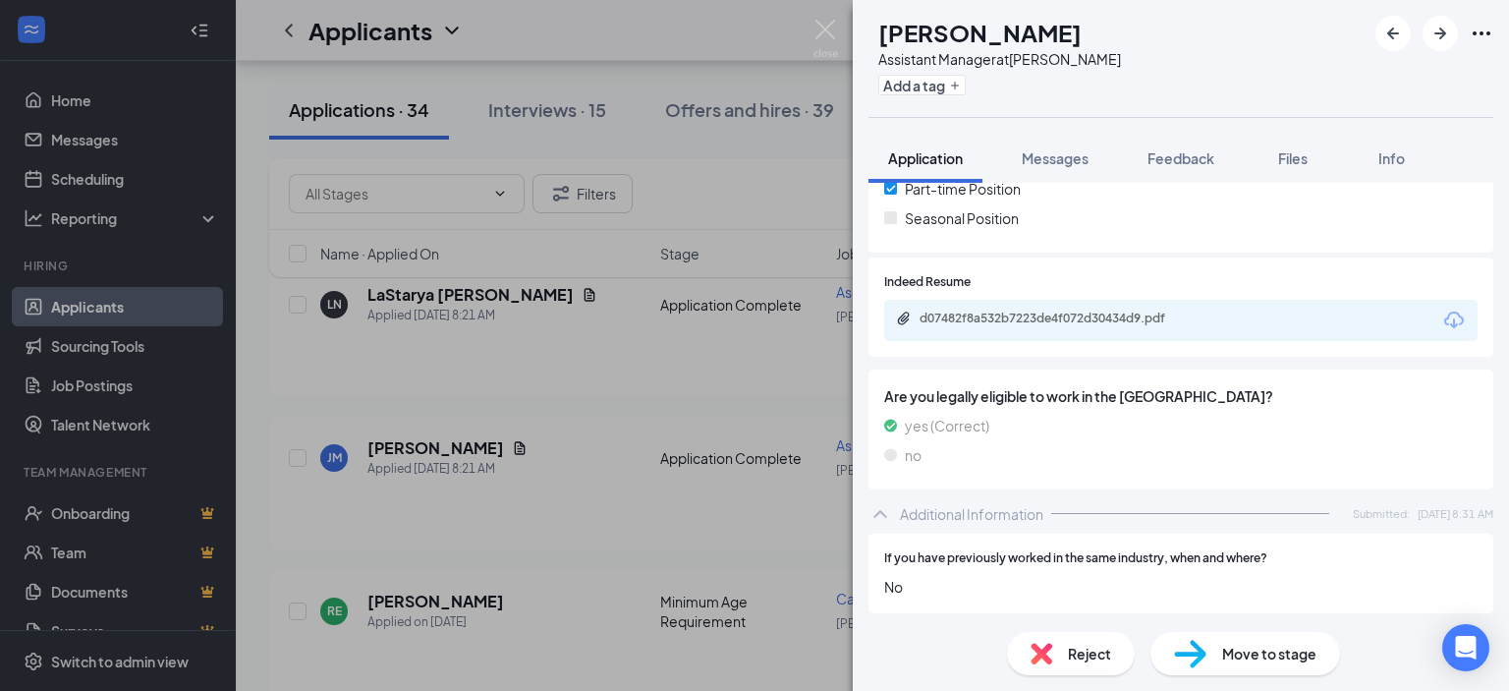
scroll to position [491, 0]
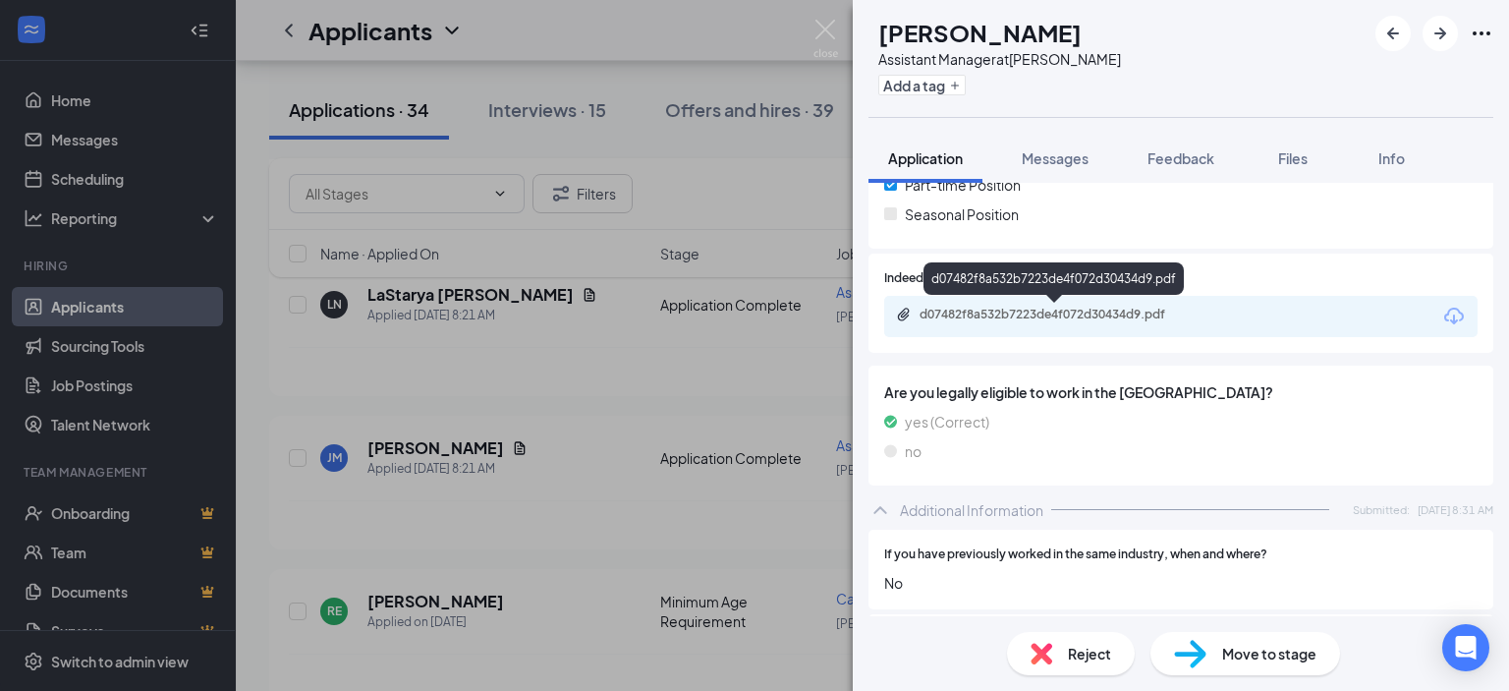
click at [1086, 313] on div "d07482f8a532b7223de4f072d30434d9.pdf" at bounding box center [1057, 315] width 275 height 16
